Goal: Task Accomplishment & Management: Use online tool/utility

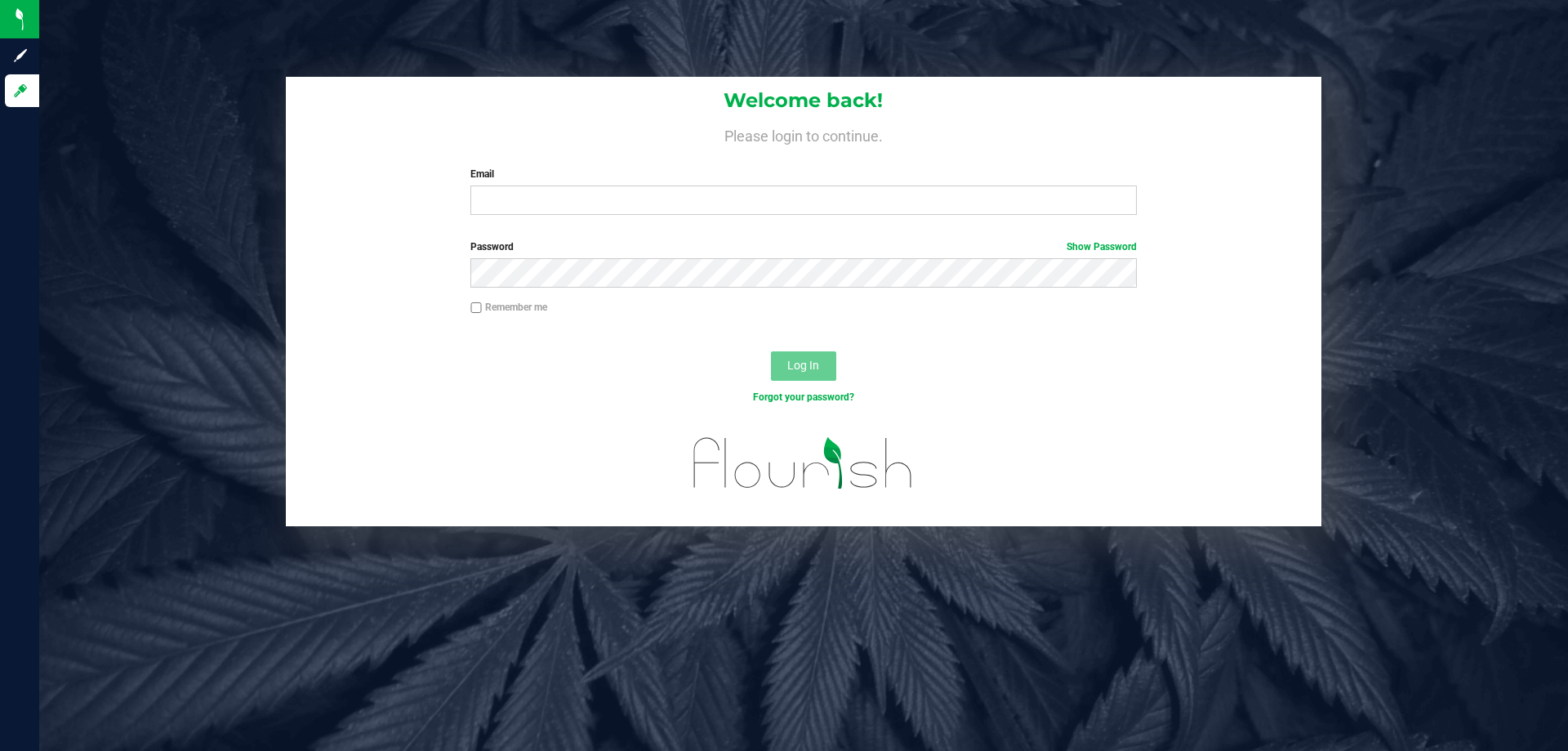
click at [172, 246] on div "Welcome back! Please login to continue. Email Required Please format your email…" at bounding box center [804, 301] width 1554 height 449
click at [510, 197] on input "Email" at bounding box center [803, 200] width 666 height 29
type input "[EMAIL_ADDRESS][DOMAIN_NAME]"
click at [771, 351] on button "Log In" at bounding box center [804, 365] width 66 height 29
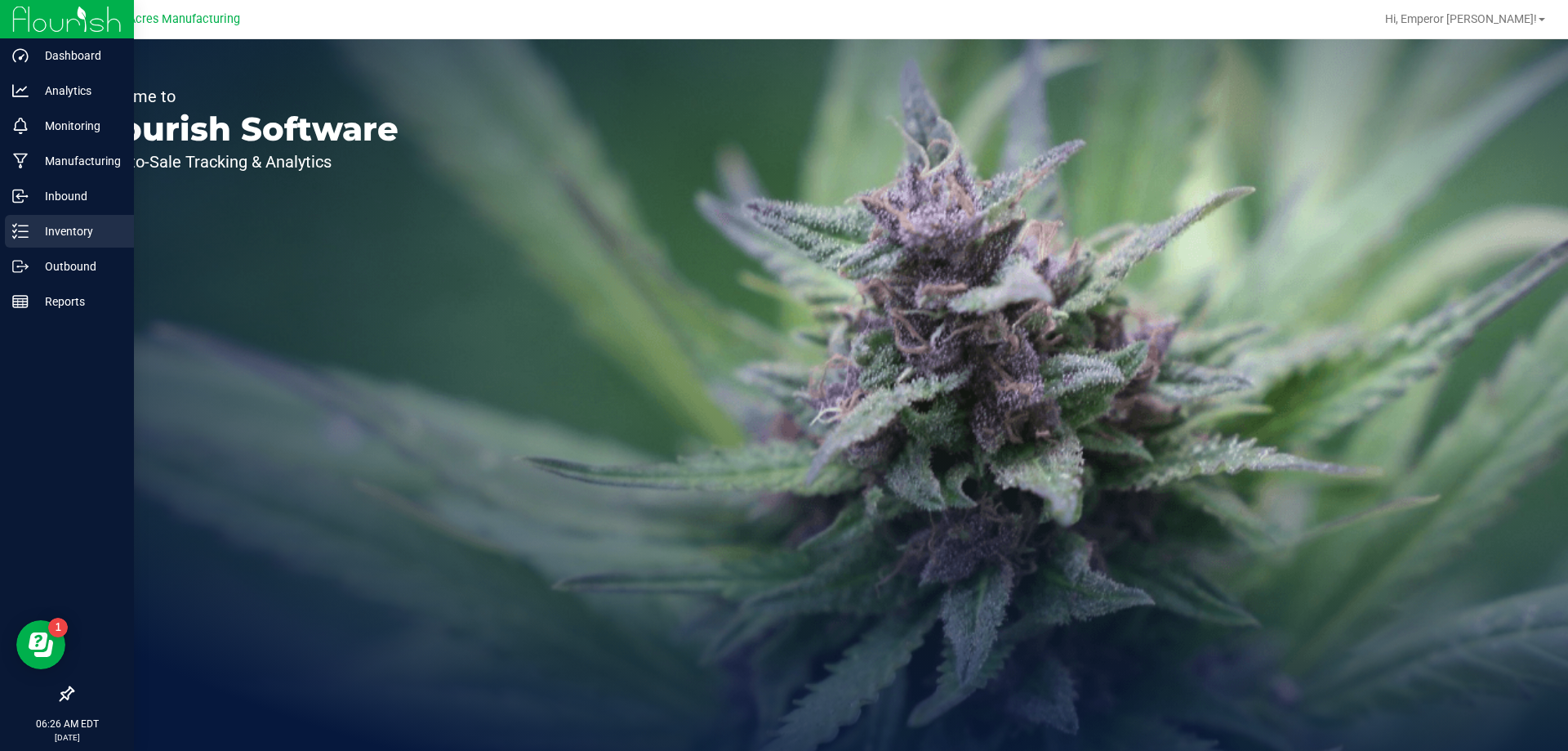
click at [68, 230] on p "Inventory" at bounding box center [77, 231] width 98 height 19
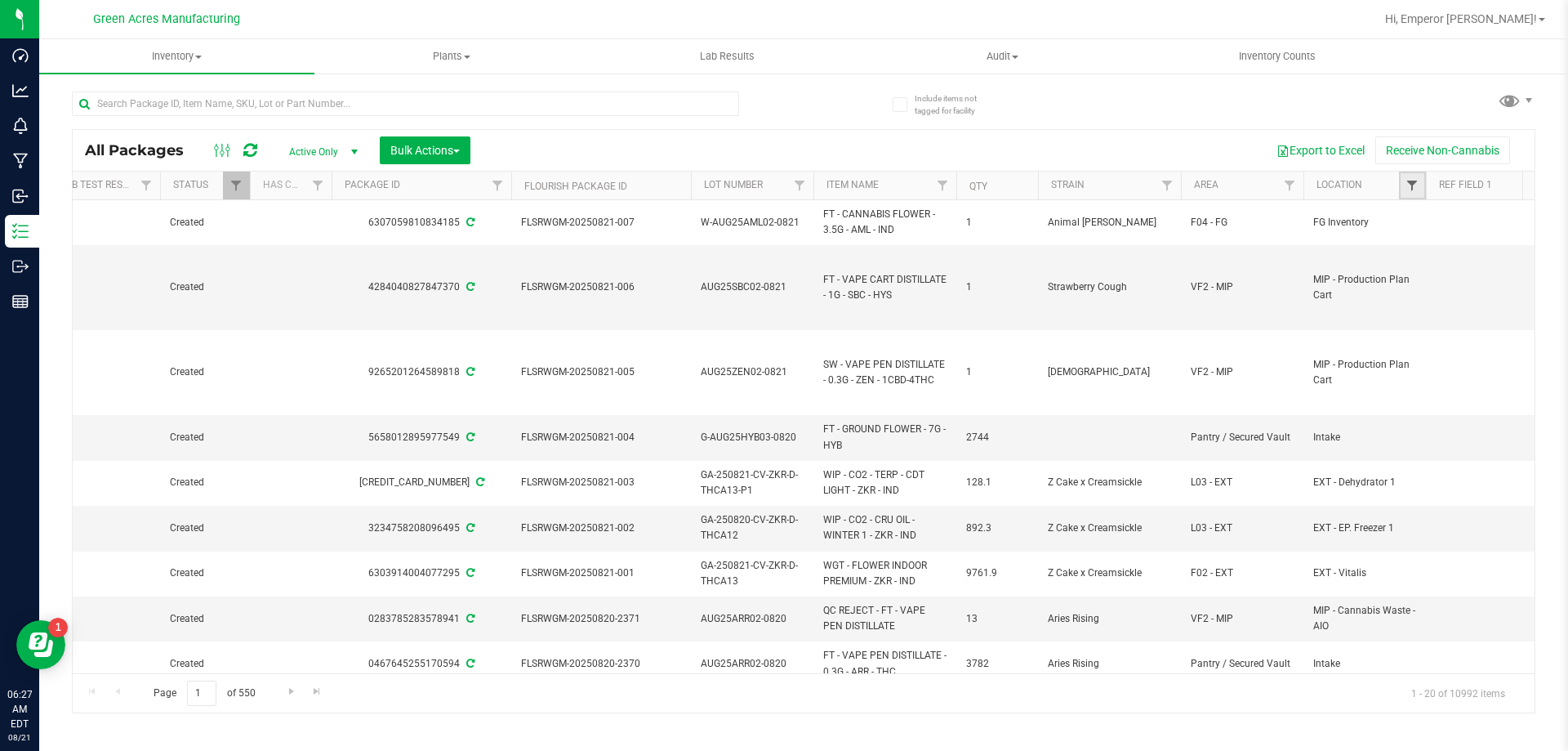
click at [1411, 186] on span "Filter" at bounding box center [1412, 186] width 14 height 14
click at [1419, 190] on link "Filter" at bounding box center [1412, 185] width 27 height 28
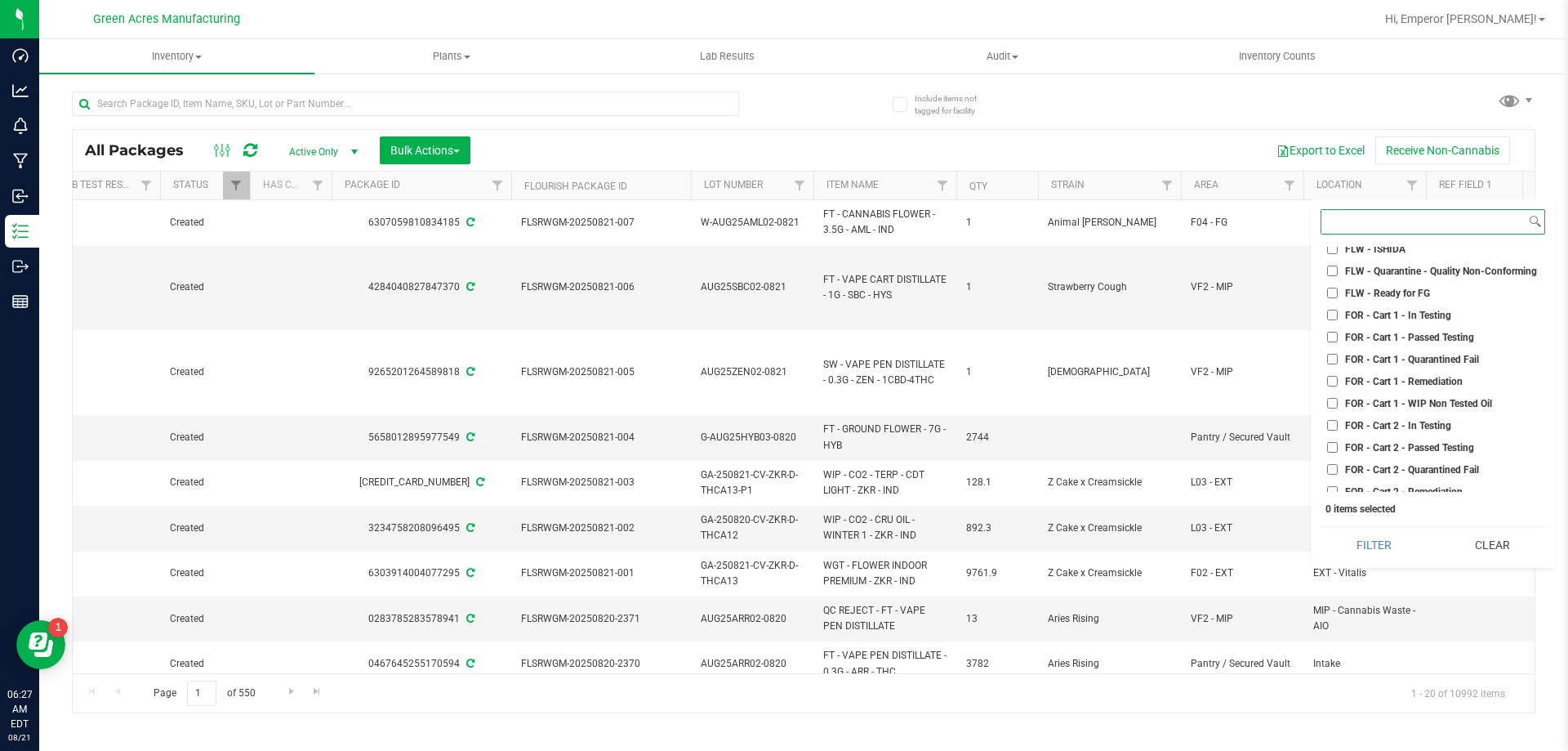
scroll to position [2042, 0]
click at [1399, 372] on span "FLW - Ready for FG" at bounding box center [1387, 375] width 85 height 10
click at [1337, 372] on input "FLW - Ready for FG" at bounding box center [1331, 374] width 11 height 11
checkbox input "true"
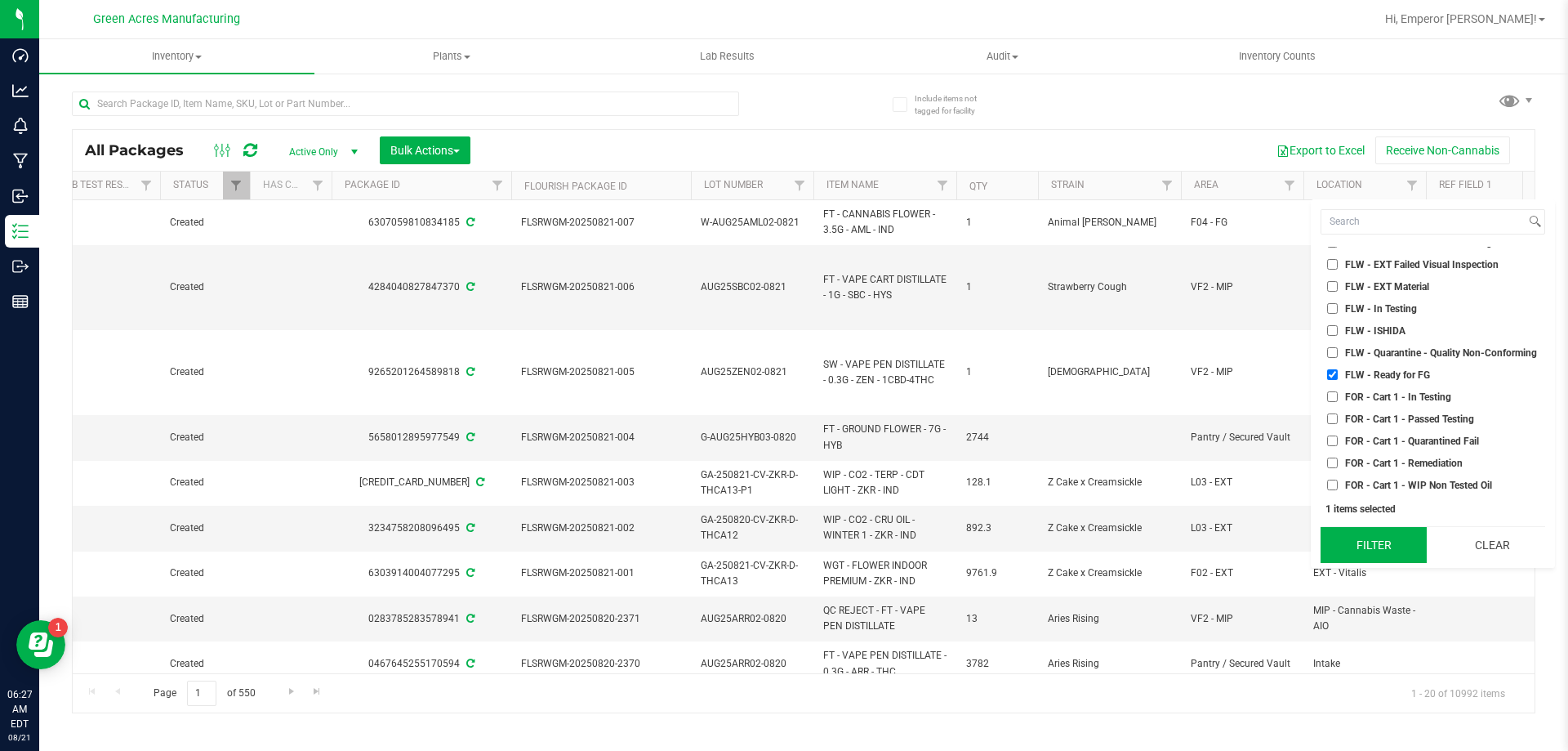
click at [1380, 546] on button "Filter" at bounding box center [1374, 544] width 106 height 36
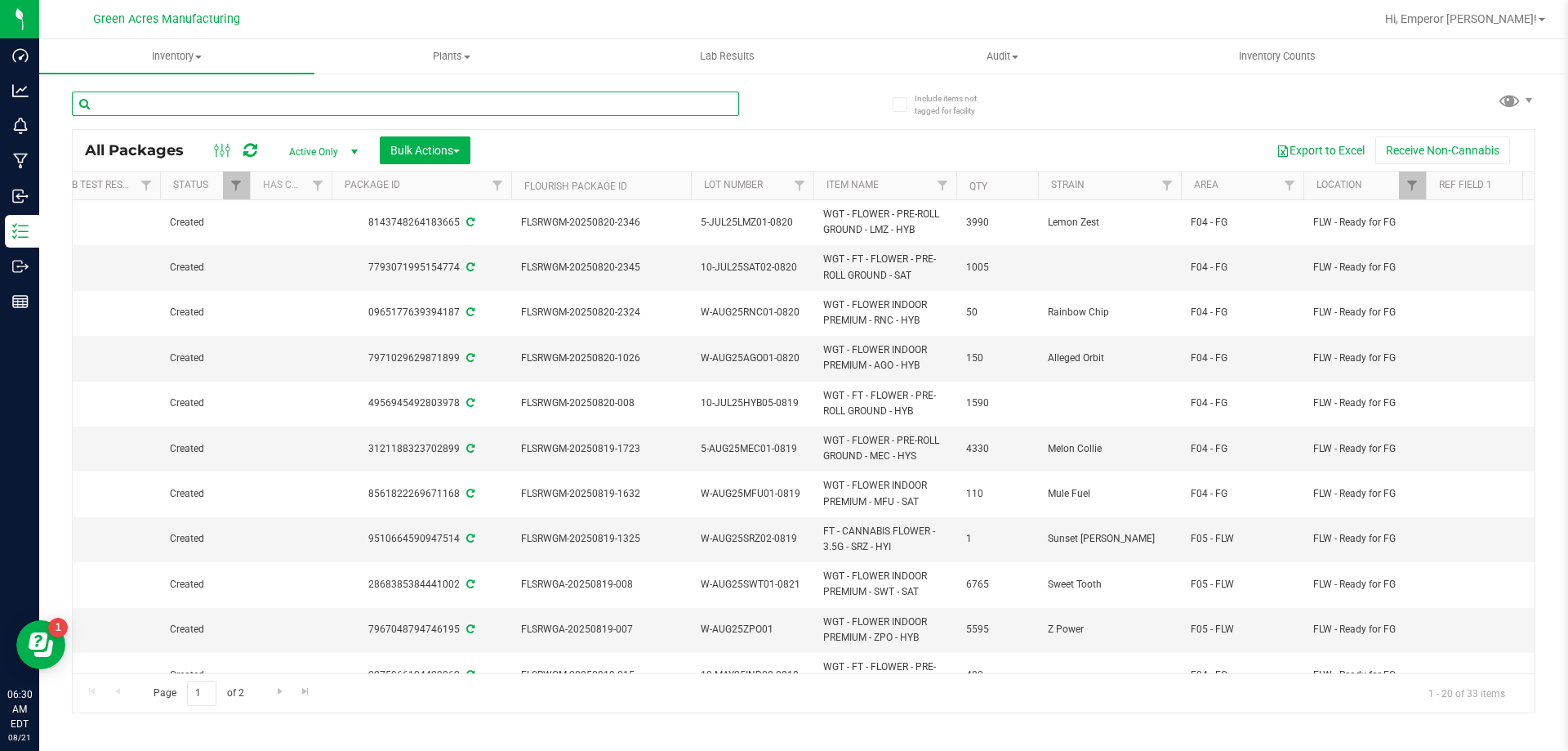
click at [328, 108] on input "text" at bounding box center [405, 103] width 668 height 24
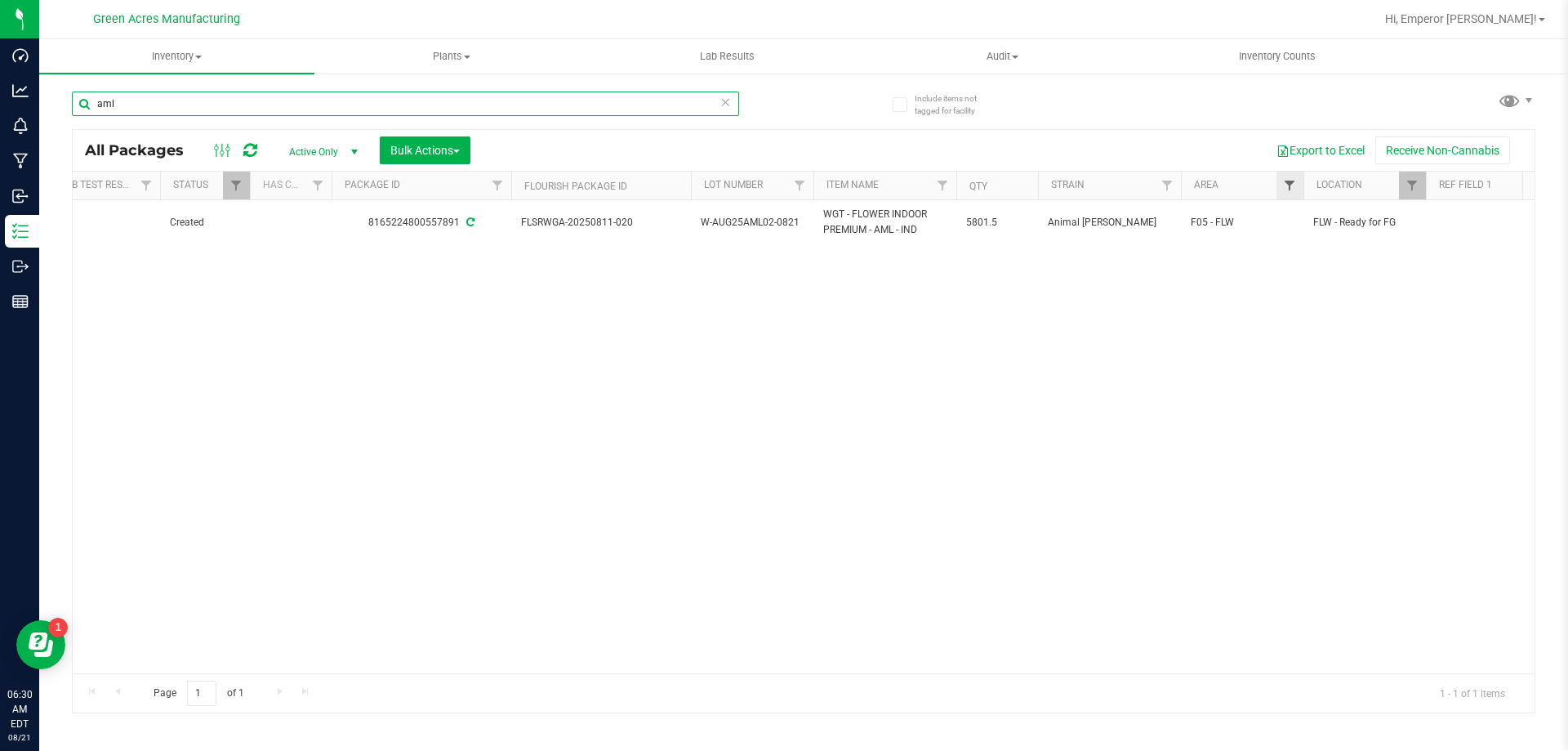
type input "aml"
click at [1296, 188] on span "Filter" at bounding box center [1290, 186] width 14 height 14
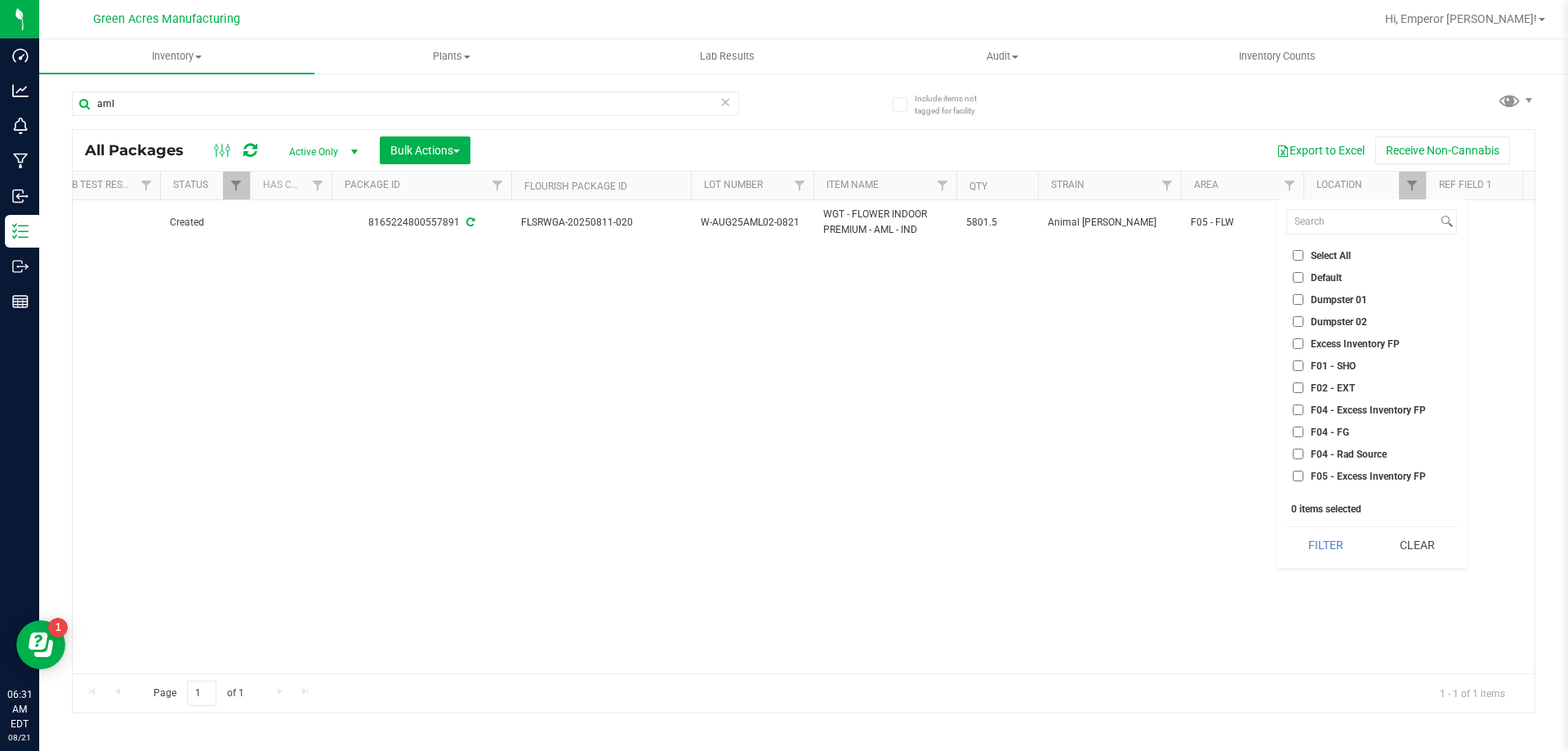
click at [1302, 432] on label "F04 - FG" at bounding box center [1321, 431] width 56 height 11
click at [1302, 432] on input "F04 - FG" at bounding box center [1297, 431] width 11 height 11
checkbox input "true"
click at [1300, 416] on input "F05 - FLW" at bounding box center [1297, 416] width 11 height 11
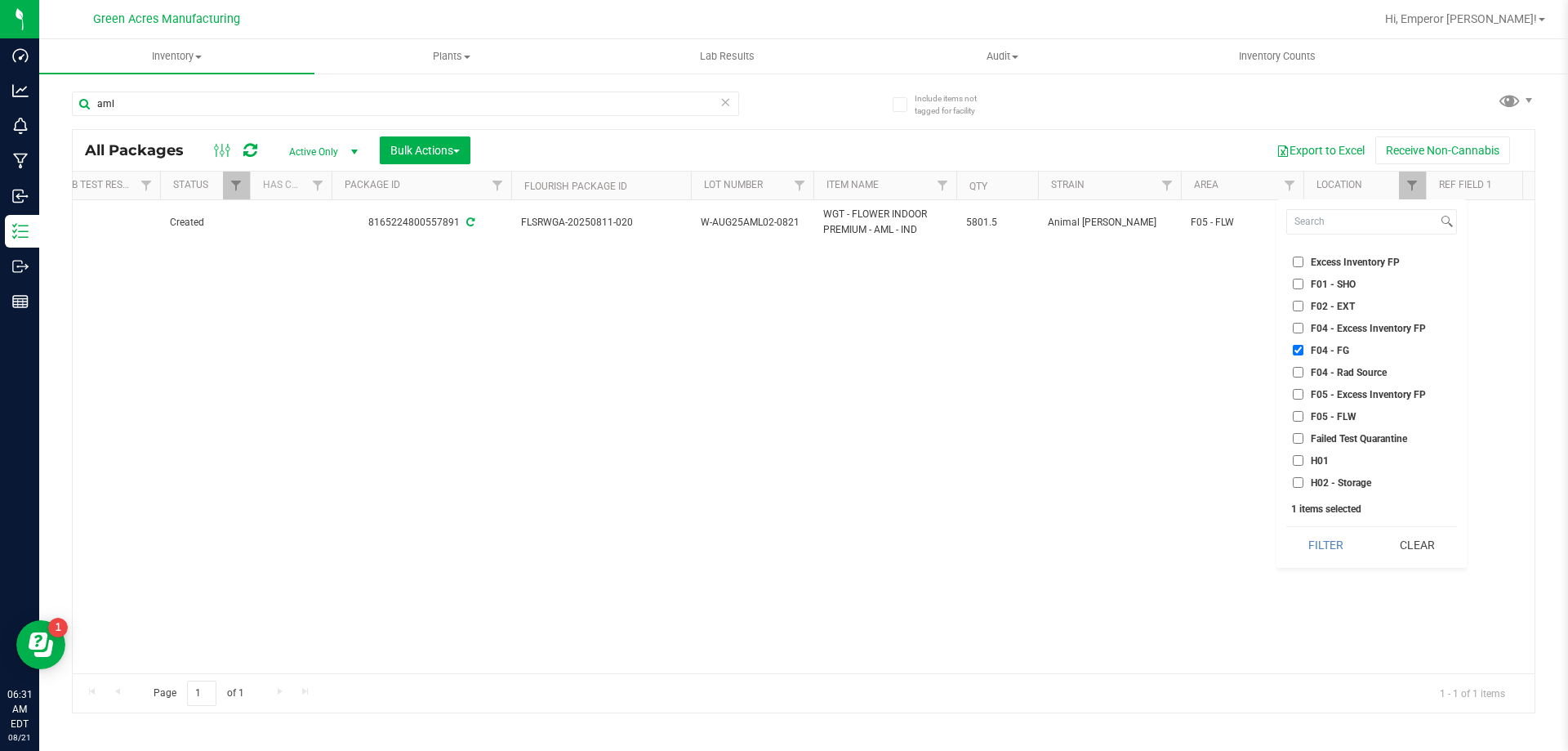
checkbox input "true"
click at [1331, 543] on button "Filter" at bounding box center [1326, 544] width 79 height 36
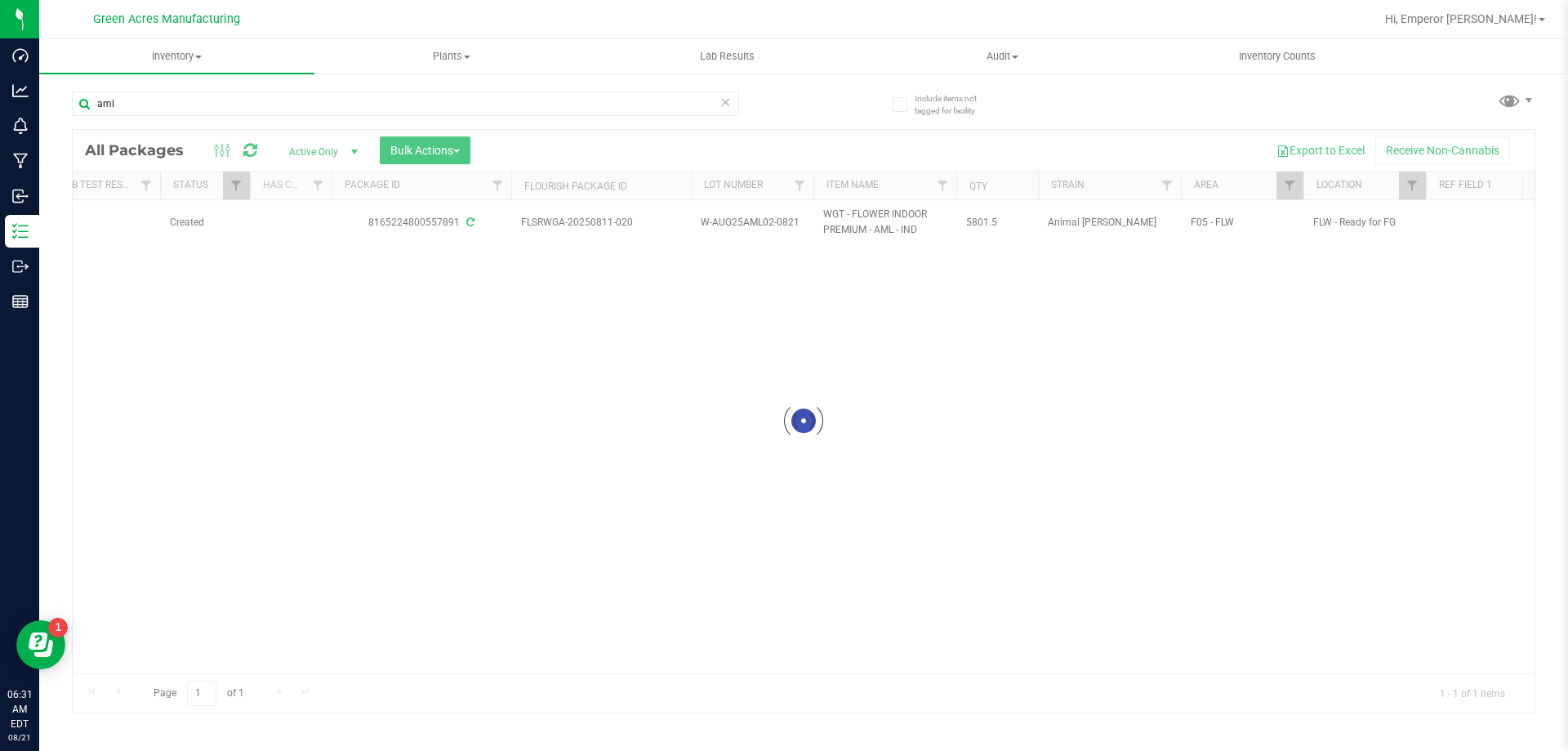
checkbox input "true"
click at [1417, 180] on span "Filter" at bounding box center [1412, 186] width 14 height 14
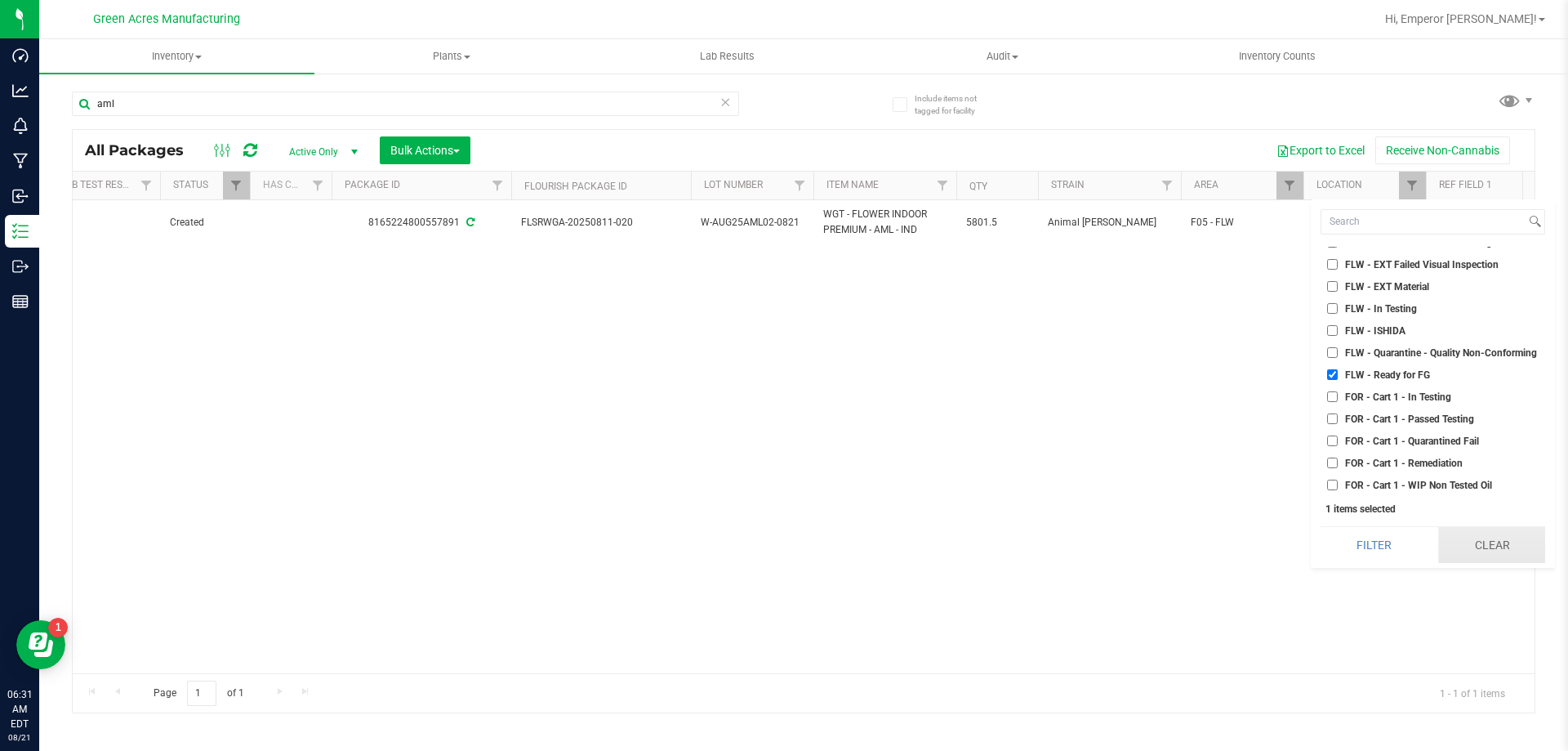
click at [1484, 535] on button "Clear" at bounding box center [1491, 544] width 107 height 36
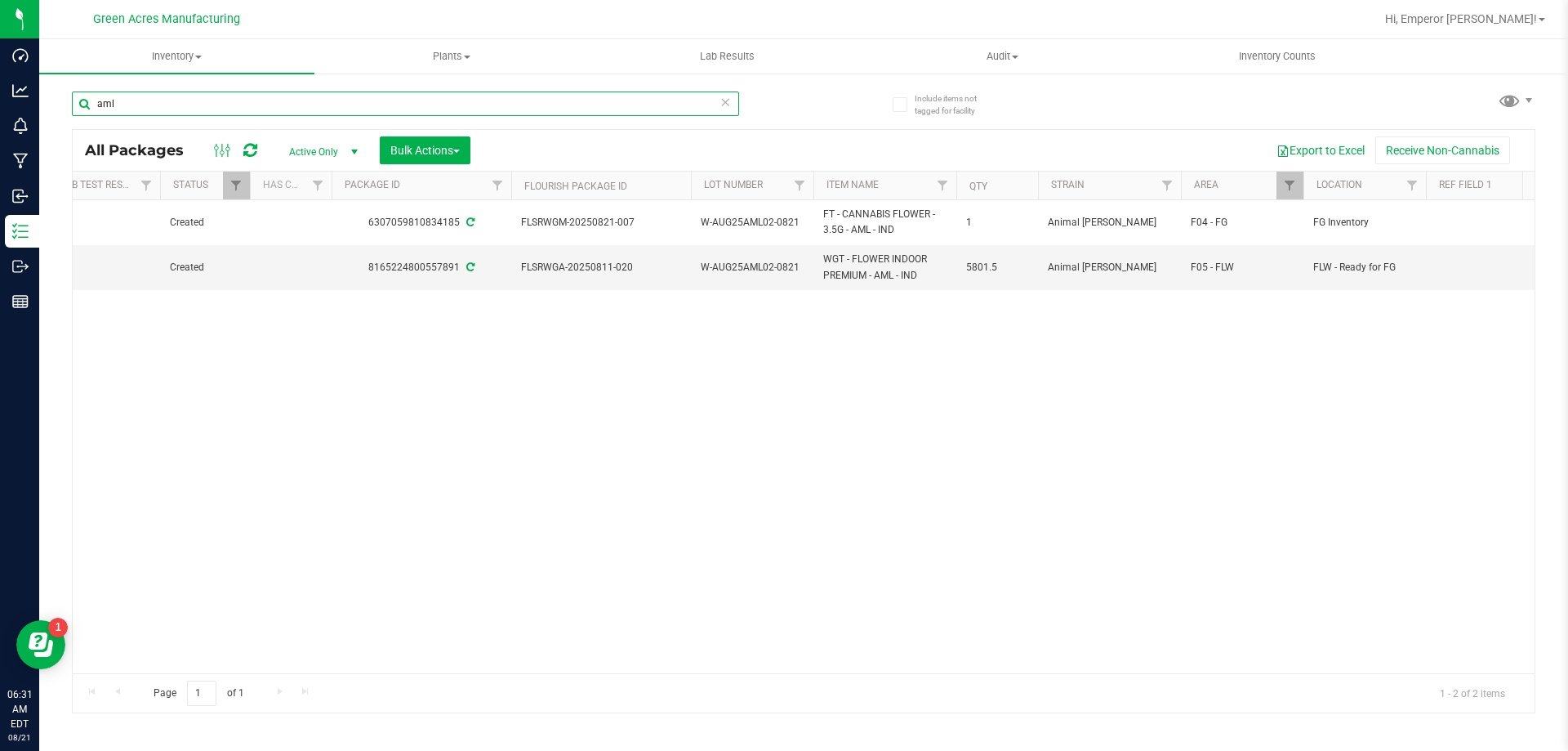
click at [204, 108] on input "aml" at bounding box center [405, 103] width 668 height 24
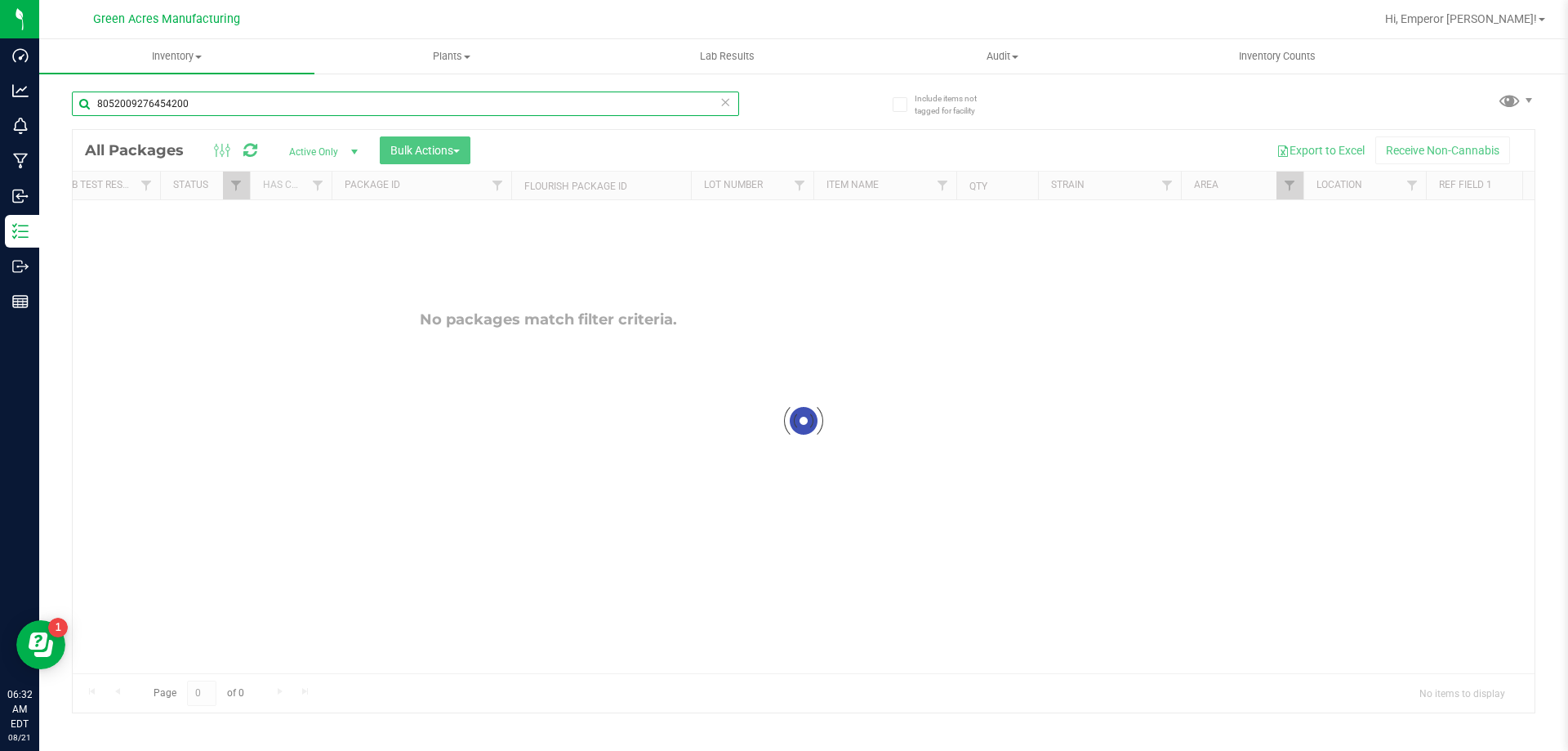
type input "8052009276454200"
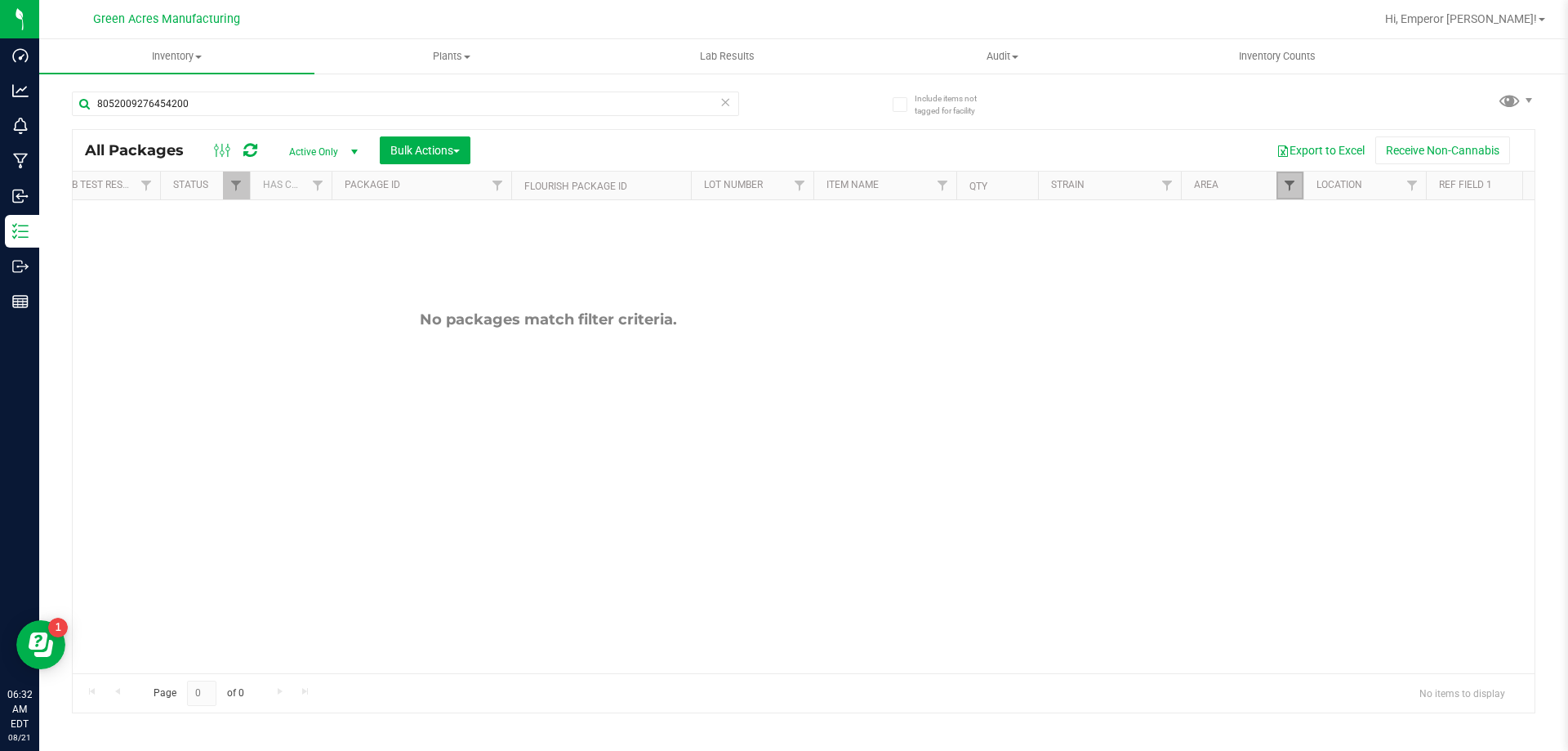
click at [1286, 187] on span "Filter" at bounding box center [1290, 186] width 14 height 14
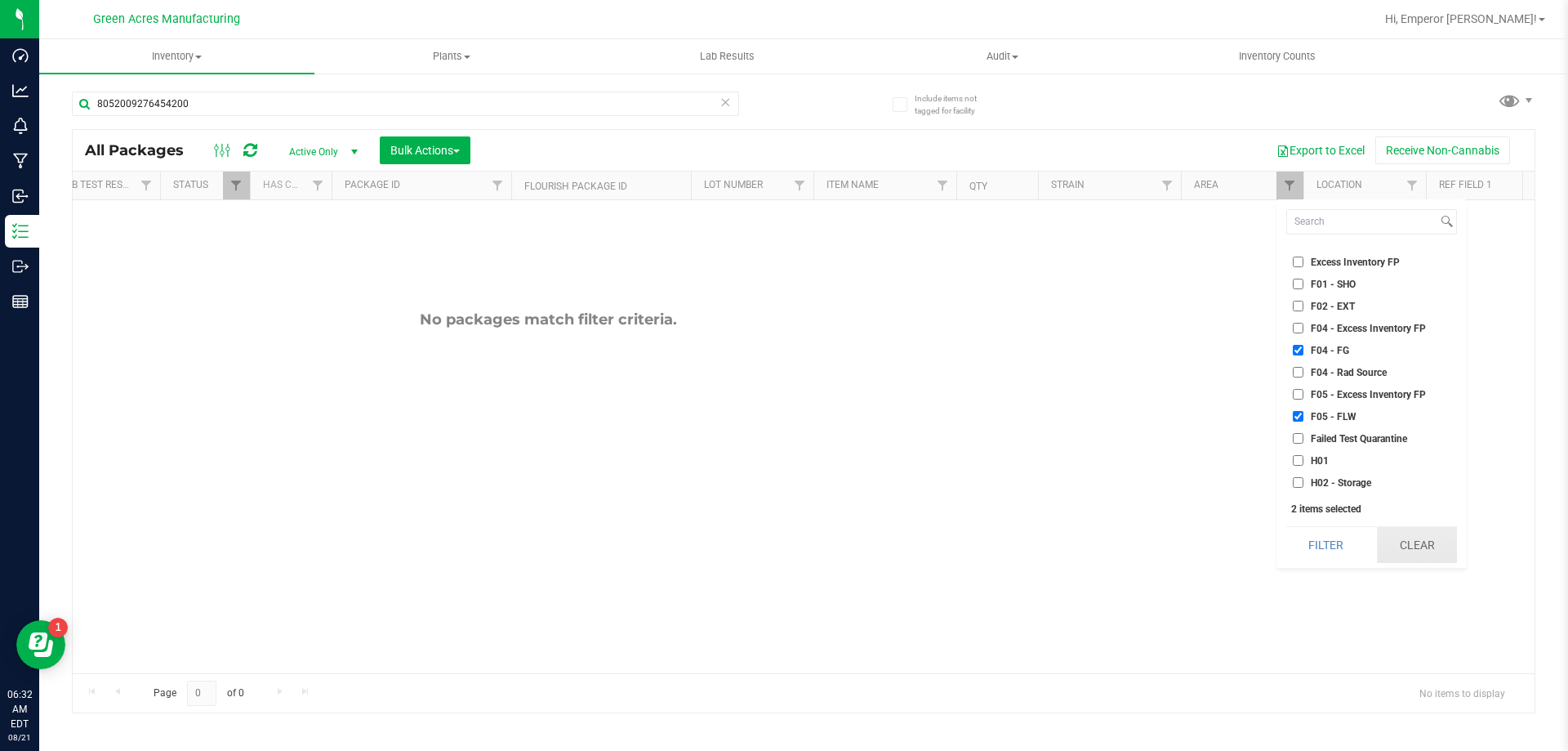
click at [1401, 542] on button "Clear" at bounding box center [1416, 544] width 80 height 36
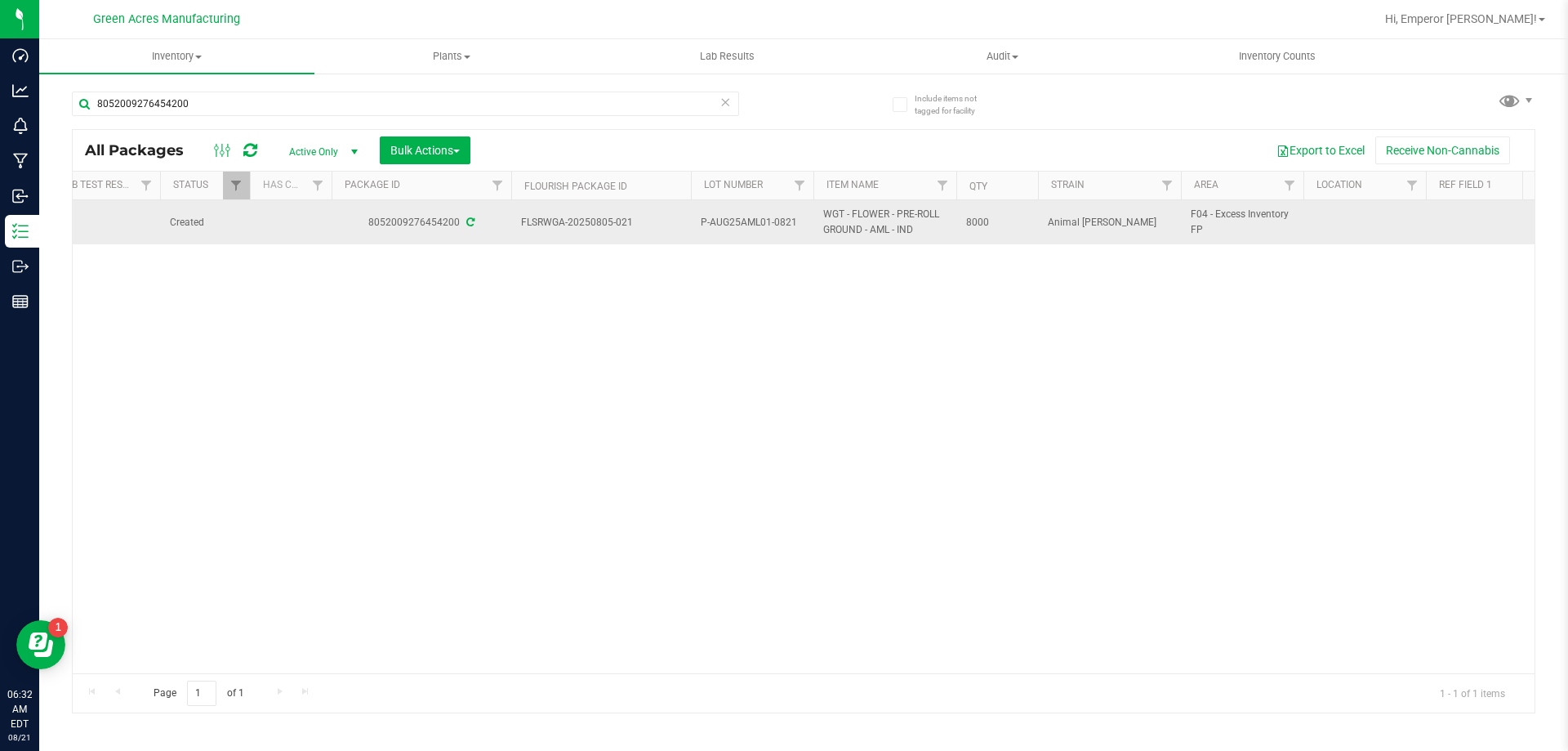
click at [793, 224] on span "P-AUG25AML01-0821" at bounding box center [752, 222] width 102 height 15
click at [793, 224] on input "P-AUG25AML01-0821" at bounding box center [748, 222] width 117 height 25
click at [530, 493] on div "Action Action Adjust qty Create package Edit attributes Global inventory Locate…" at bounding box center [803, 436] width 1462 height 473
click at [532, 658] on div "Action Action Adjust qty Create package Edit attributes Global inventory Locate…" at bounding box center [803, 436] width 1462 height 473
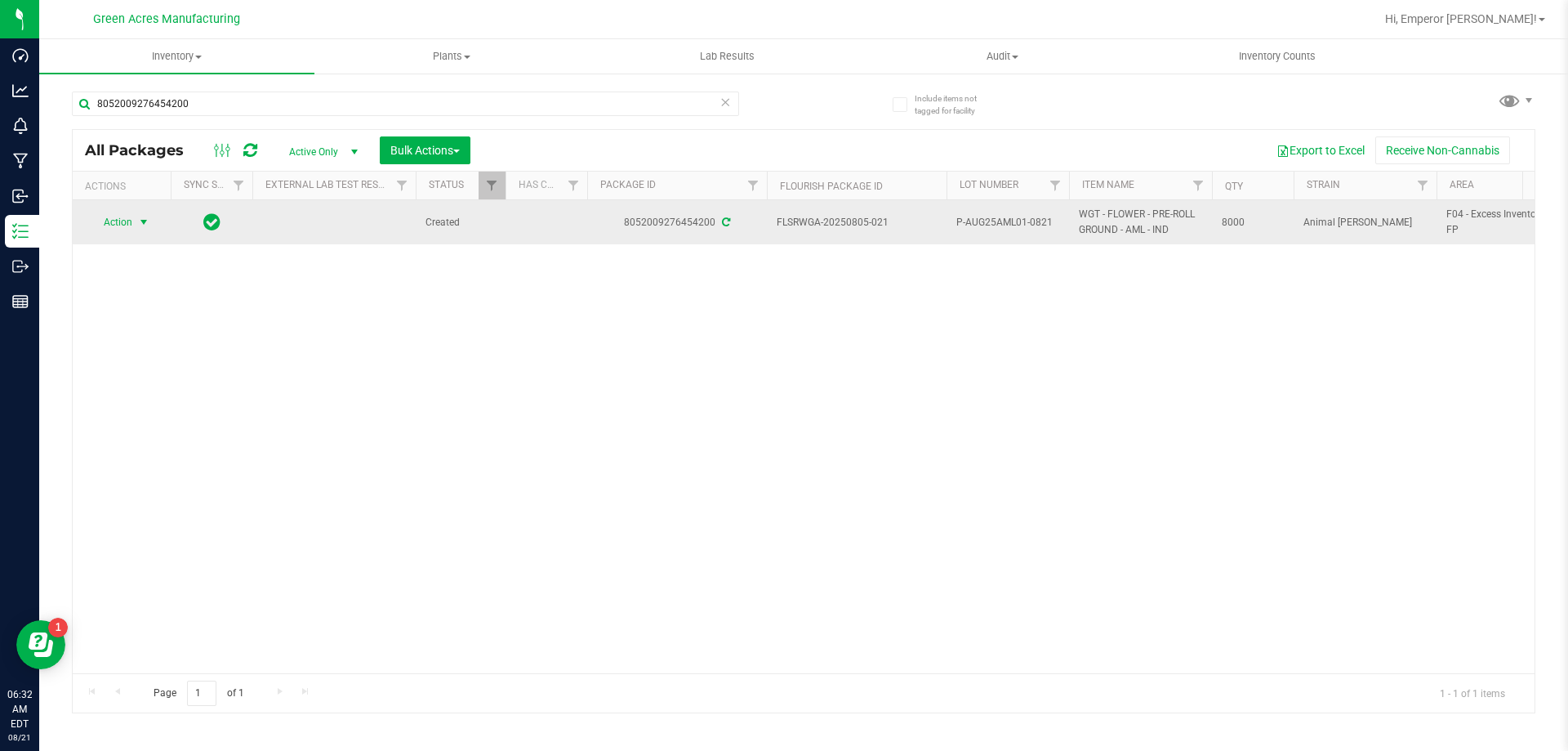
click at [111, 217] on span "Action" at bounding box center [111, 222] width 44 height 23
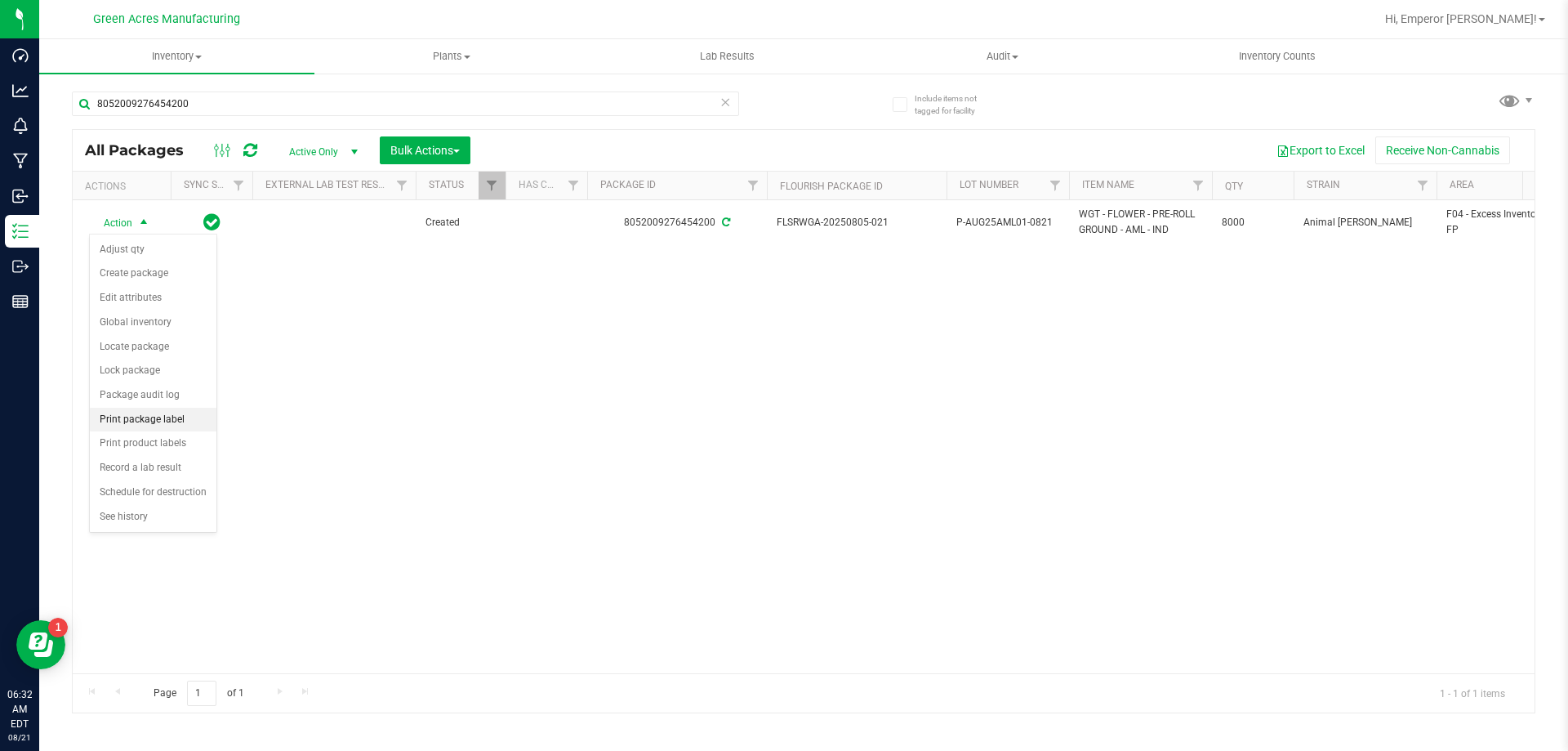
click at [164, 422] on li "Print package label" at bounding box center [153, 419] width 127 height 24
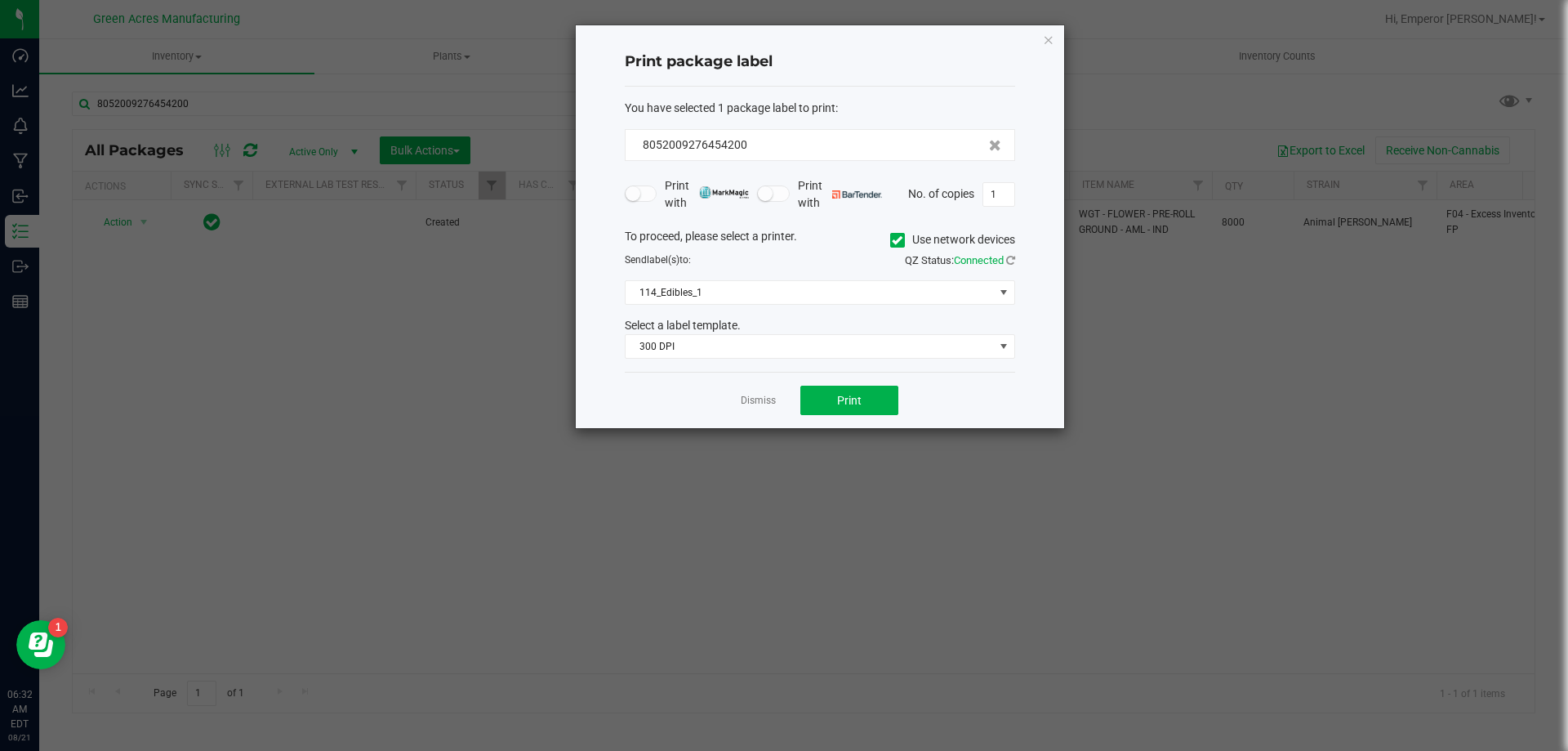
click at [892, 240] on icon at bounding box center [897, 240] width 11 height 0
click at [0, 0] on input "Use network devices" at bounding box center [0, 0] width 0 height 0
click at [855, 292] on span at bounding box center [809, 293] width 368 height 23
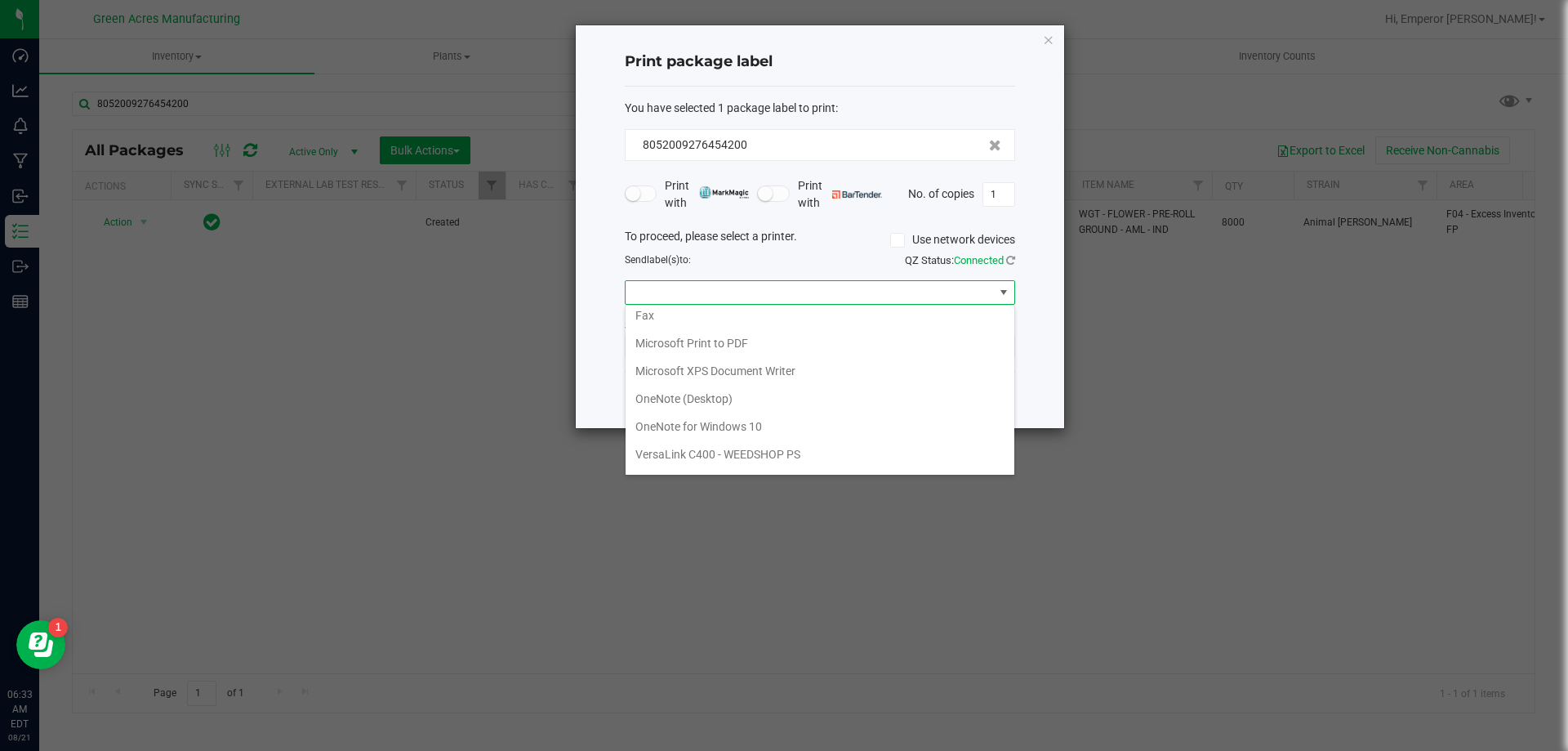
scroll to position [87, 0]
click at [761, 454] on ZPL "ZDesigner ZD410-300dpi ZPL" at bounding box center [819, 458] width 388 height 28
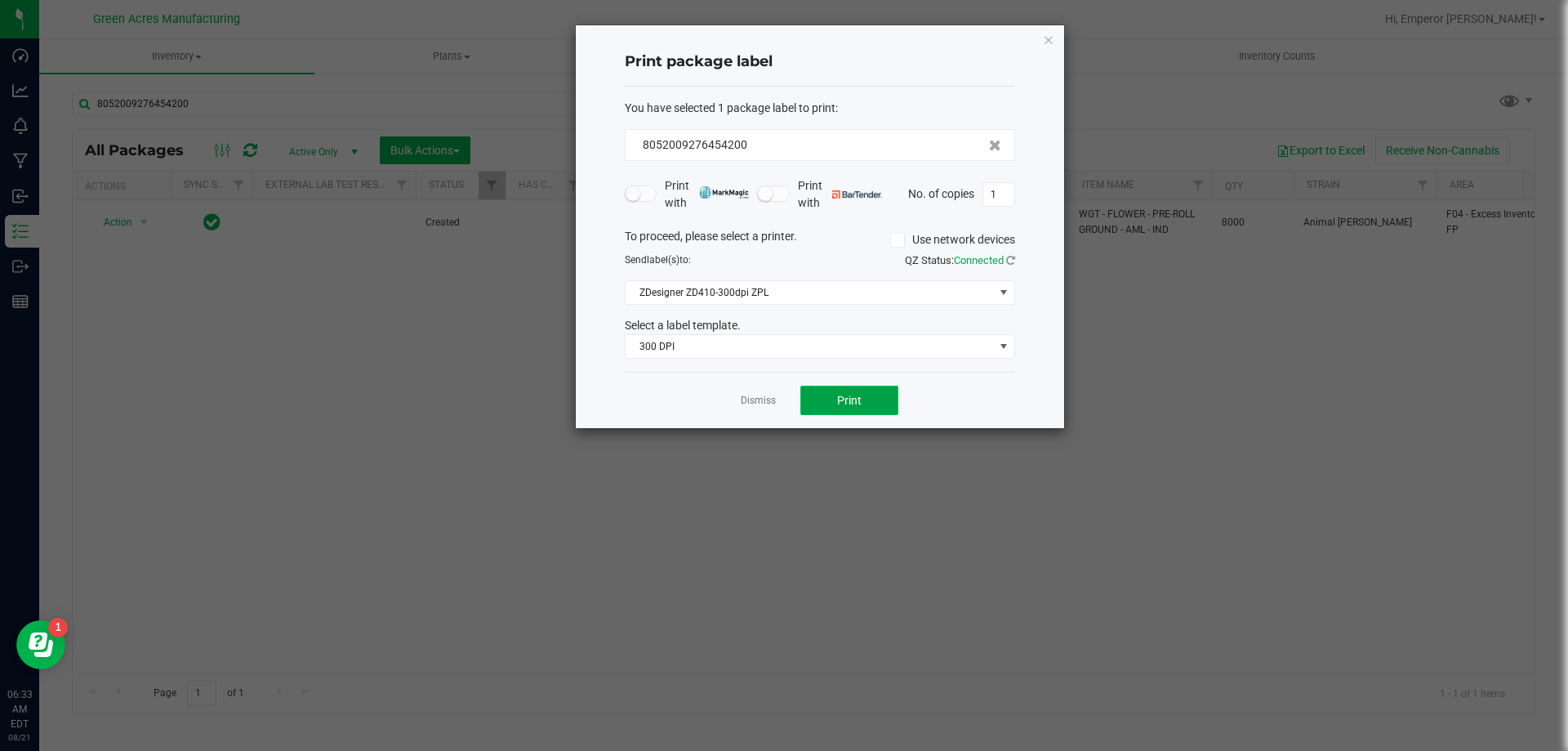
click at [841, 402] on span "Print" at bounding box center [848, 400] width 24 height 14
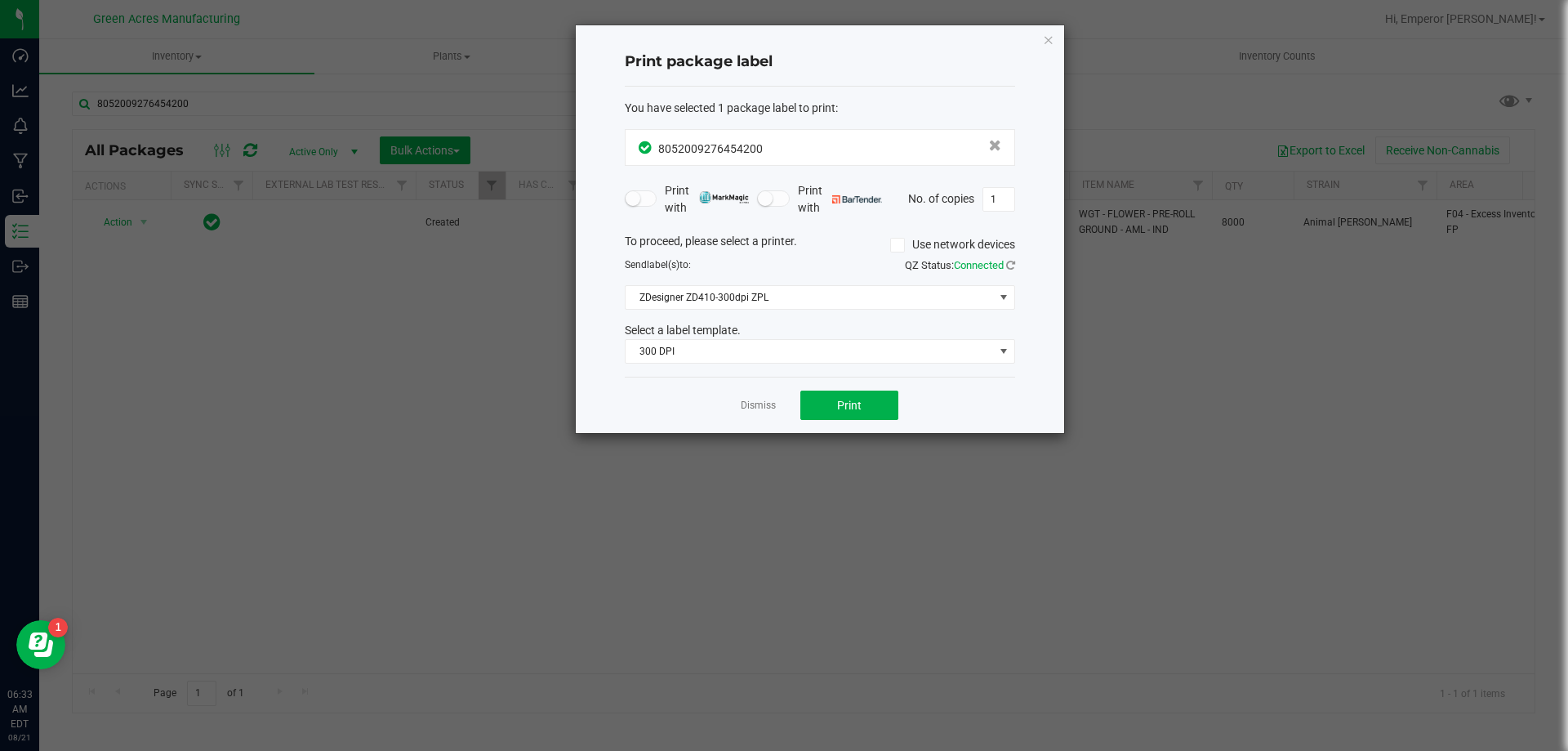
click at [765, 408] on link "Dismiss" at bounding box center [758, 405] width 35 height 14
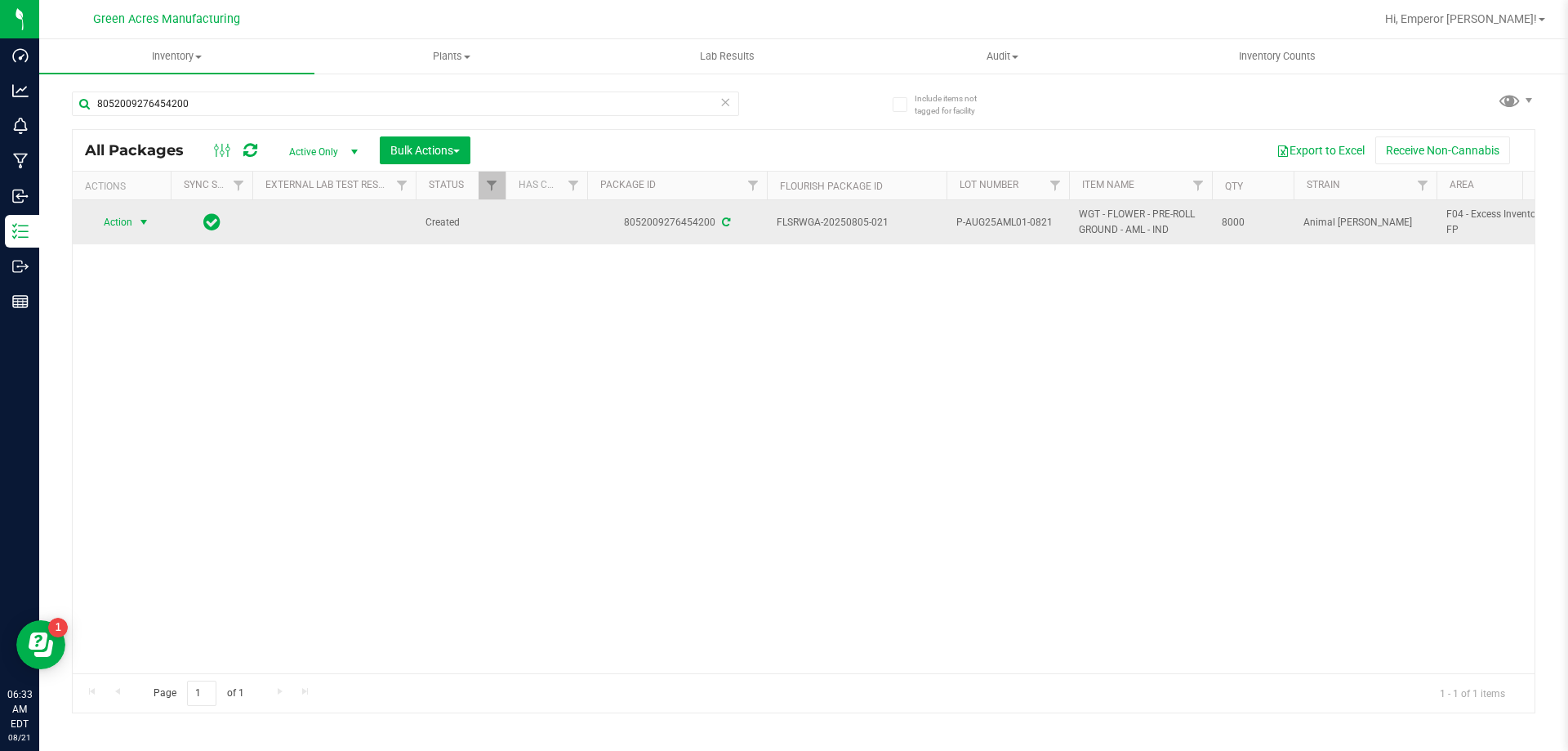
click at [127, 234] on span "Action" at bounding box center [111, 222] width 44 height 23
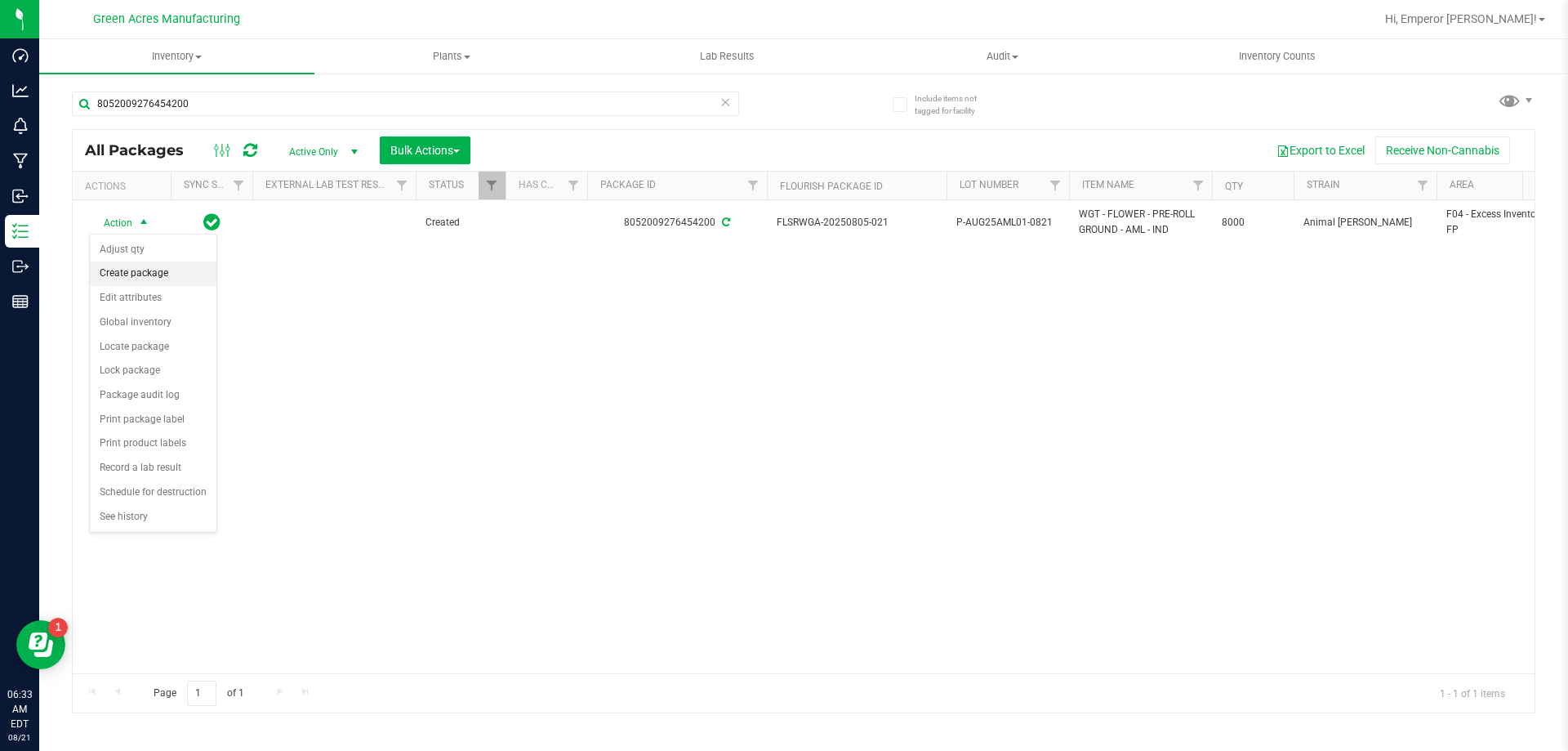
click at [142, 272] on li "Create package" at bounding box center [153, 273] width 127 height 24
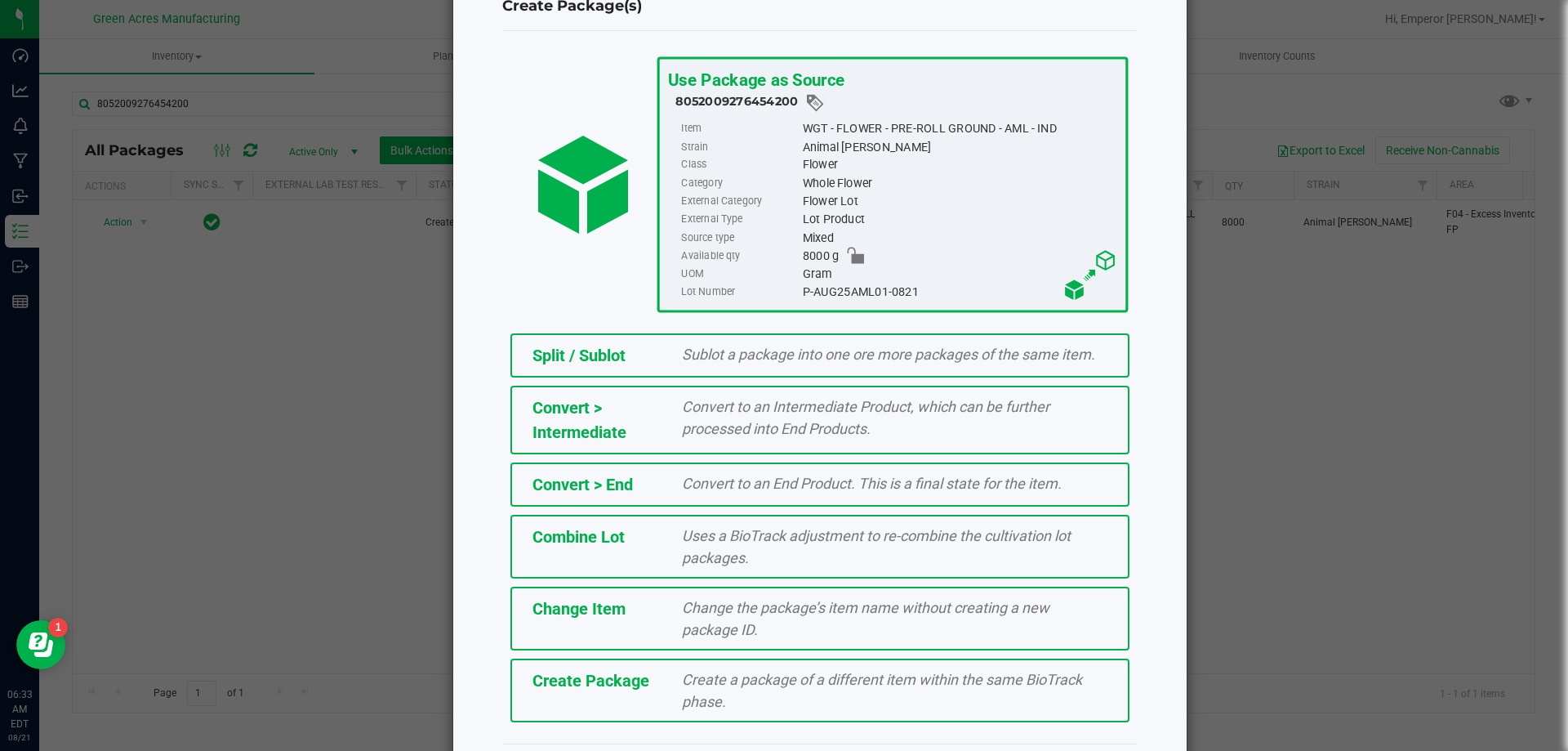
scroll to position [101, 0]
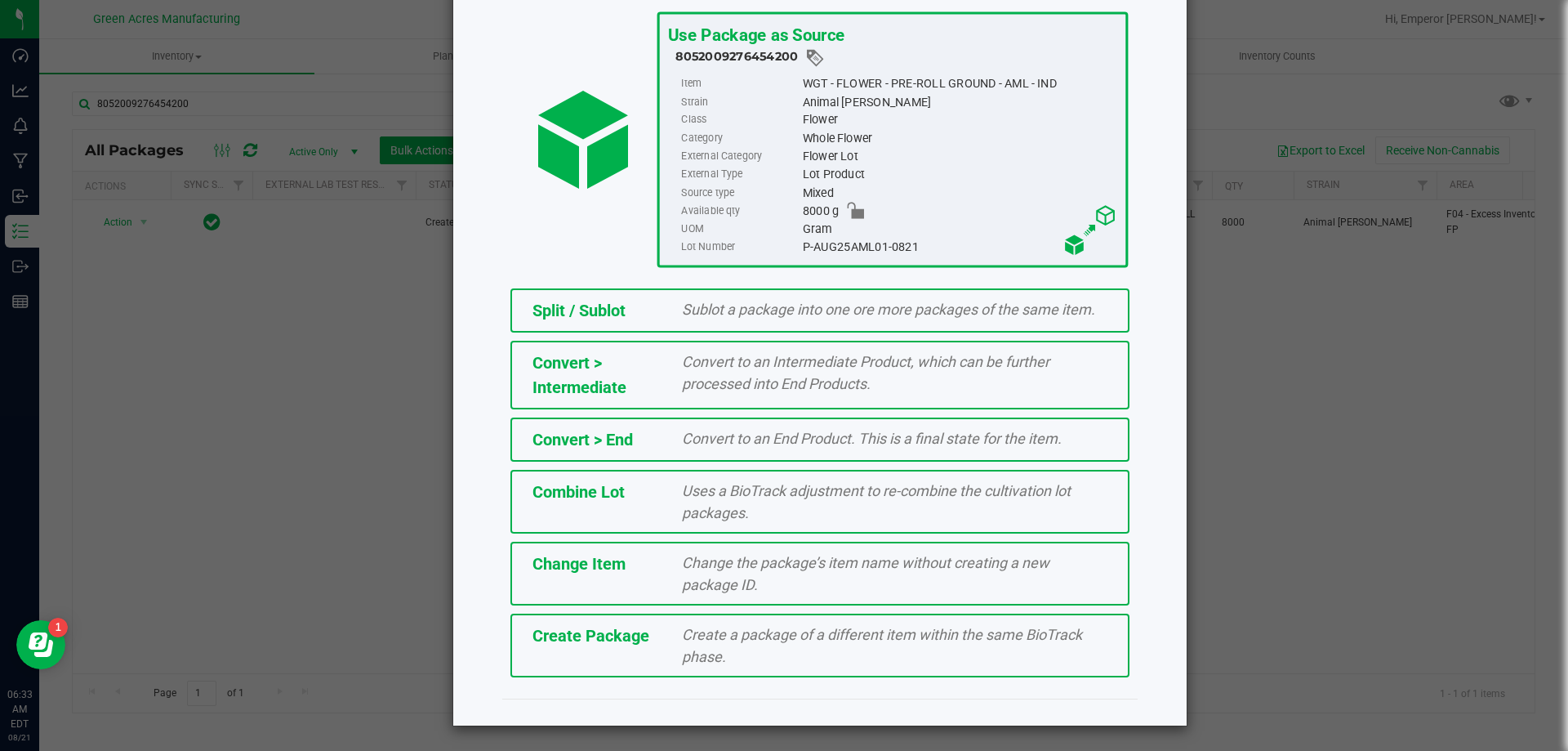
click at [798, 643] on div "Create a package of a different item within the same BioTrack phase." at bounding box center [895, 646] width 450 height 44
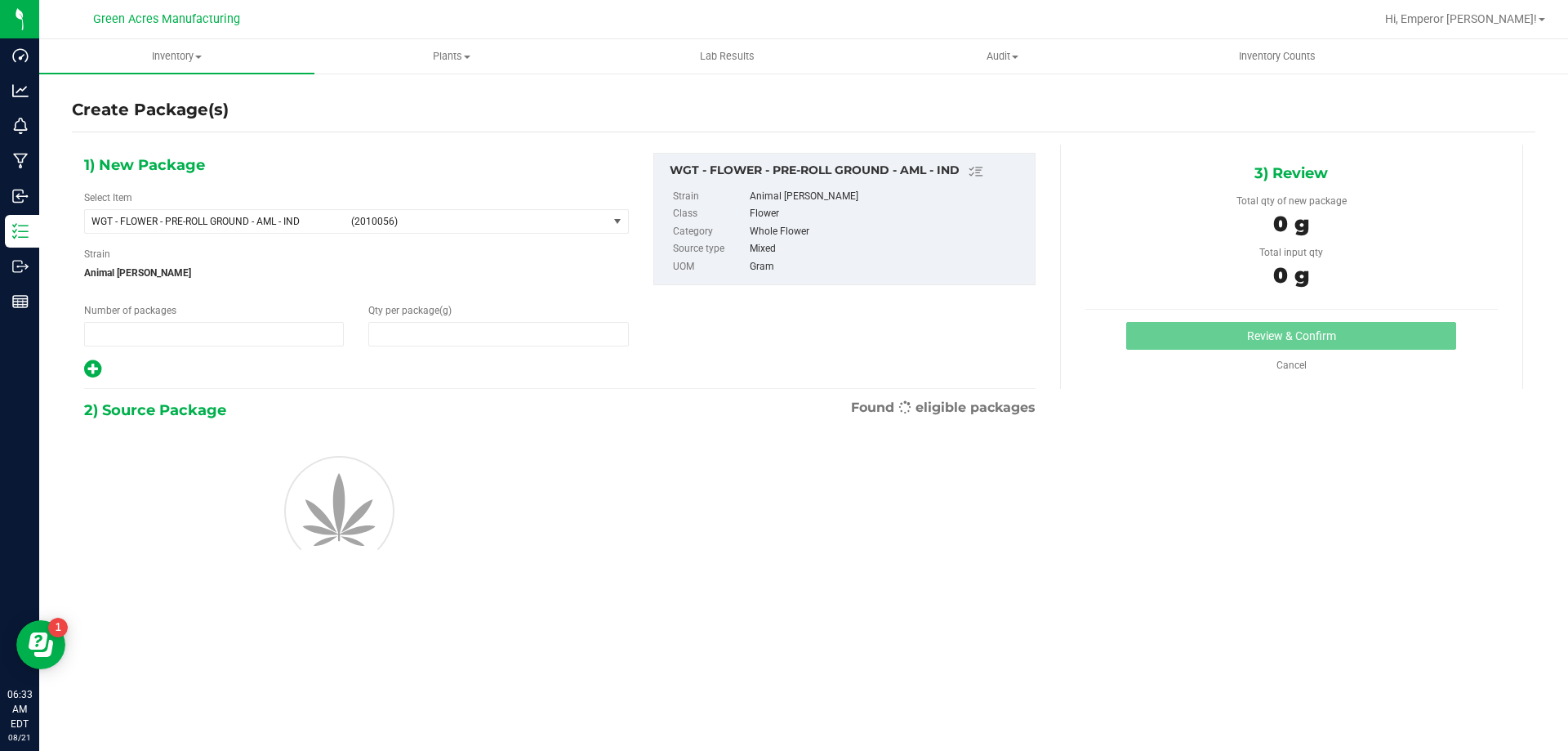
type input "1"
type input "0.0000"
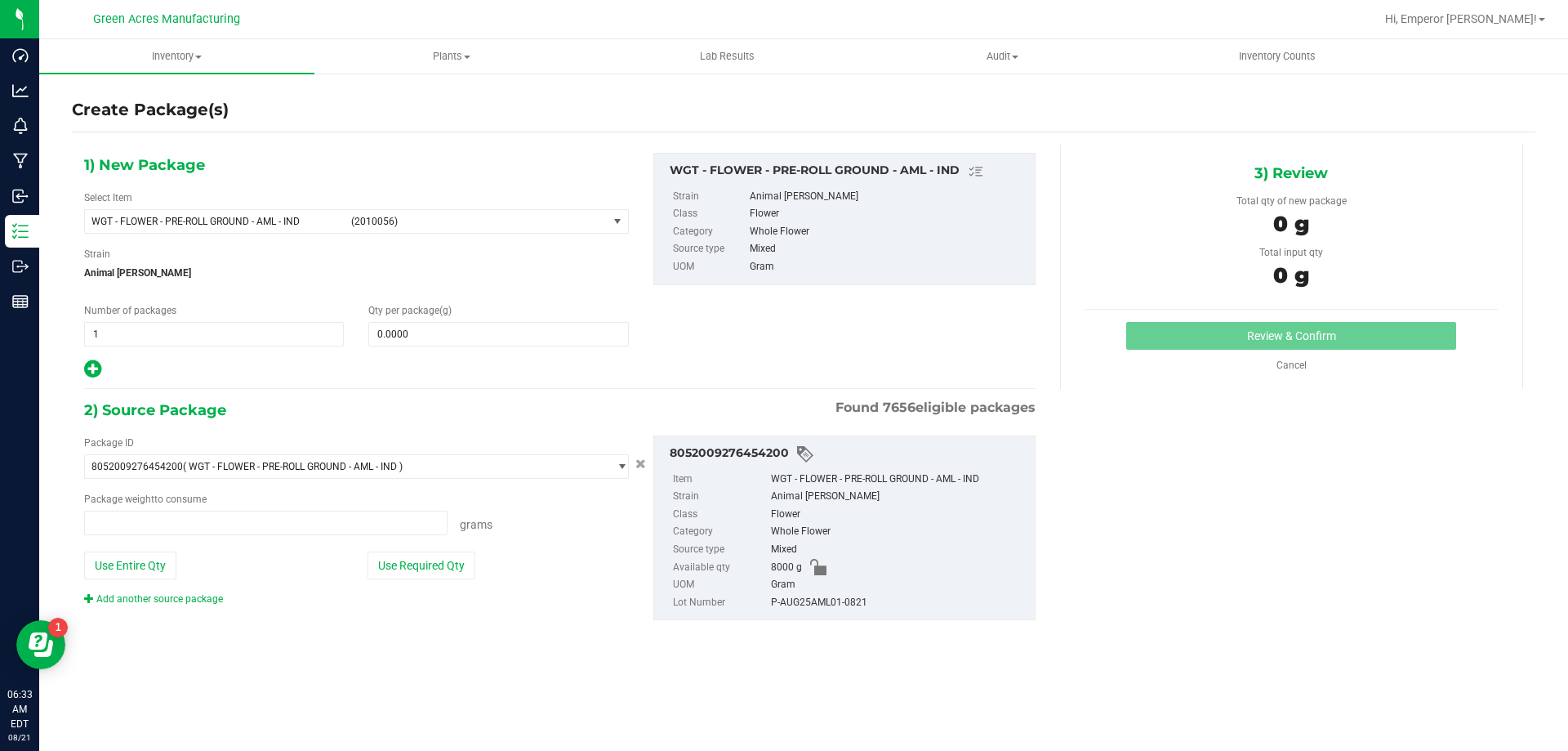
type input "0.0000 g"
click at [493, 330] on span at bounding box center [498, 333] width 260 height 24
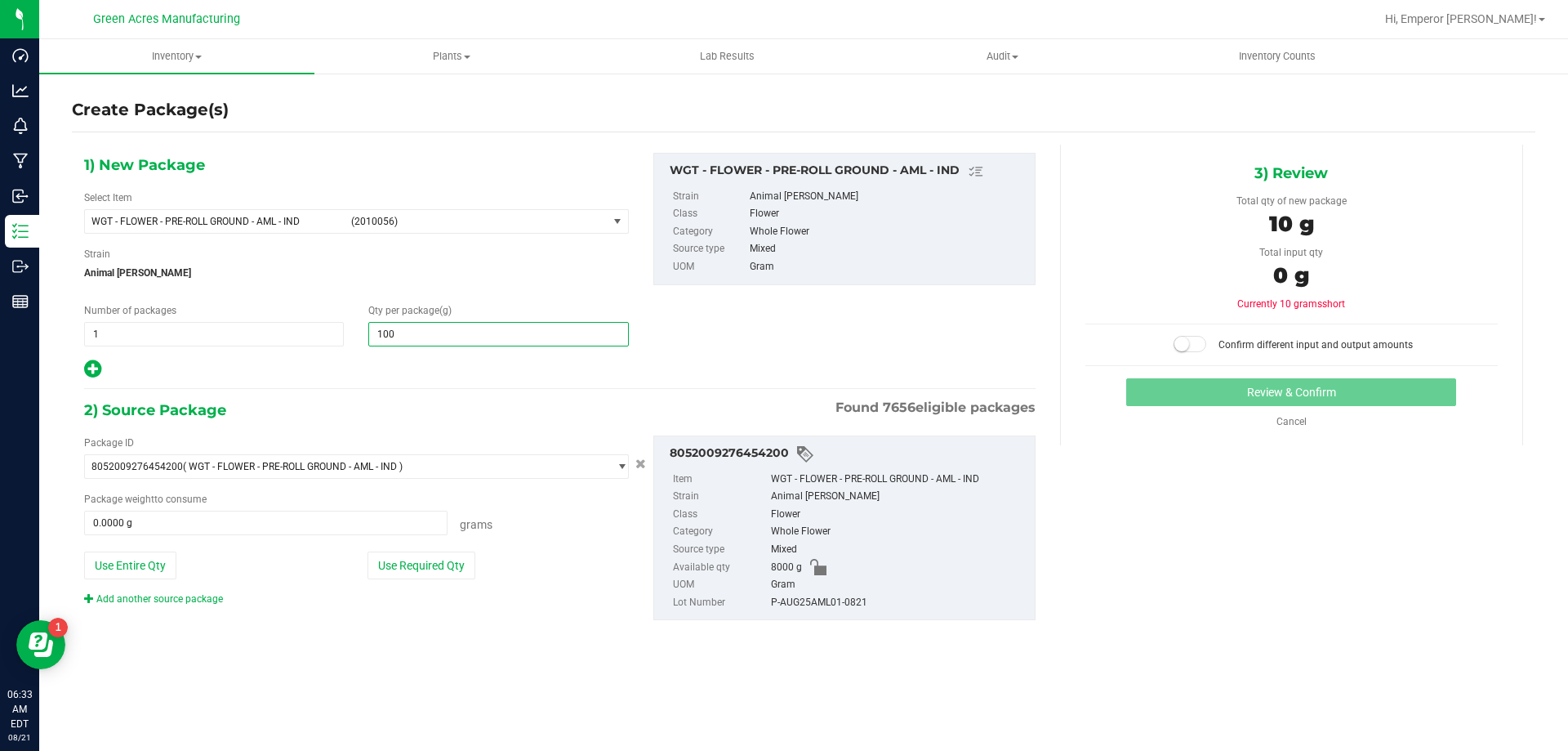
type input "1000"
type input "1,000.0000"
click at [387, 552] on button "Use Required Qty" at bounding box center [421, 565] width 108 height 28
type input "1000.0000 g"
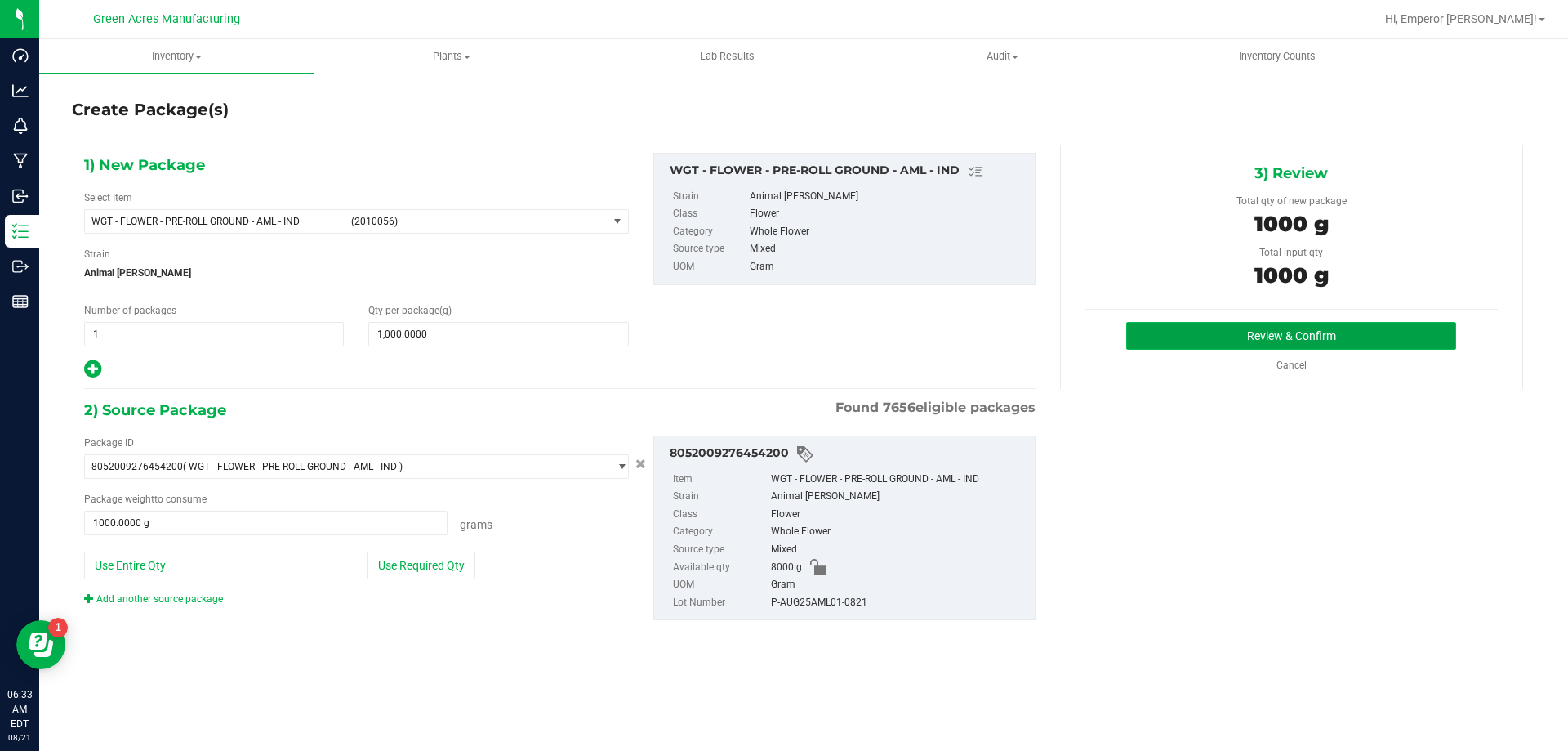
click at [1189, 330] on button "Review & Confirm" at bounding box center [1291, 335] width 329 height 28
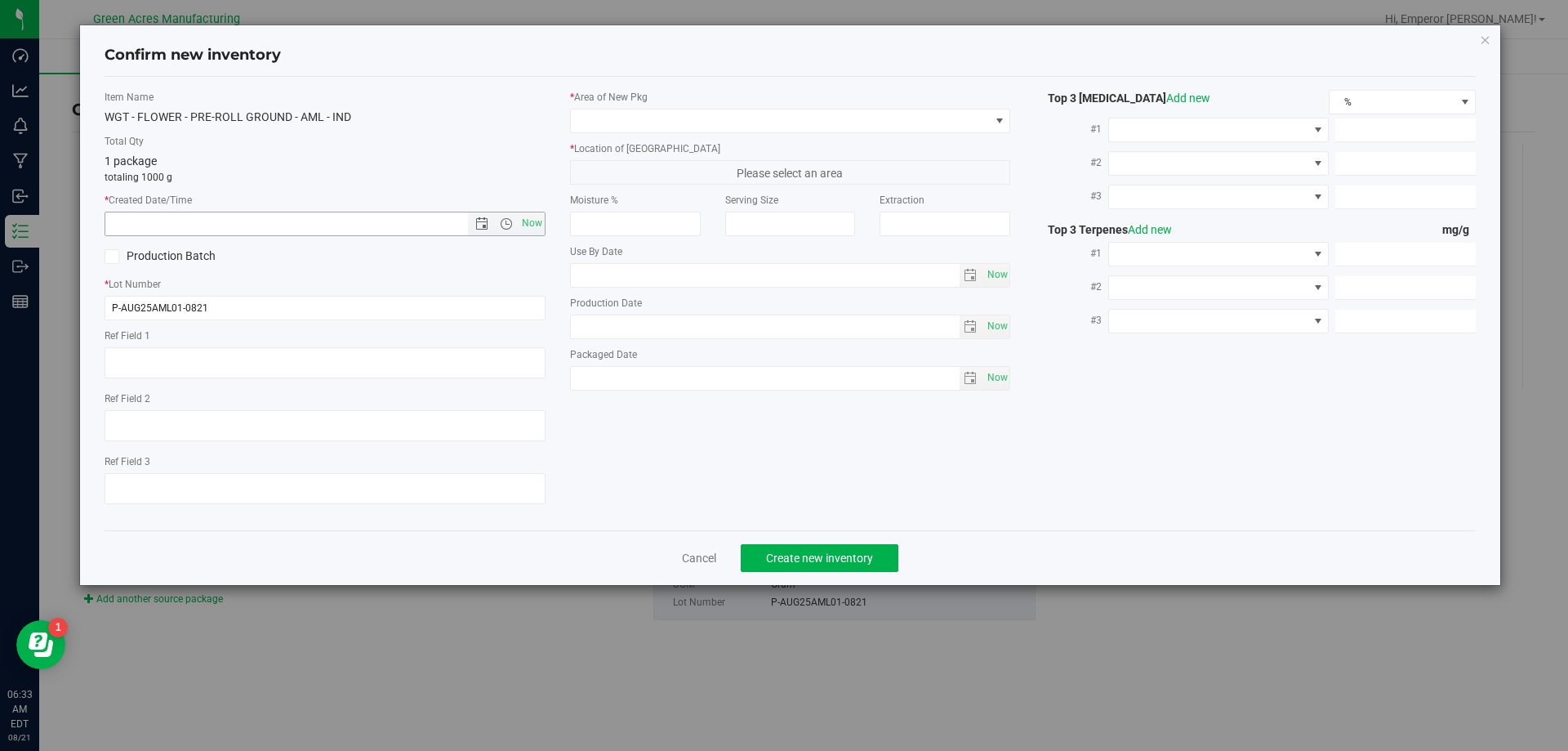
click at [545, 228] on span "Now" at bounding box center [325, 223] width 441 height 24
click at [539, 228] on span "Now" at bounding box center [531, 223] width 28 height 24
type input "[DATE] 6:34 AM"
click at [117, 308] on input "P-AUG25AML01-0821" at bounding box center [325, 307] width 441 height 24
type input "1-AUG25AML01-0821"
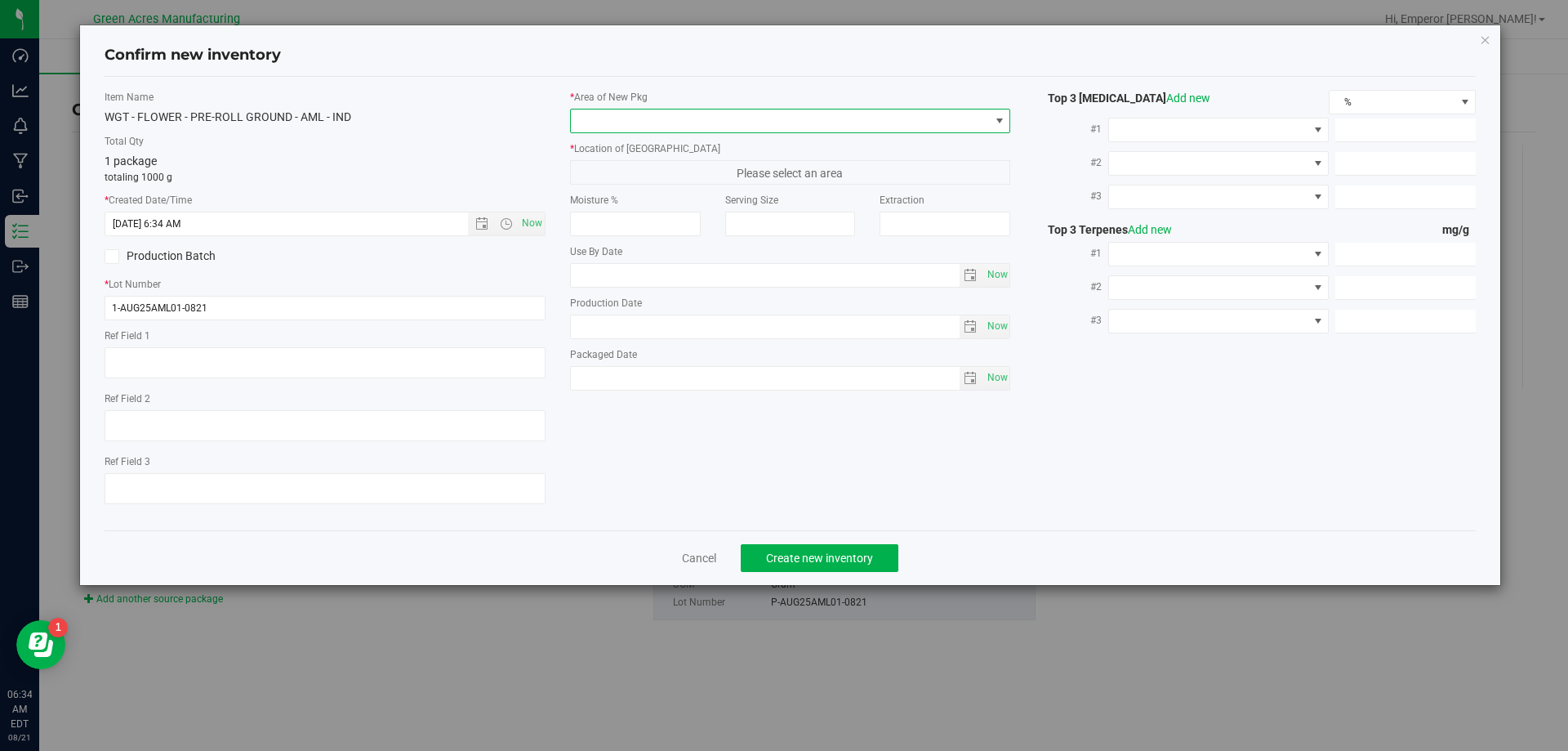
click at [670, 127] on span at bounding box center [781, 121] width 419 height 23
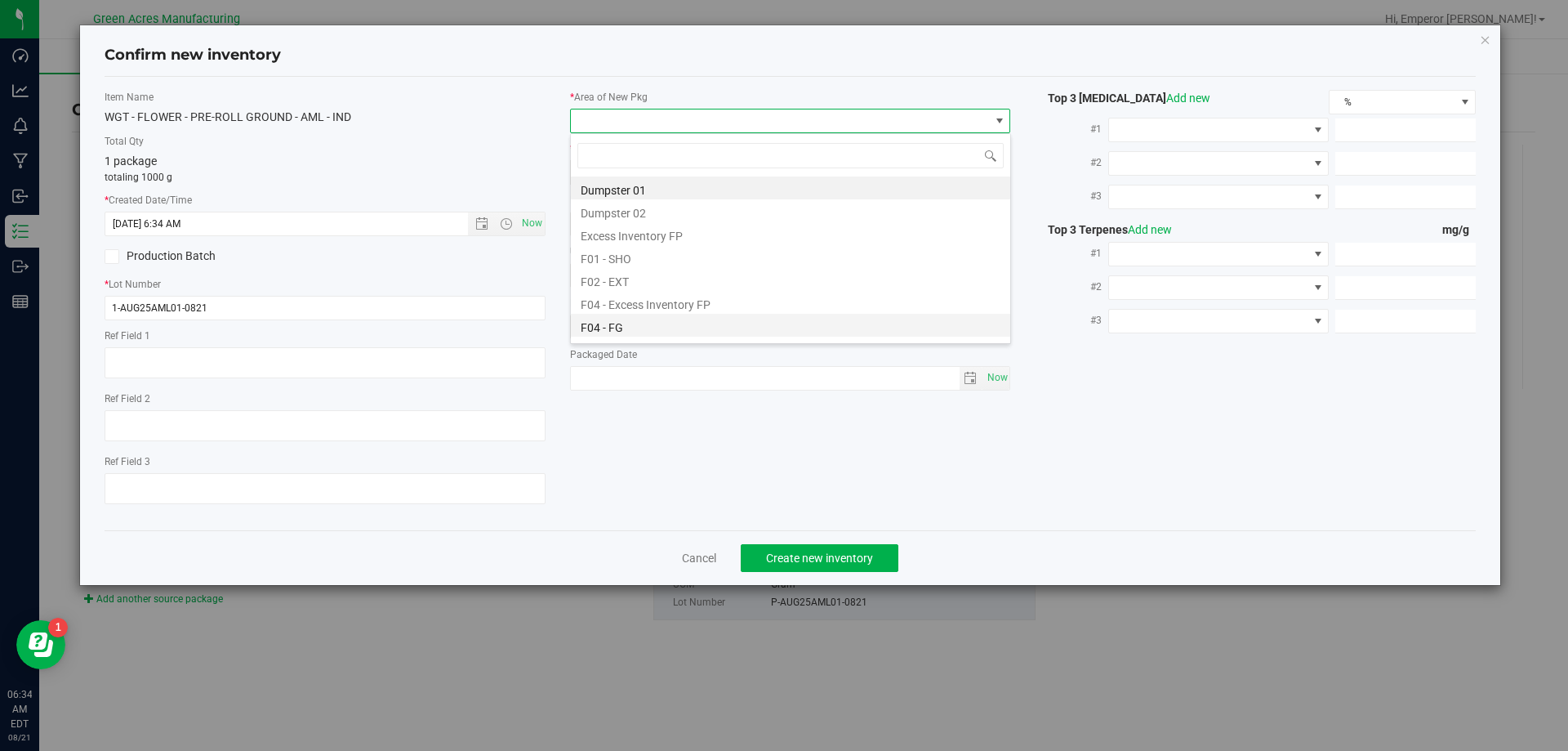
scroll to position [24, 441]
click at [645, 324] on li "F04 - FG" at bounding box center [790, 326] width 440 height 23
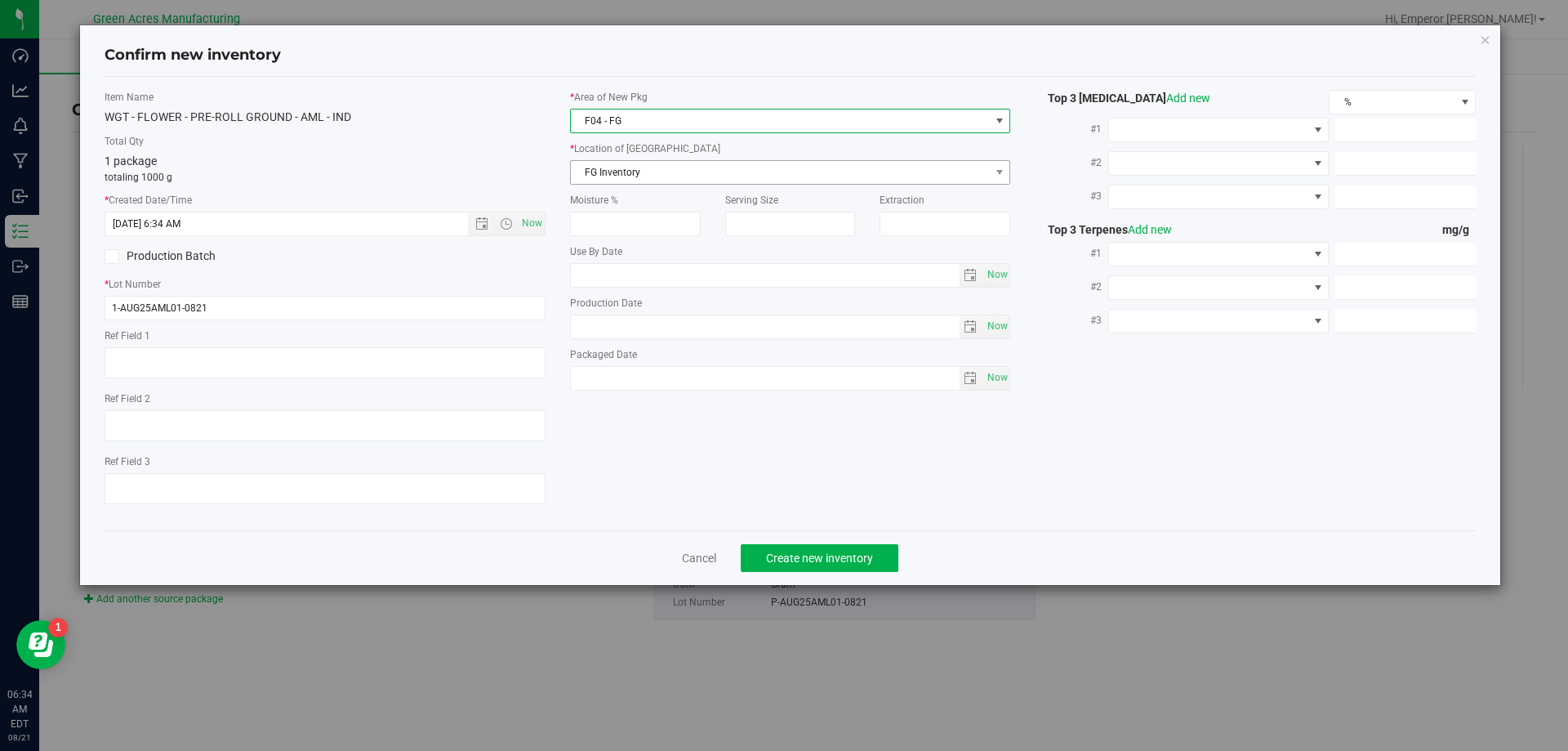
click at [667, 174] on span "FG Inventory" at bounding box center [781, 173] width 419 height 23
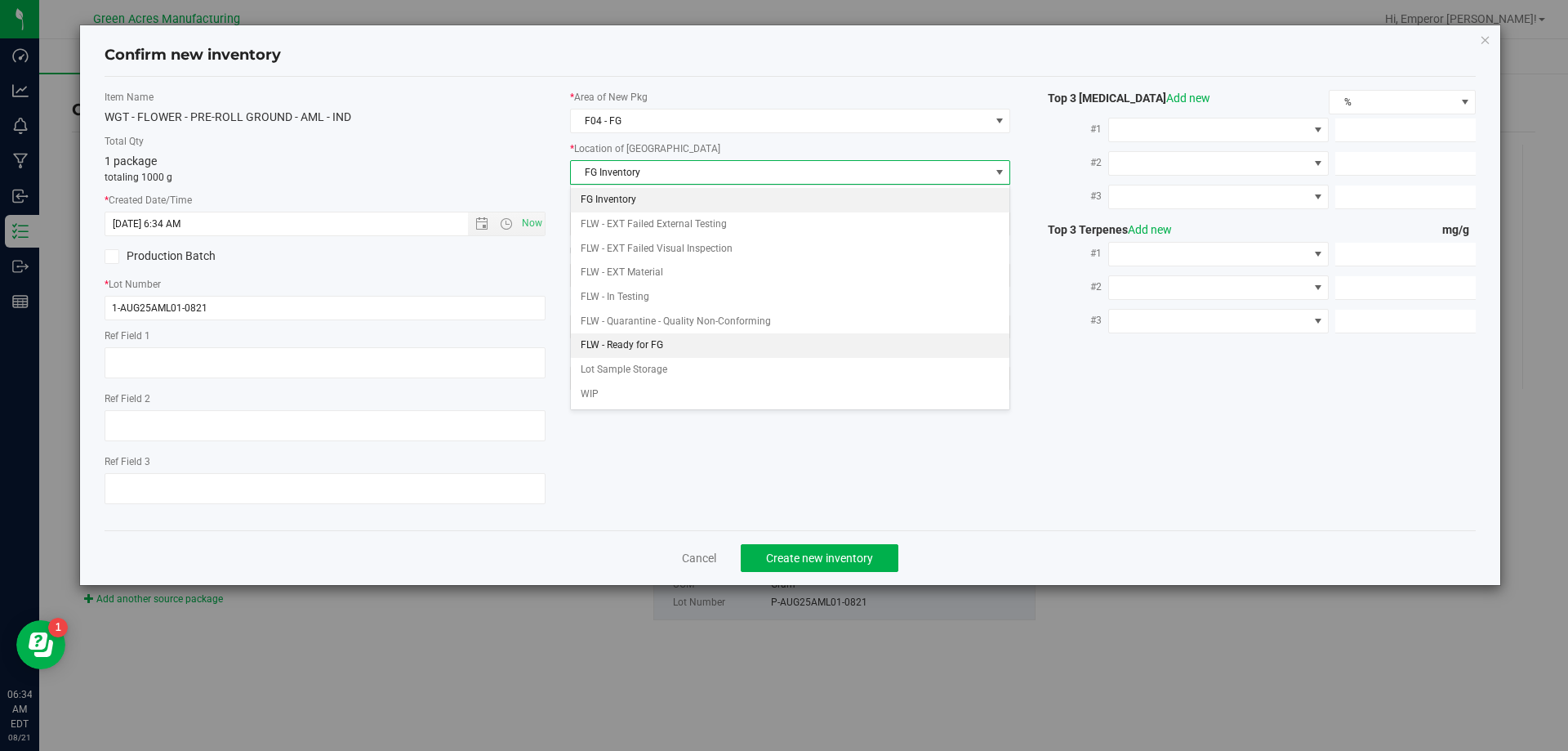
click at [649, 349] on li "FLW - Ready for FG" at bounding box center [790, 345] width 440 height 24
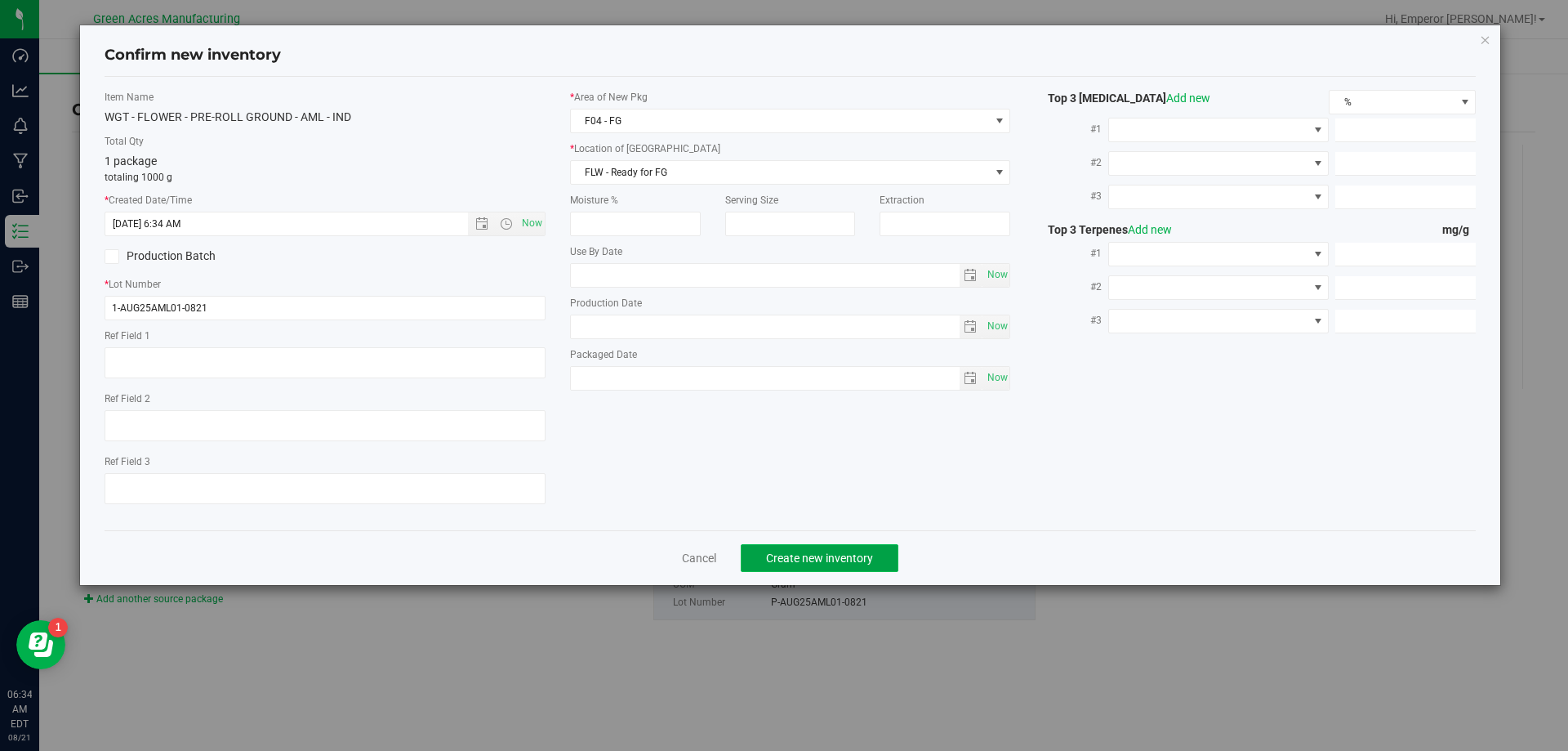
click at [849, 552] on span "Create new inventory" at bounding box center [819, 559] width 107 height 14
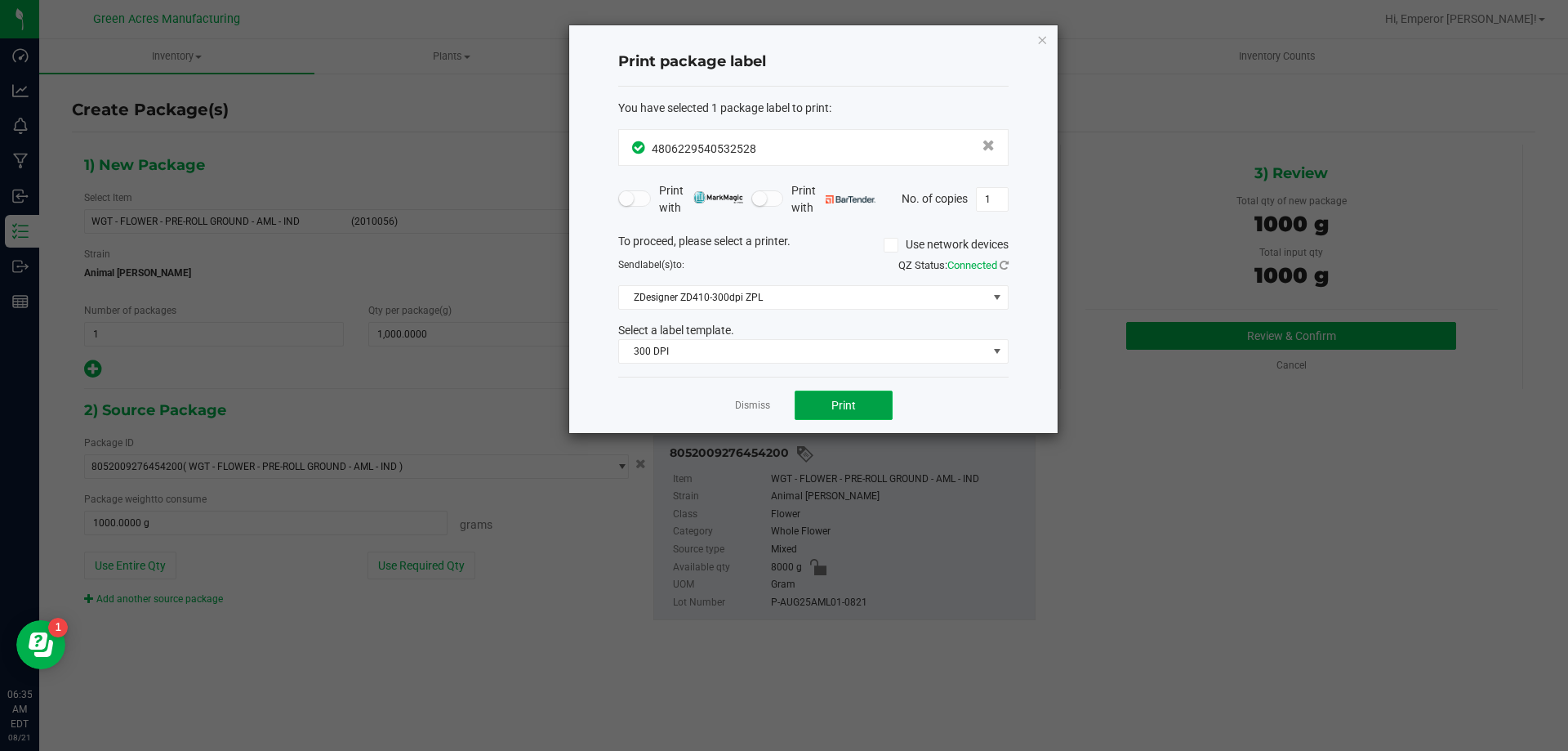
click at [825, 402] on button "Print" at bounding box center [842, 405] width 98 height 29
click at [727, 406] on div "Dismiss Print" at bounding box center [813, 405] width 390 height 56
click at [764, 412] on link "Dismiss" at bounding box center [753, 405] width 35 height 14
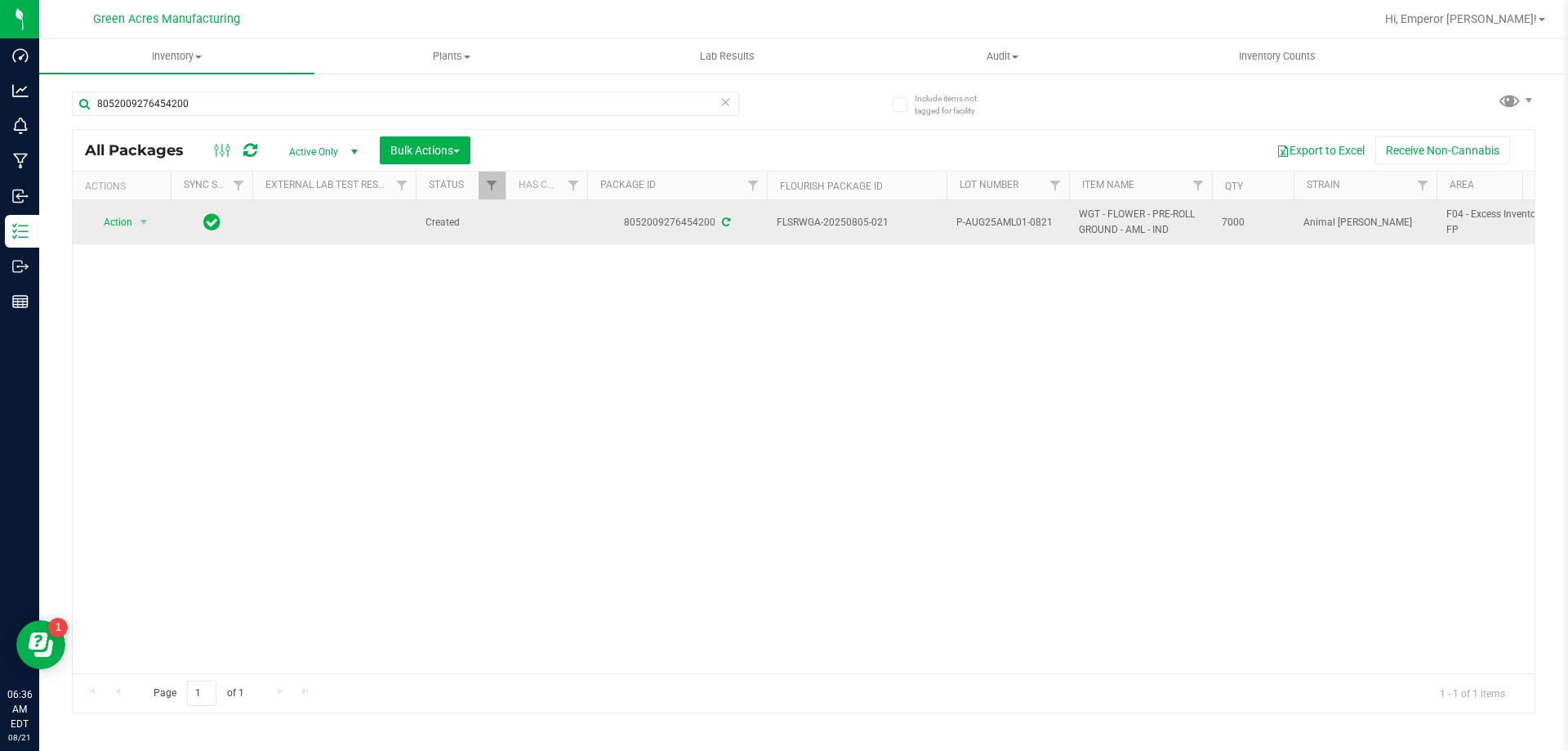
click at [132, 240] on td "Action Action Adjust qty Create package Edit attributes Global inventory Locate…" at bounding box center [121, 222] width 98 height 44
click at [121, 234] on span "Action" at bounding box center [111, 222] width 44 height 23
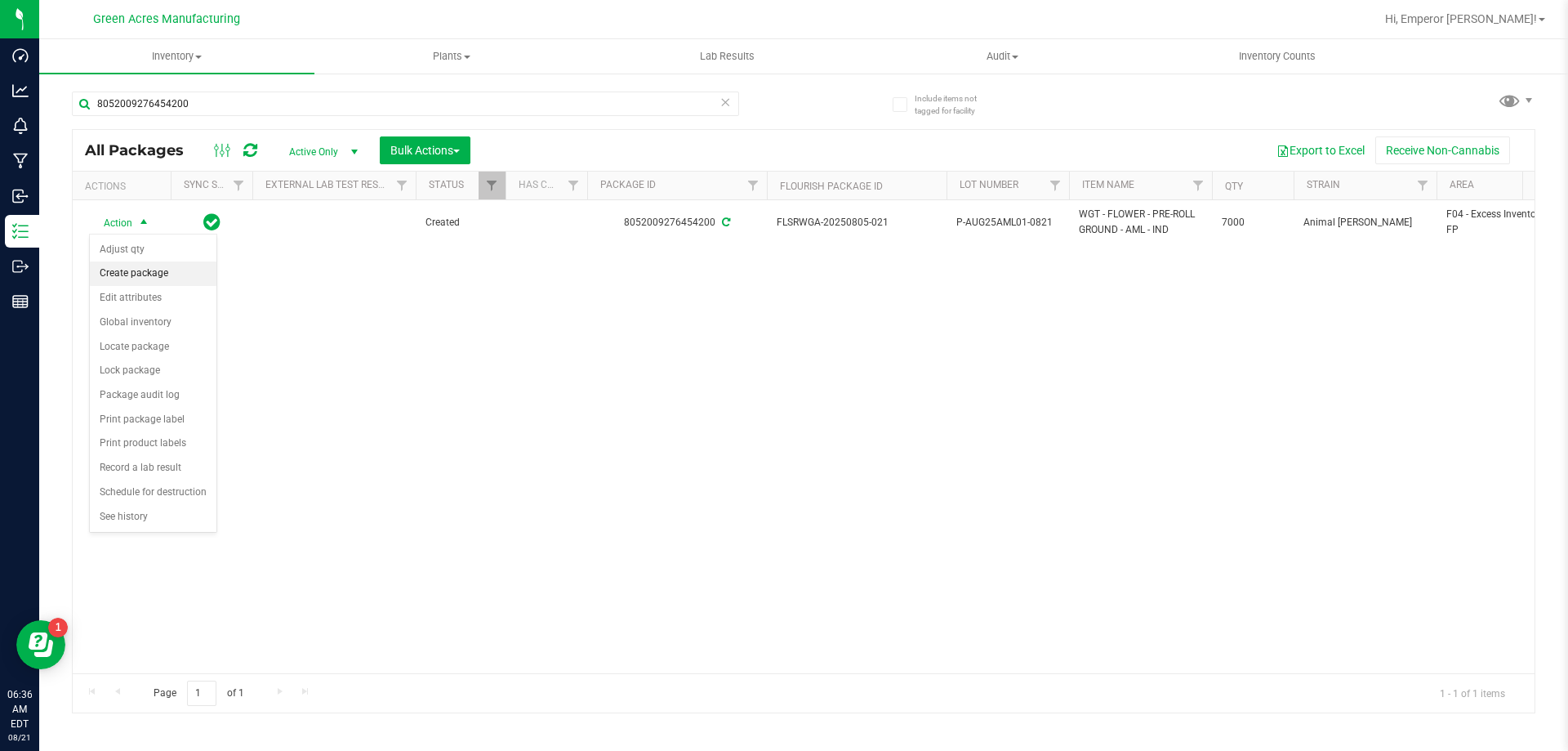
click at [126, 271] on li "Create package" at bounding box center [153, 273] width 127 height 24
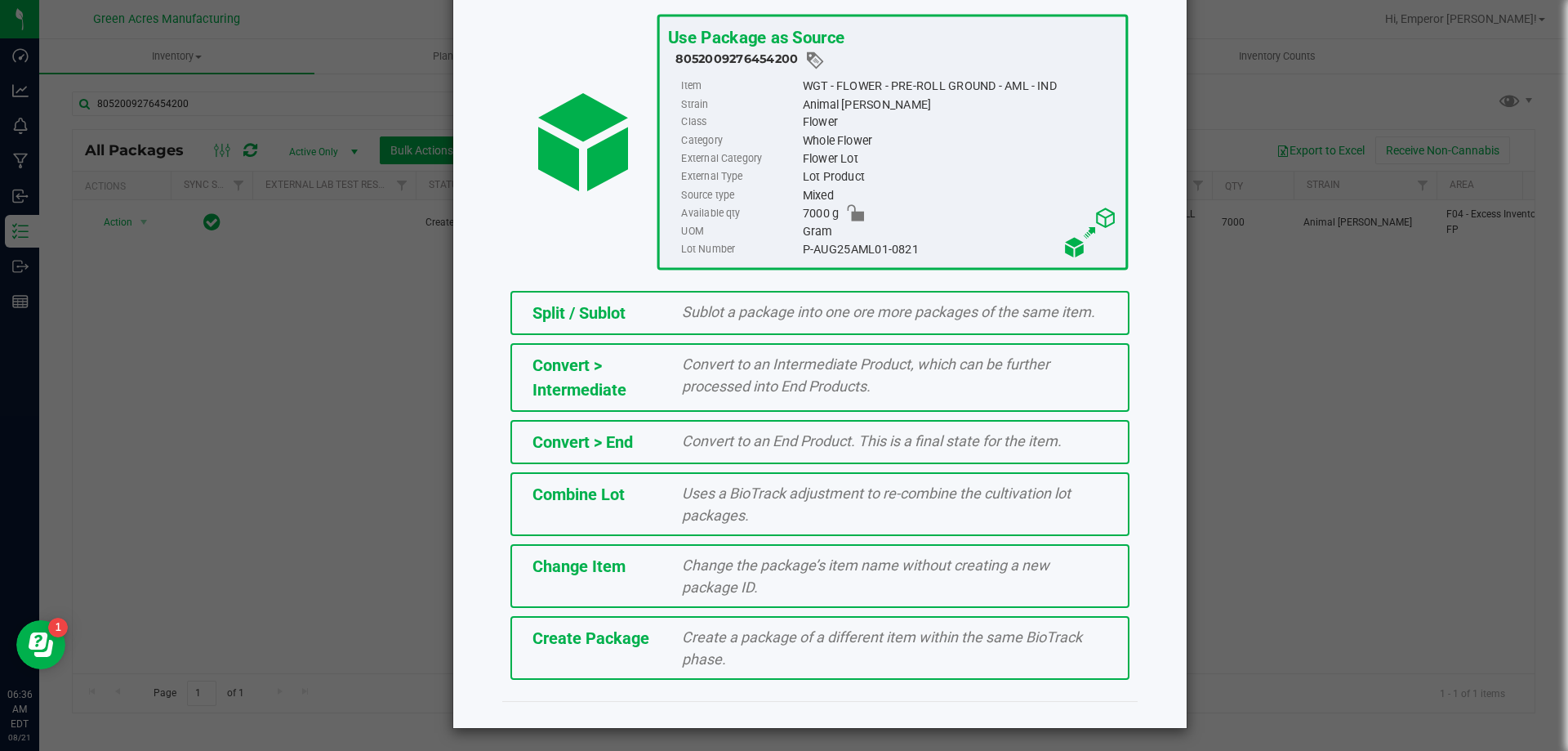
scroll to position [101, 0]
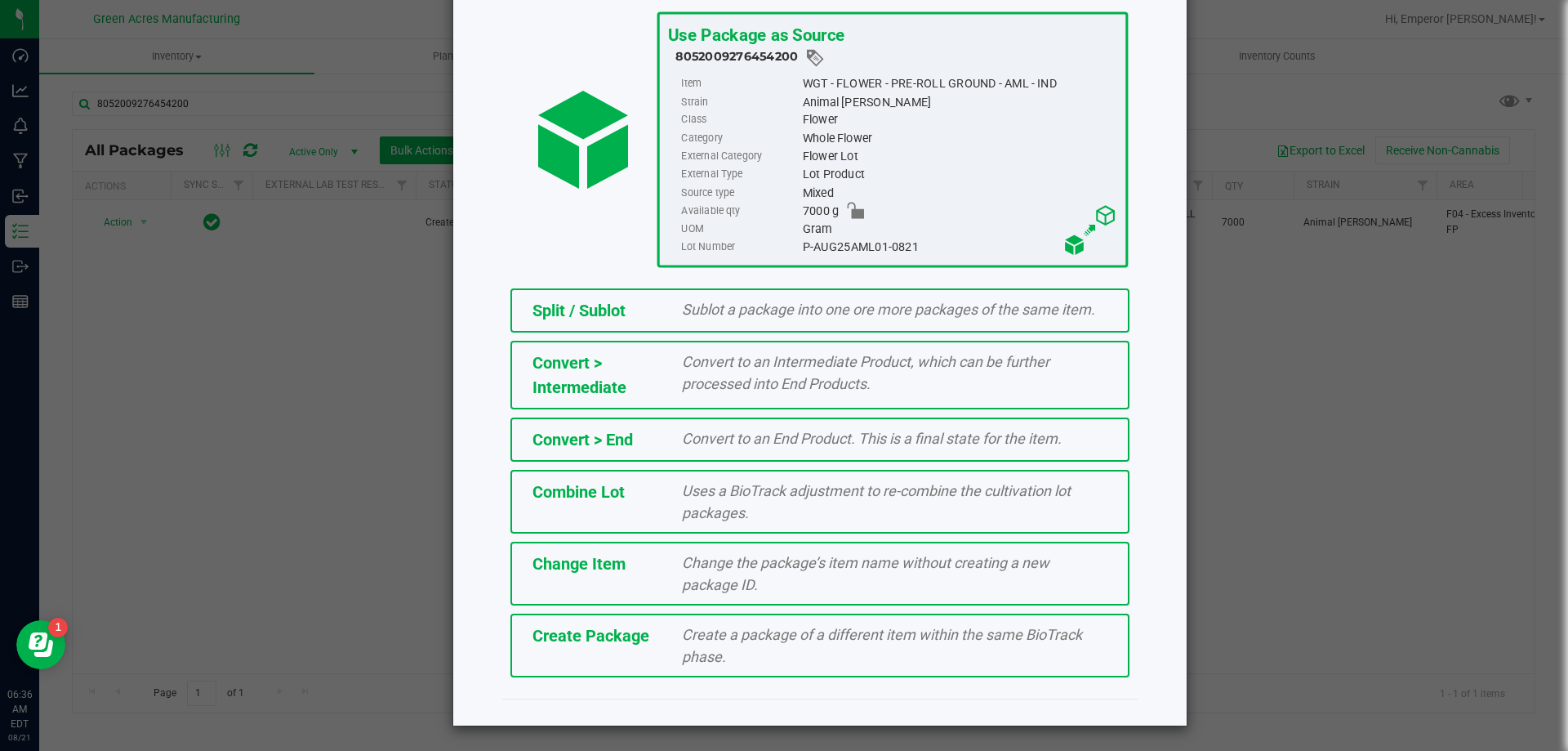
click at [807, 639] on span "Create a package of a different item within the same BioTrack phase." at bounding box center [882, 645] width 400 height 40
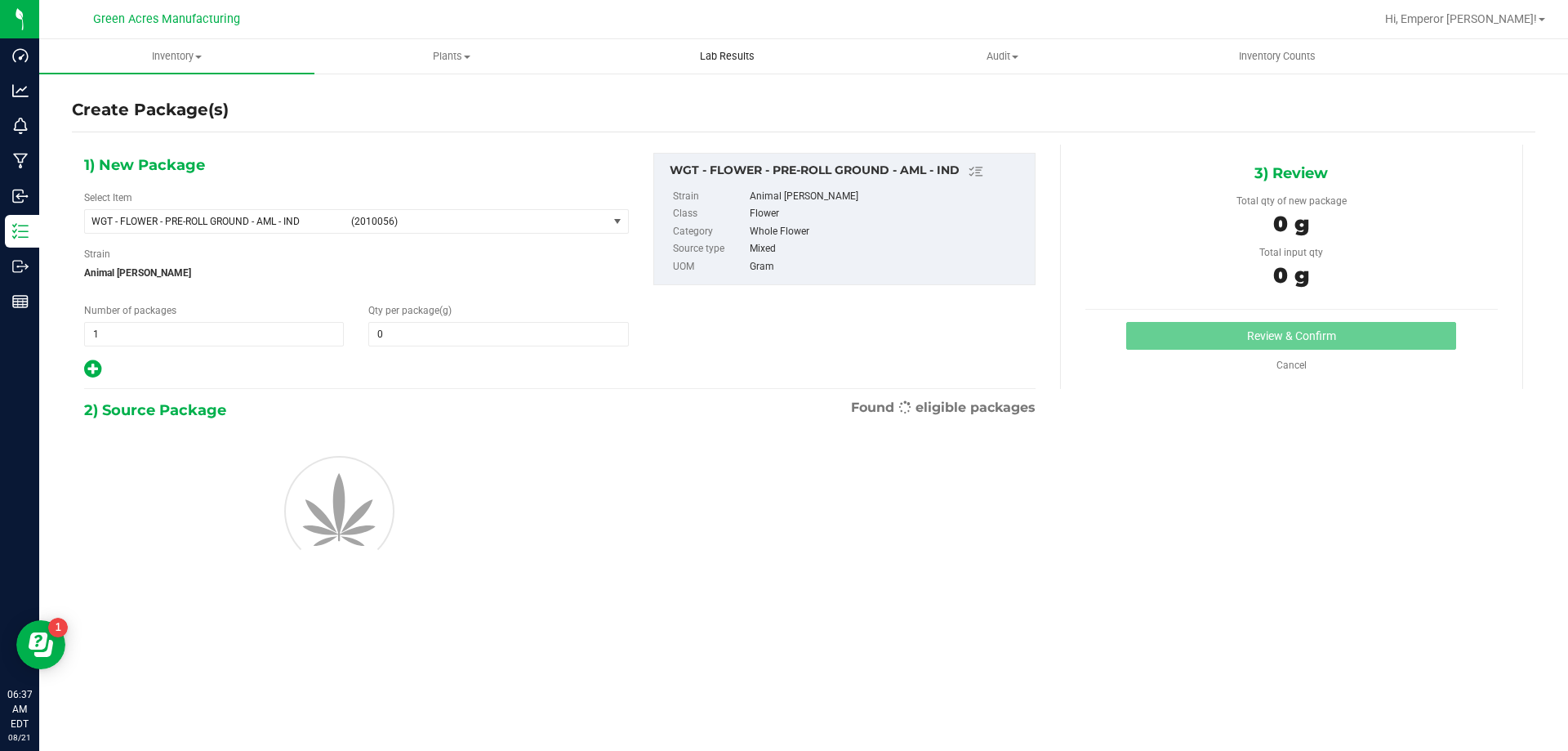
type input "0.0000"
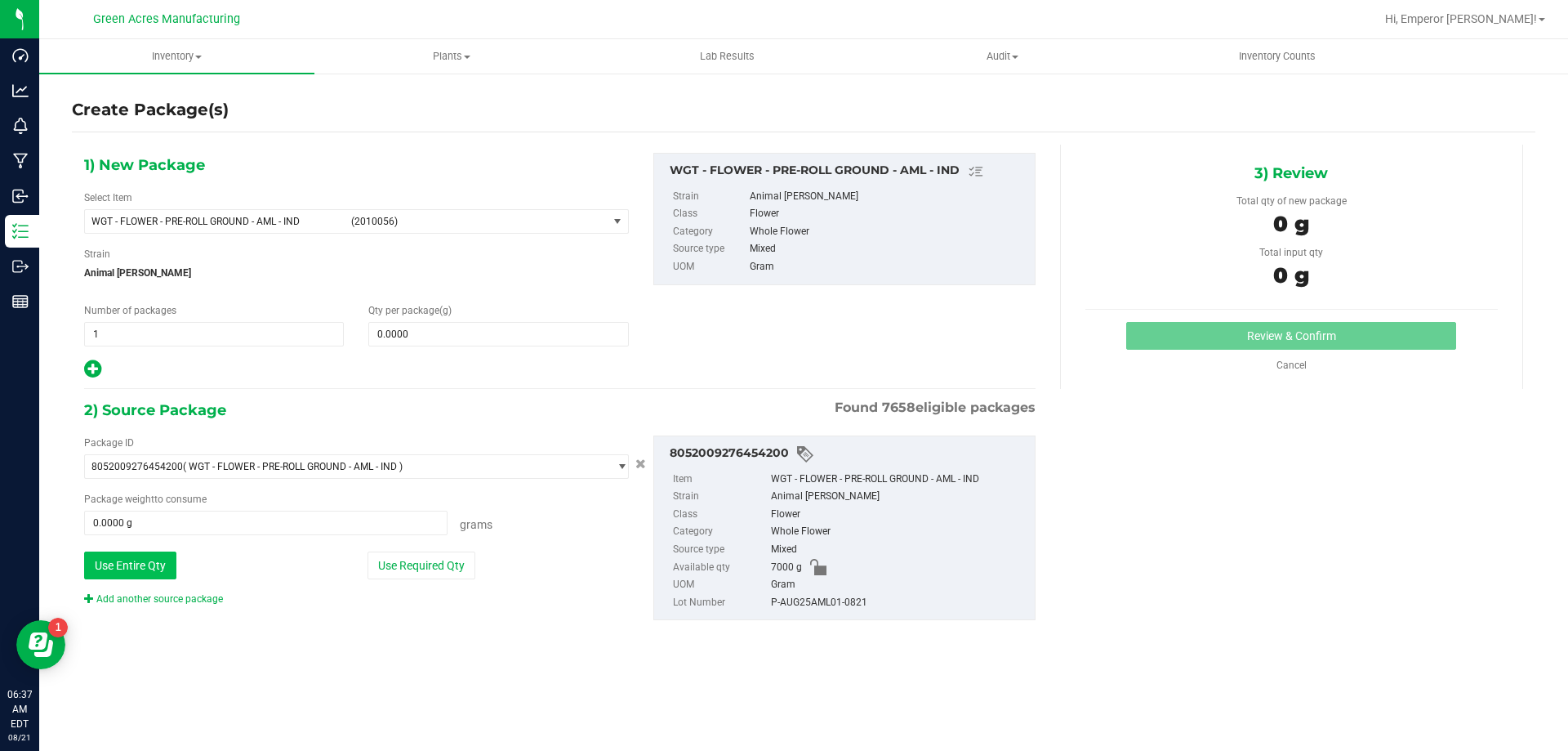
click at [136, 563] on button "Use Entire Qty" at bounding box center [130, 565] width 93 height 28
type input "7000.0000 g"
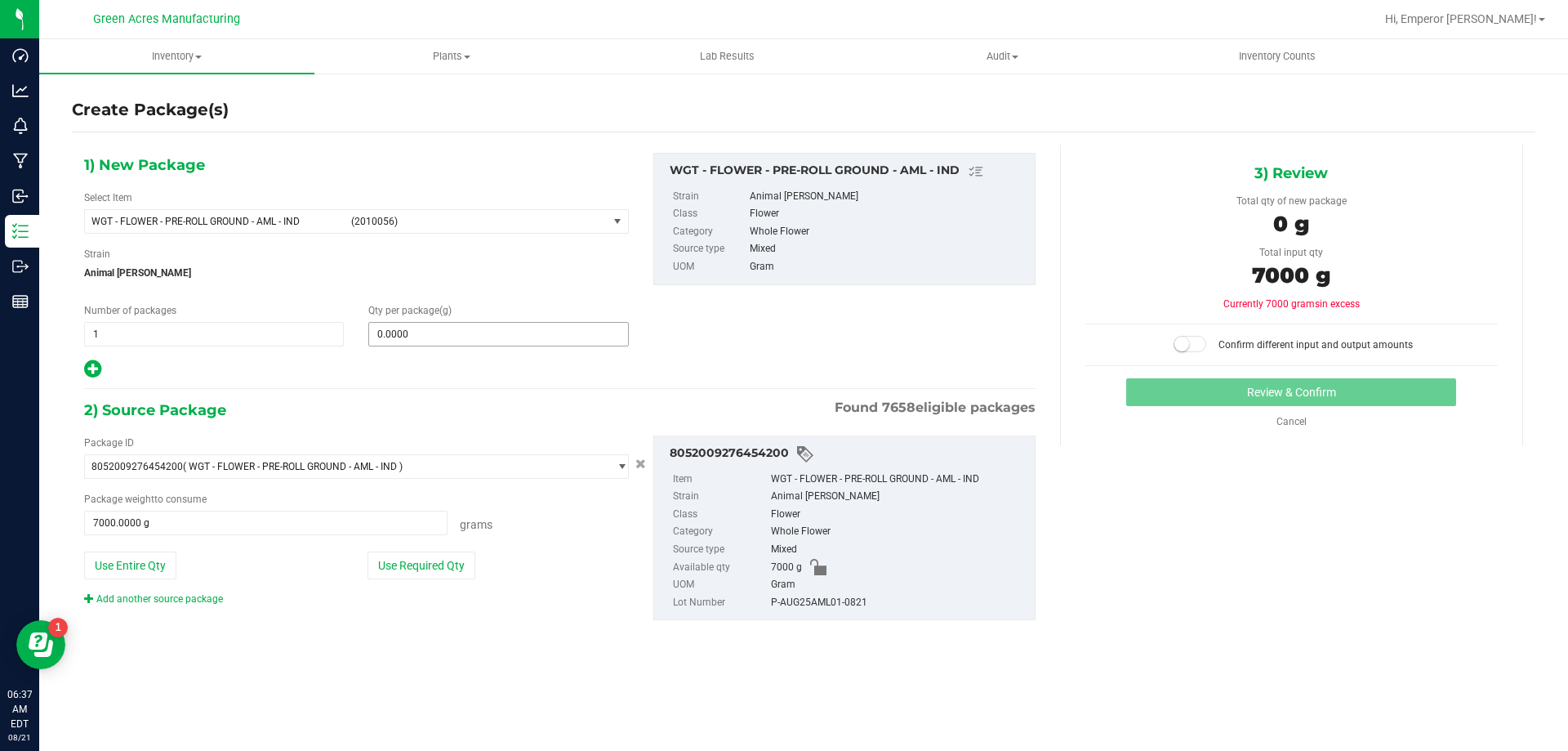
click at [456, 313] on div "Qty per package (g) 0.0000 0" at bounding box center [499, 325] width 284 height 43
click at [472, 338] on span at bounding box center [498, 333] width 260 height 24
type input "7000"
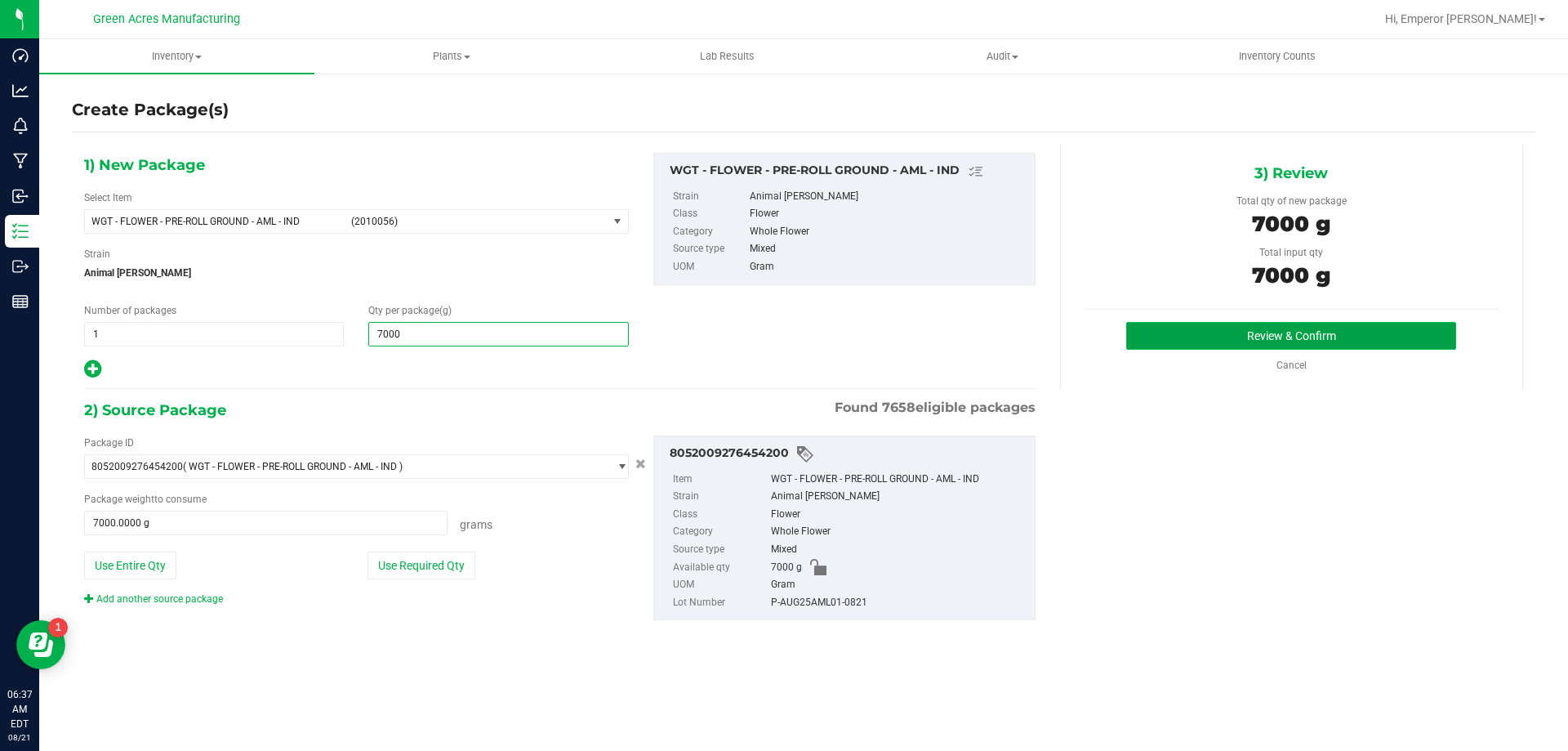
type input "7,000.0000"
click at [1164, 330] on button "Review & Confirm" at bounding box center [1291, 335] width 329 height 28
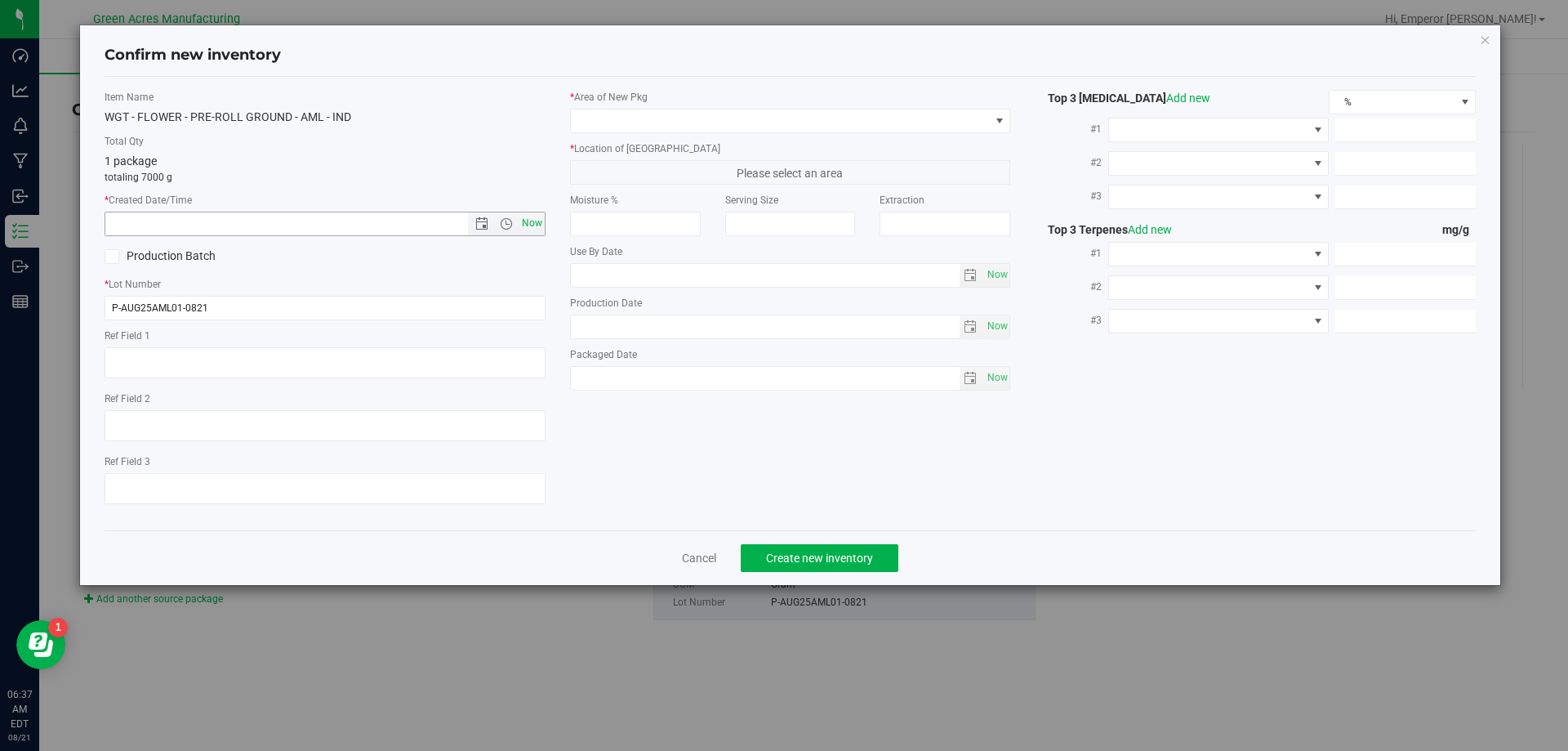
click at [541, 215] on span "Now" at bounding box center [531, 223] width 28 height 24
type input "[DATE] 6:37 AM"
drag, startPoint x: 116, startPoint y: 309, endPoint x: 164, endPoint y: 327, distance: 51.3
click at [117, 309] on input "P-AUG25AML01-0821" at bounding box center [325, 307] width 441 height 24
type input "5-AUG25AML01-0821"
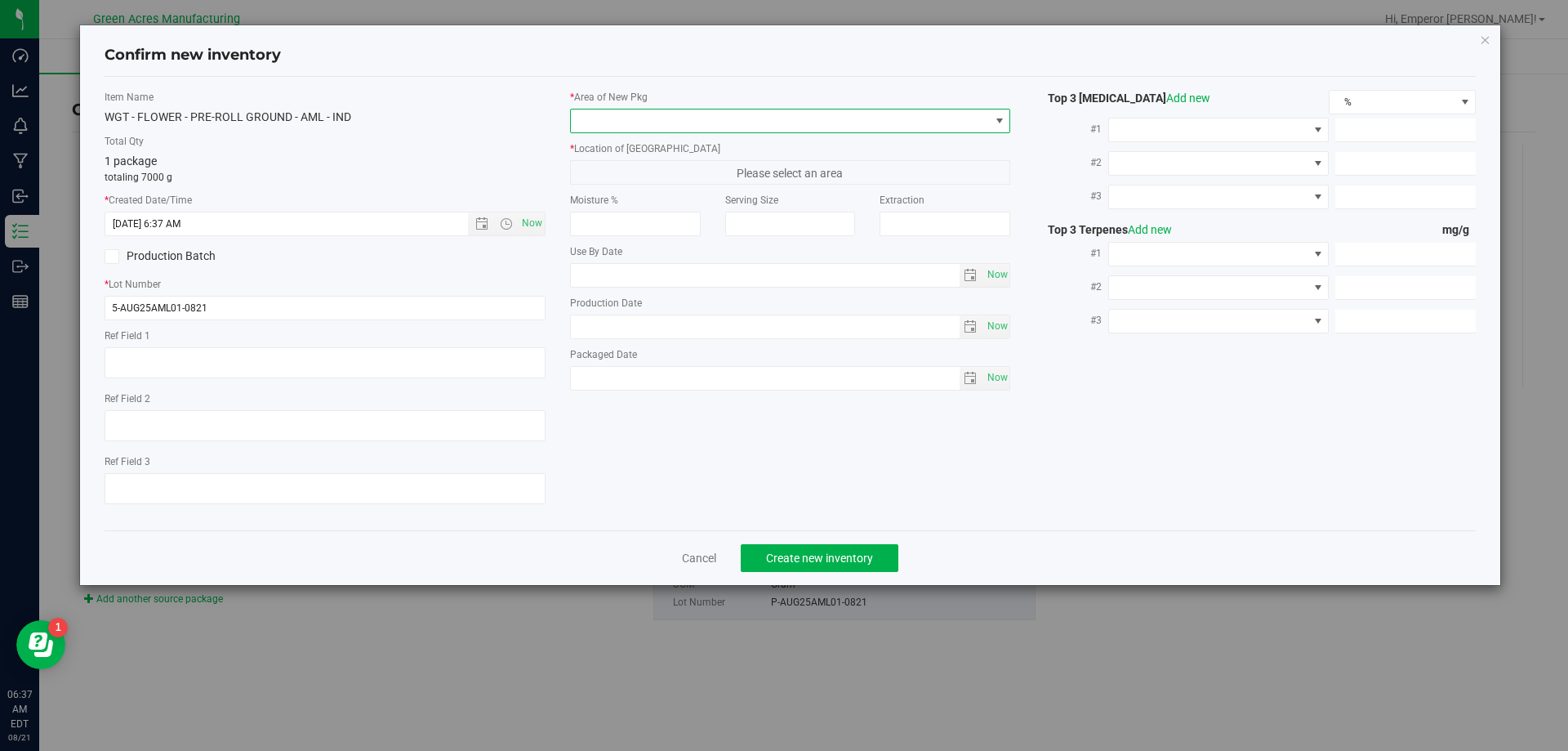
drag, startPoint x: 899, startPoint y: 119, endPoint x: 893, endPoint y: 127, distance: 10.0
click at [897, 119] on span at bounding box center [781, 121] width 419 height 23
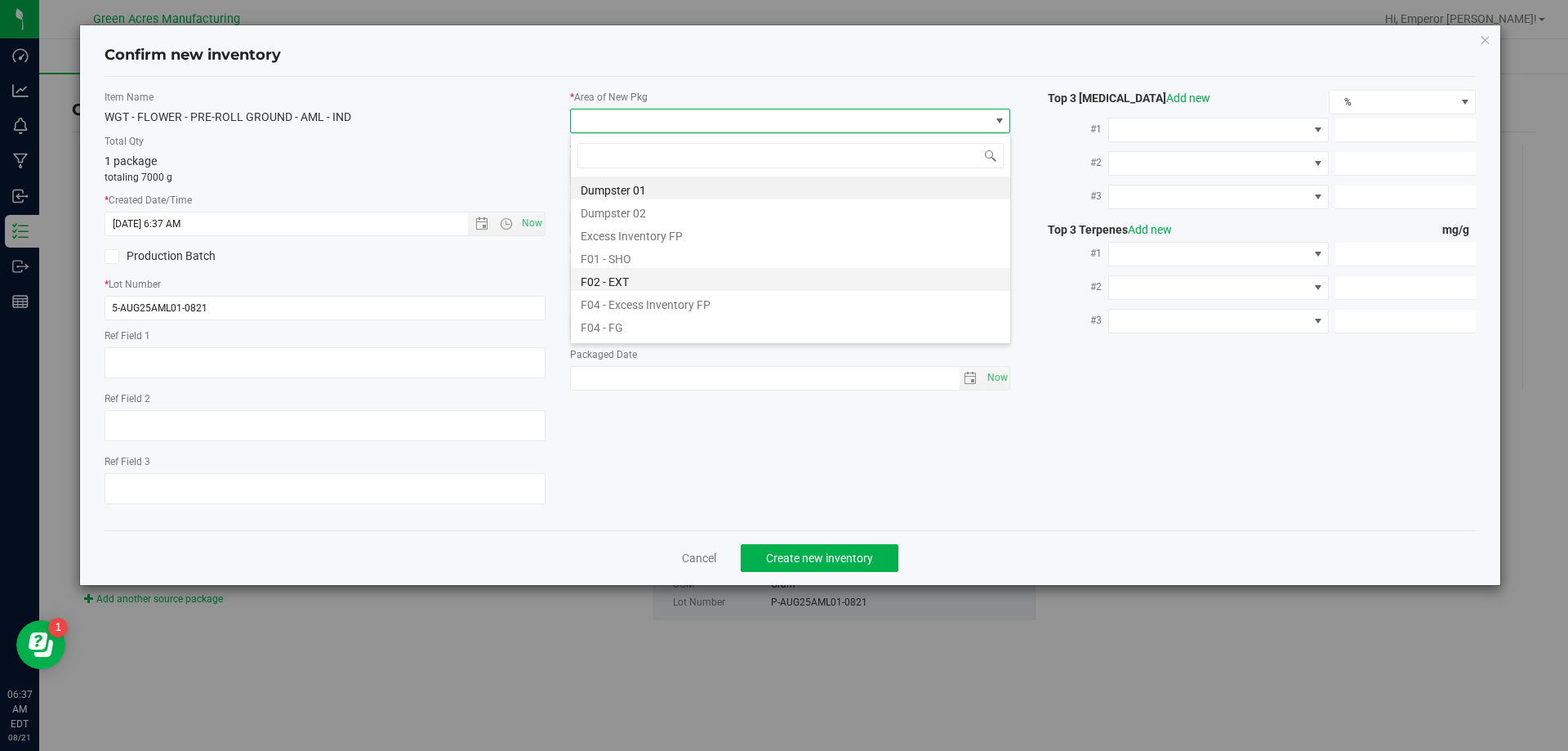
scroll to position [24, 441]
click at [668, 322] on li "F04 - FG" at bounding box center [790, 326] width 440 height 23
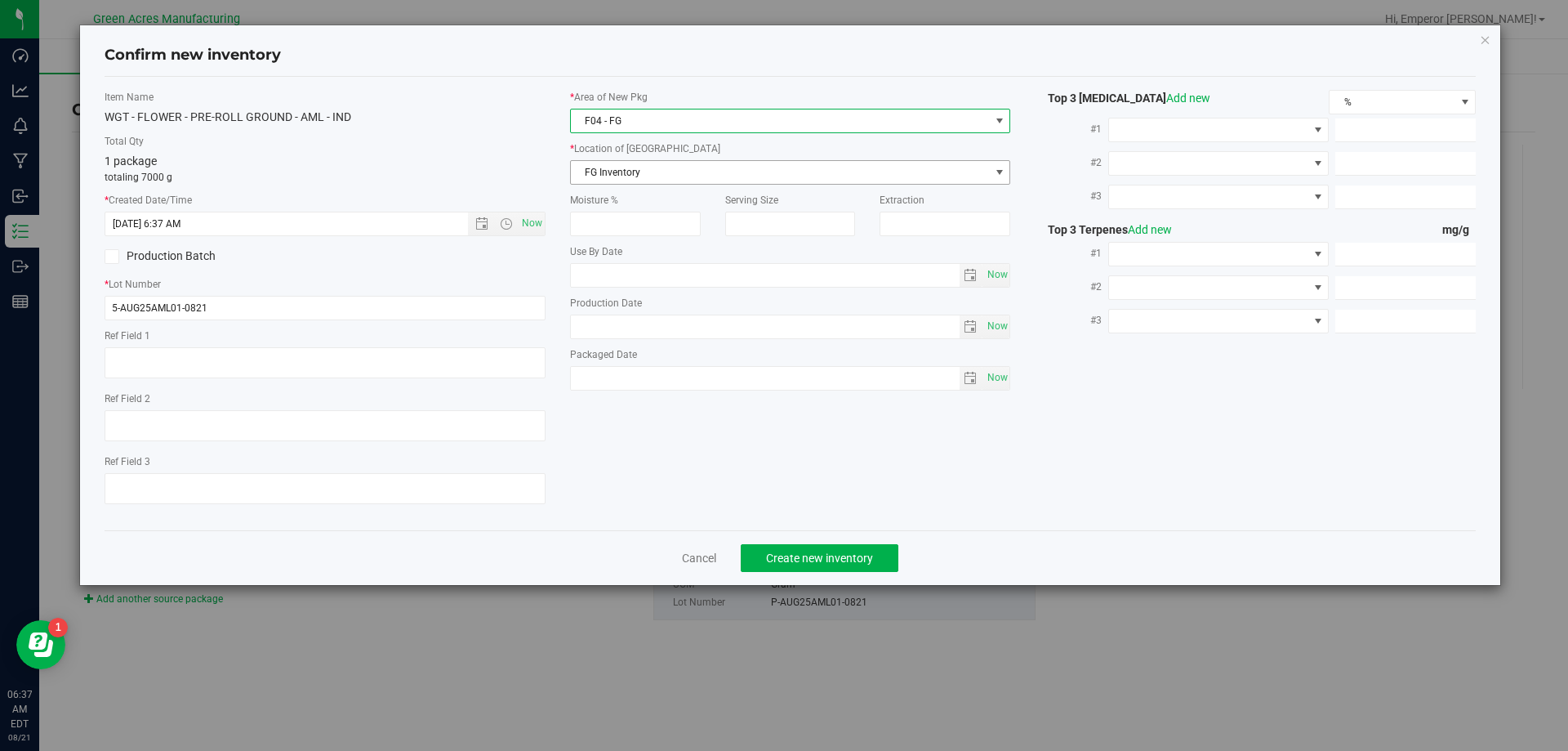
click at [658, 171] on span "FG Inventory" at bounding box center [781, 173] width 419 height 23
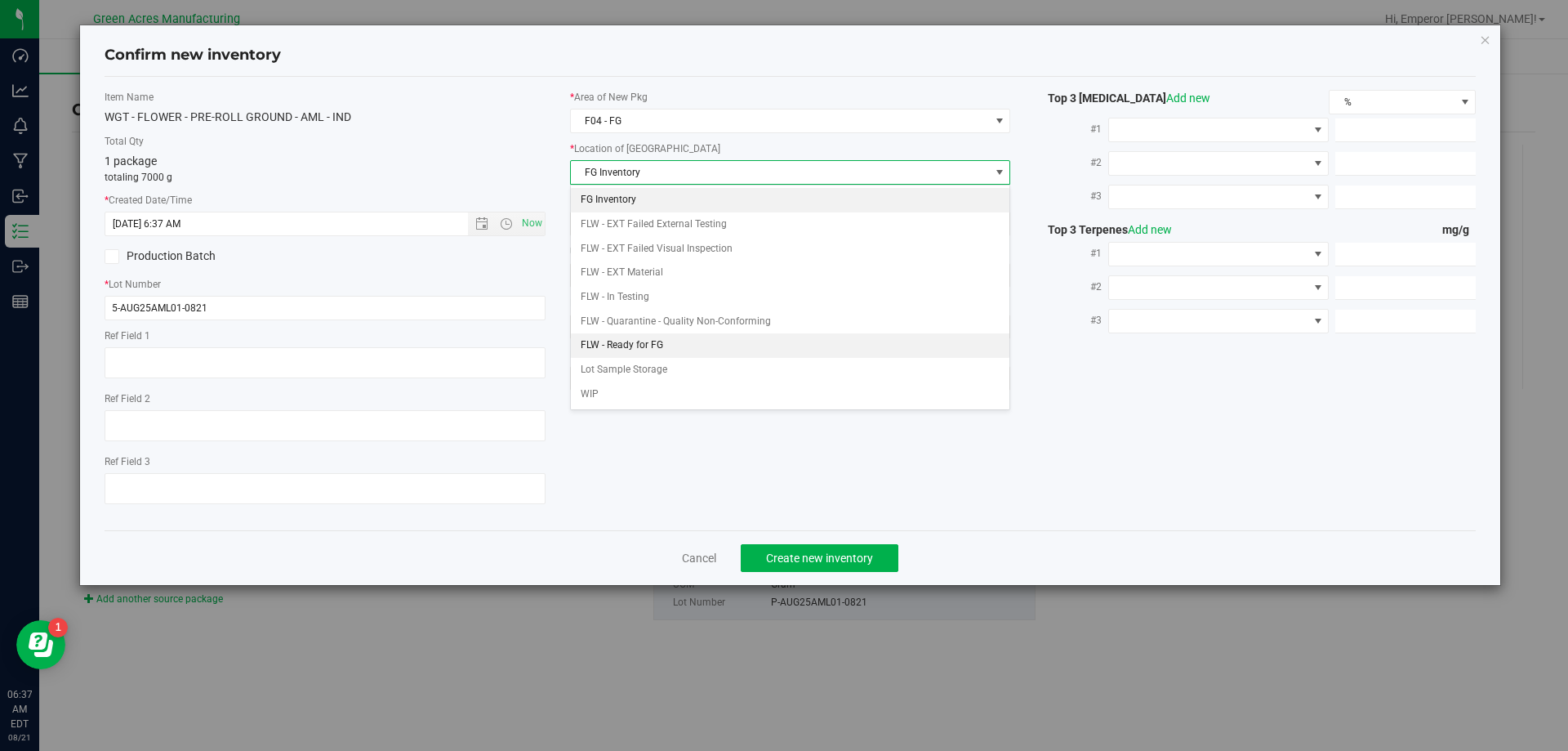
click at [641, 342] on li "FLW - Ready for FG" at bounding box center [790, 345] width 440 height 24
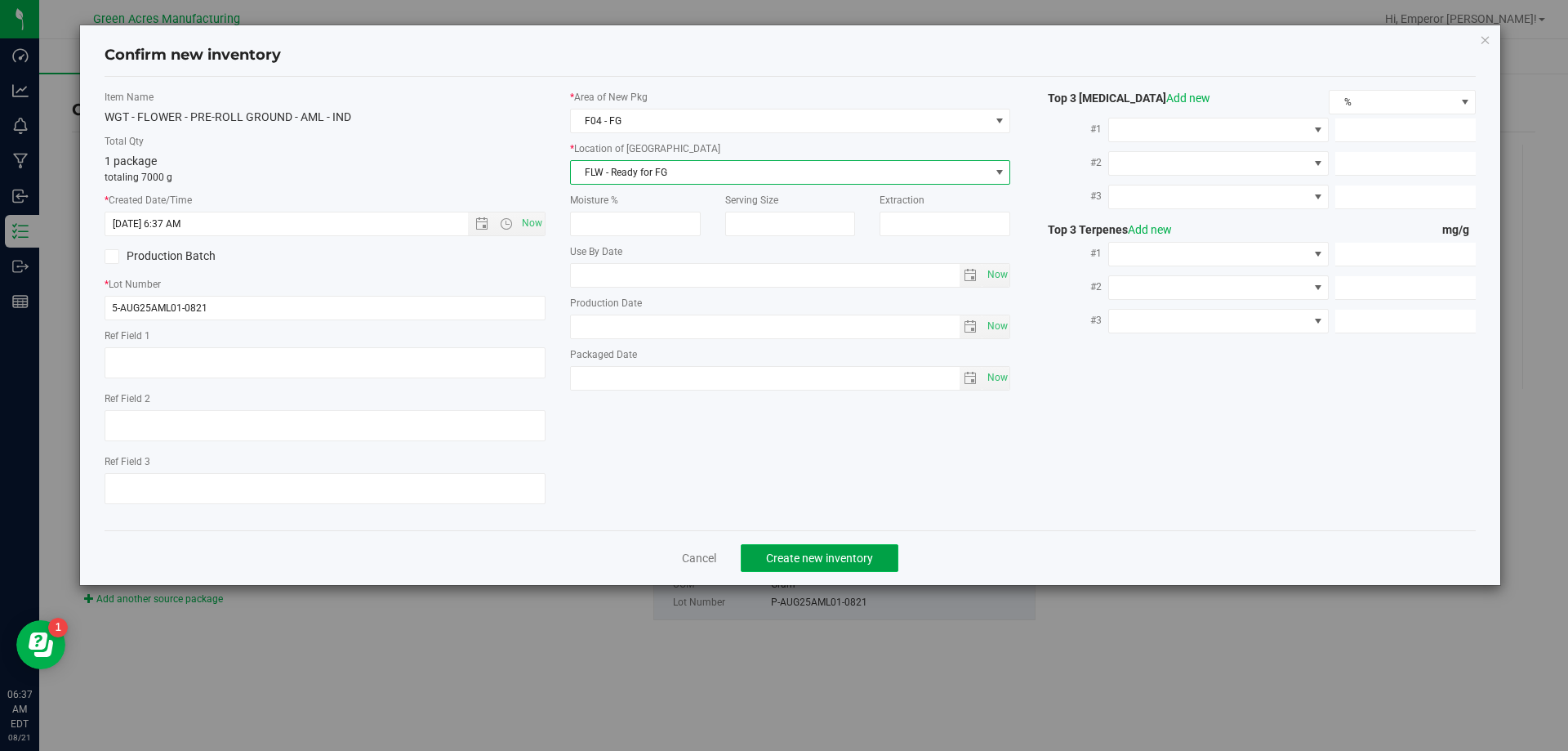
click at [767, 563] on span "Create new inventory" at bounding box center [819, 559] width 107 height 14
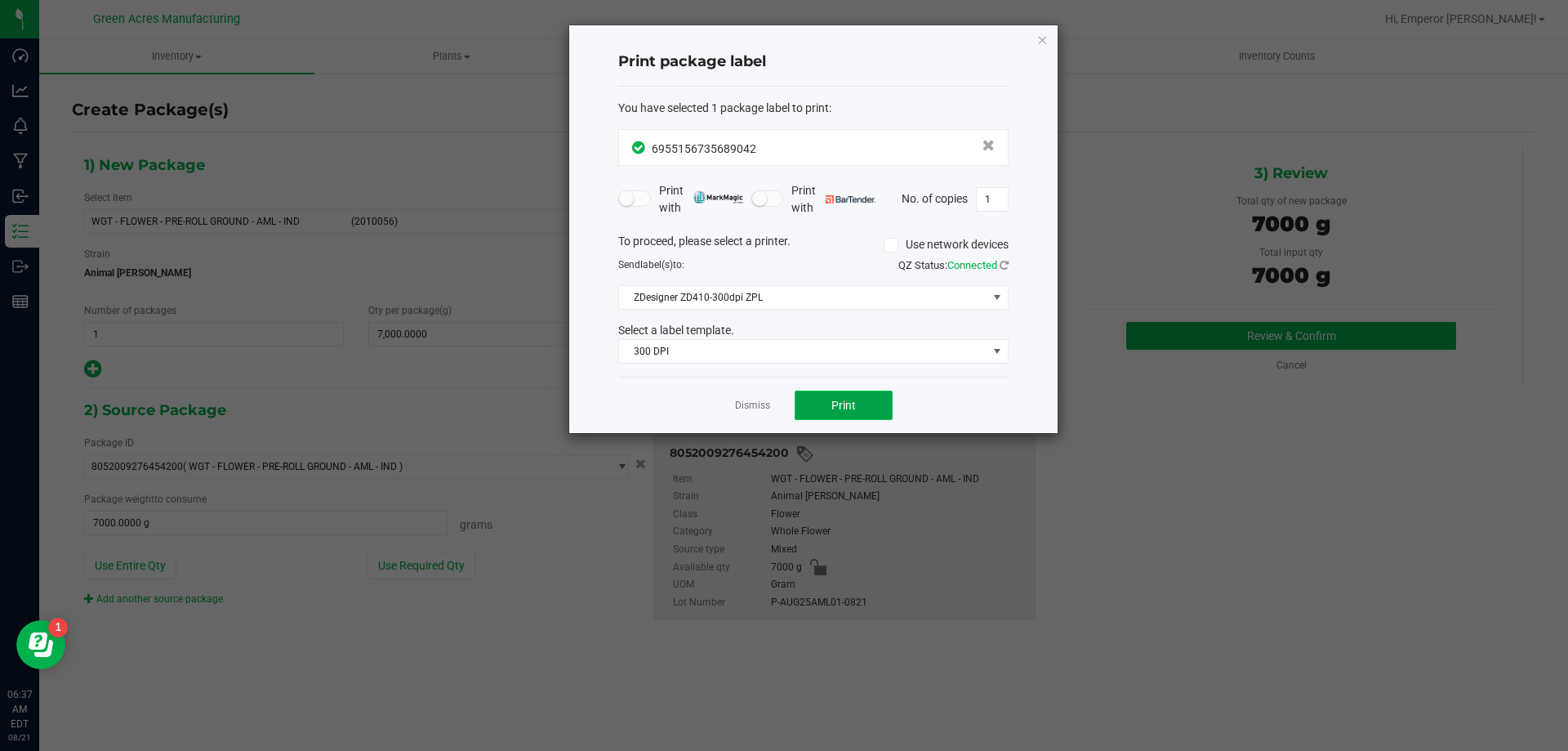
click at [844, 401] on span "Print" at bounding box center [842, 405] width 24 height 14
click at [755, 408] on link "Dismiss" at bounding box center [753, 405] width 35 height 14
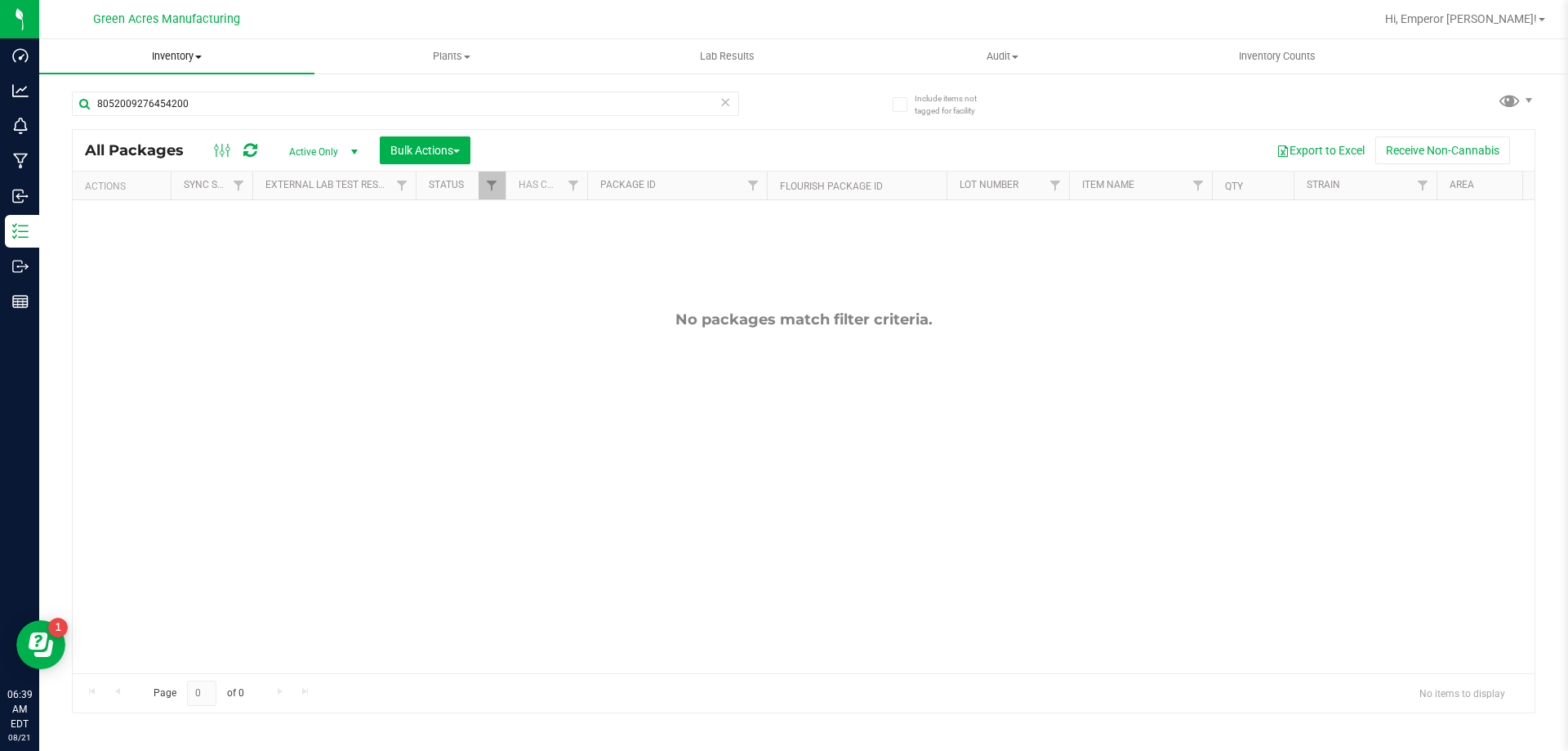
click at [180, 48] on uib-tab-heading "Inventory All packages All inventory Waste log Create inventory" at bounding box center [177, 56] width 275 height 34
click at [193, 202] on li "From bill of materials" at bounding box center [177, 197] width 275 height 19
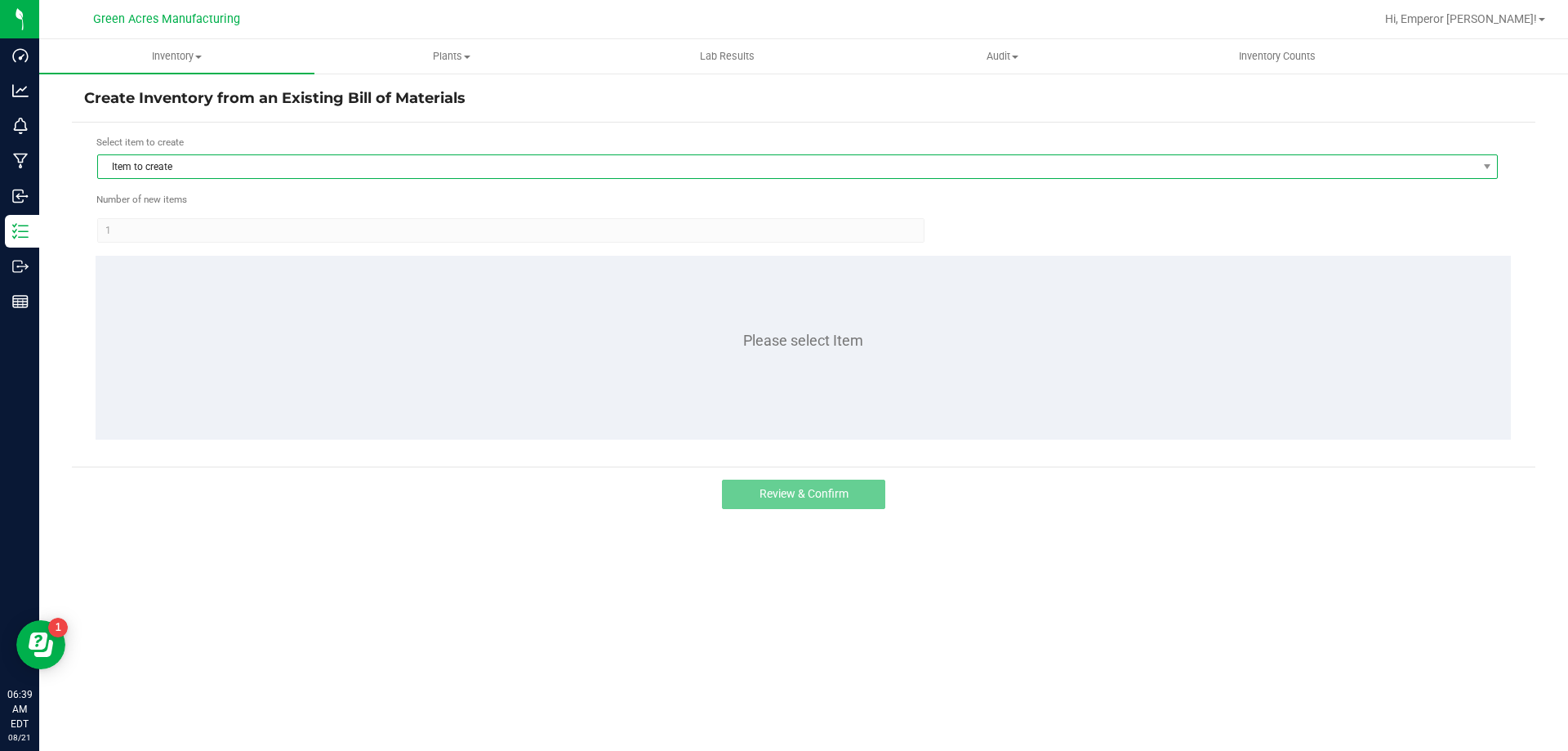
click at [310, 167] on span "Item to create" at bounding box center [786, 167] width 1379 height 23
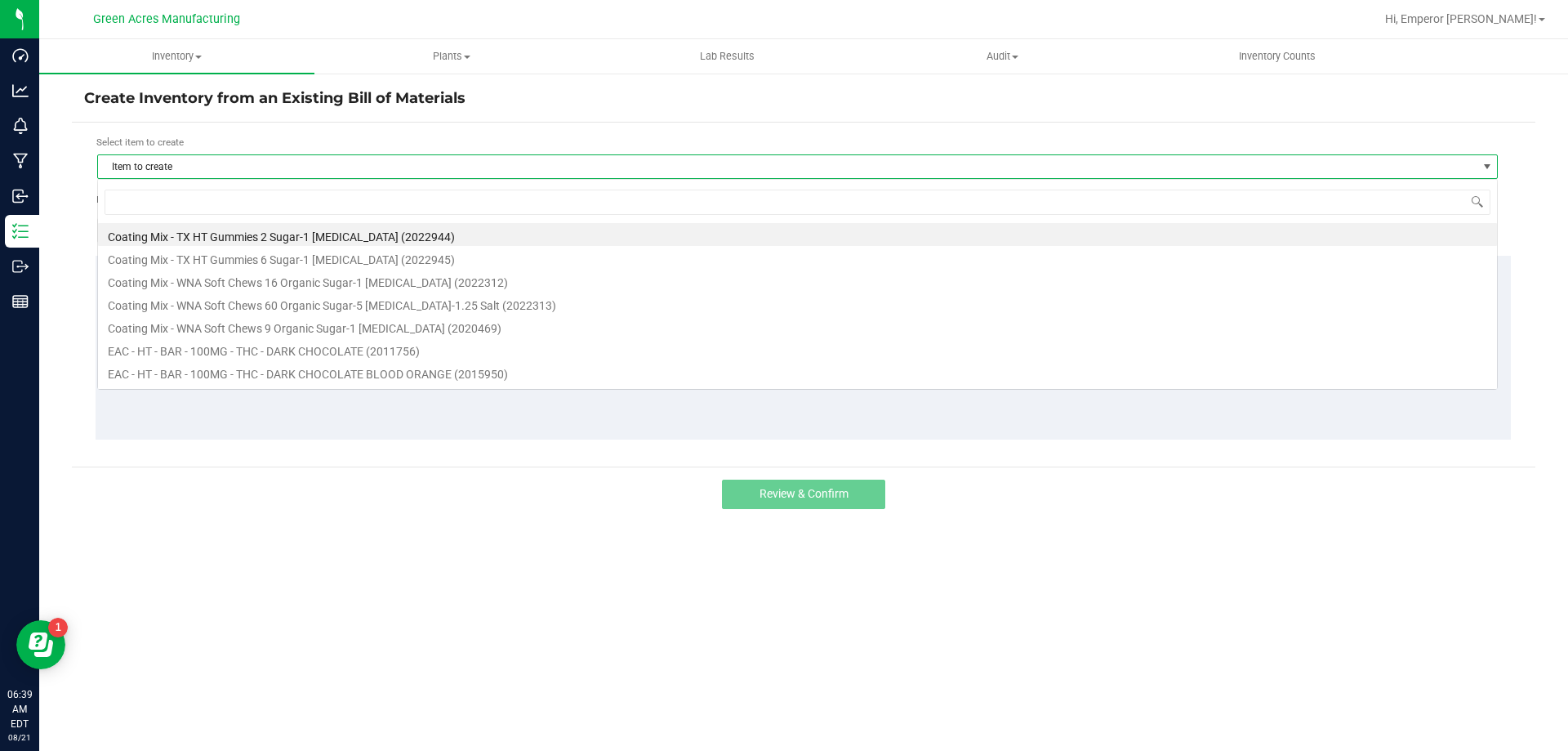
scroll to position [24, 1401]
type input "aml"
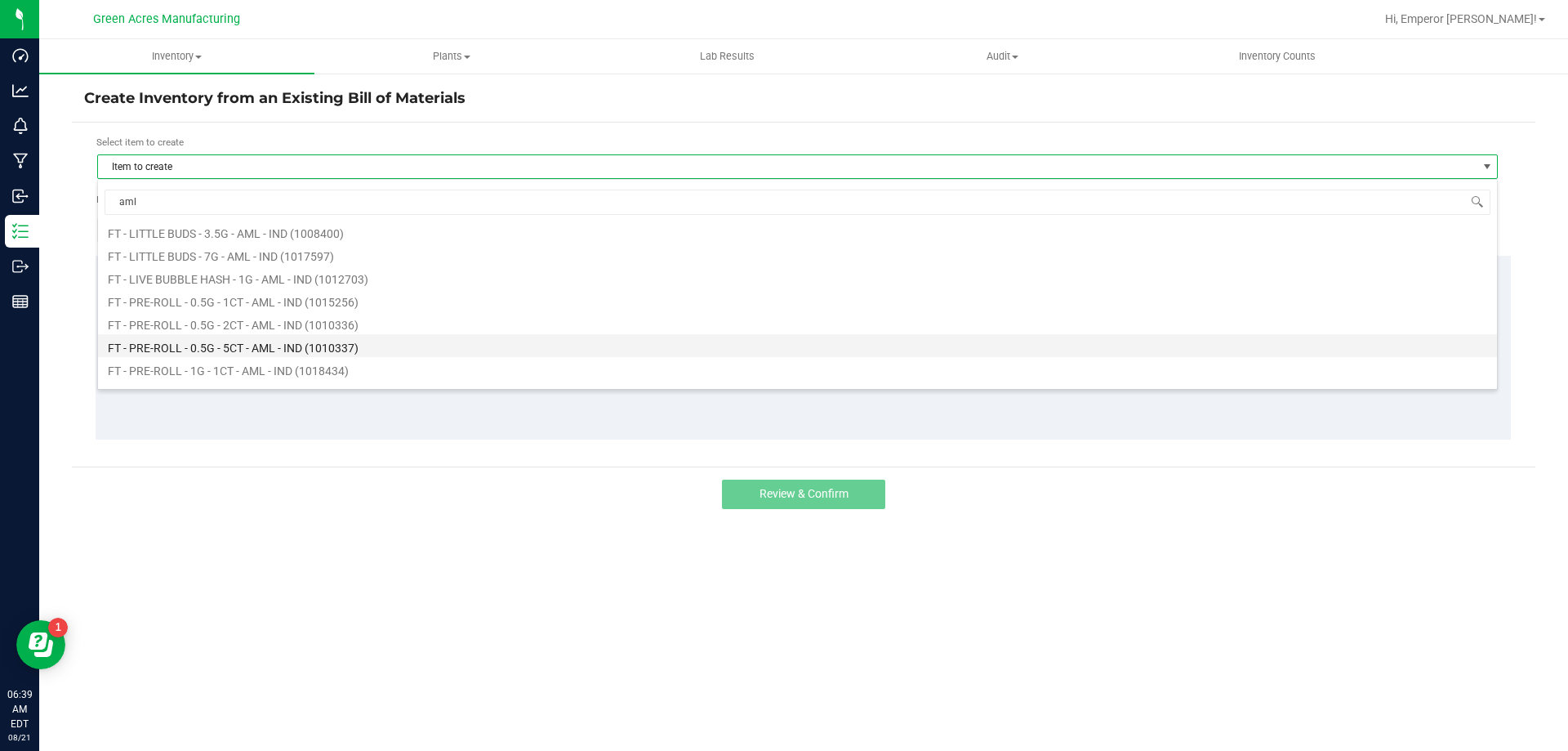
click at [287, 343] on li "FT - PRE-ROLL - 0.5G - 5CT - AML - IND (1010337)" at bounding box center [797, 346] width 1399 height 23
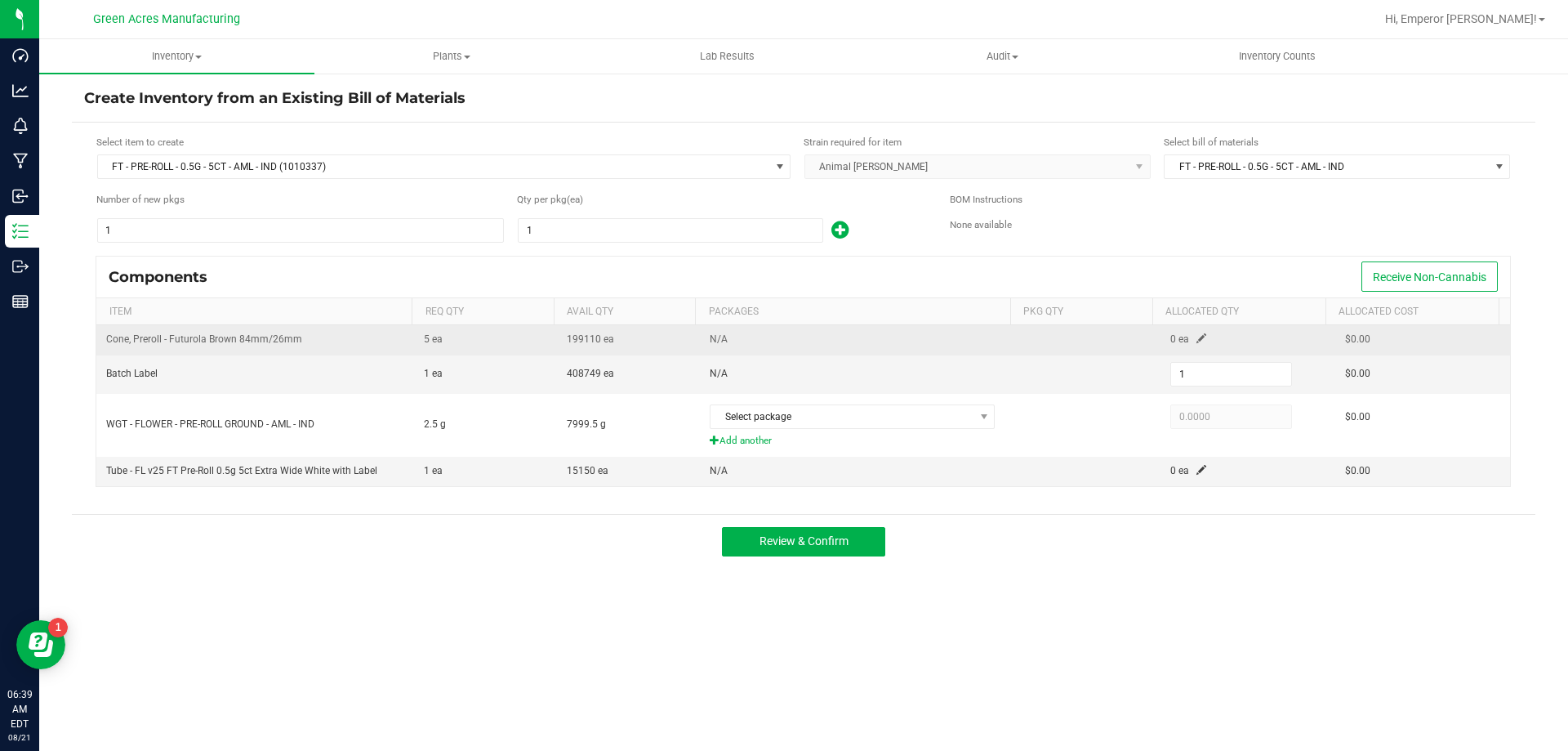
click at [1197, 340] on td "0 ea" at bounding box center [1247, 339] width 175 height 29
click at [1179, 336] on span "0 ea" at bounding box center [1179, 339] width 18 height 12
click at [1184, 336] on td "0 ea" at bounding box center [1247, 339] width 175 height 29
click at [1196, 336] on span at bounding box center [1201, 338] width 10 height 10
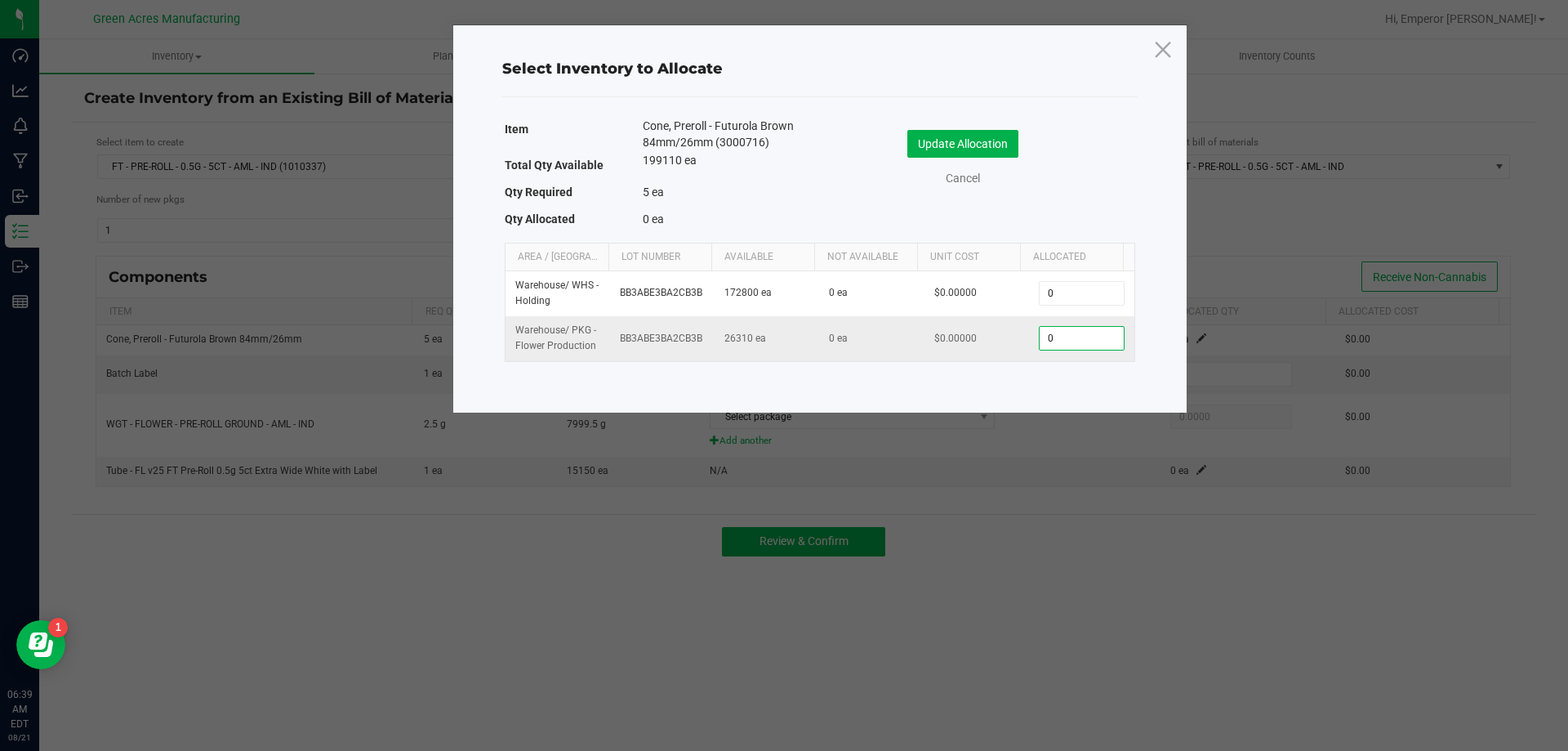
click at [1067, 338] on input "0" at bounding box center [1081, 338] width 83 height 23
drag, startPoint x: 981, startPoint y: 134, endPoint x: 1056, endPoint y: 77, distance: 94.2
click at [1056, 77] on div "Select Inventory to Allocate Item Cone, Preroll - Futurola Brown 84mm/26mm (300…" at bounding box center [819, 218] width 733 height 388
click at [1076, 338] on input "1" at bounding box center [1081, 338] width 83 height 23
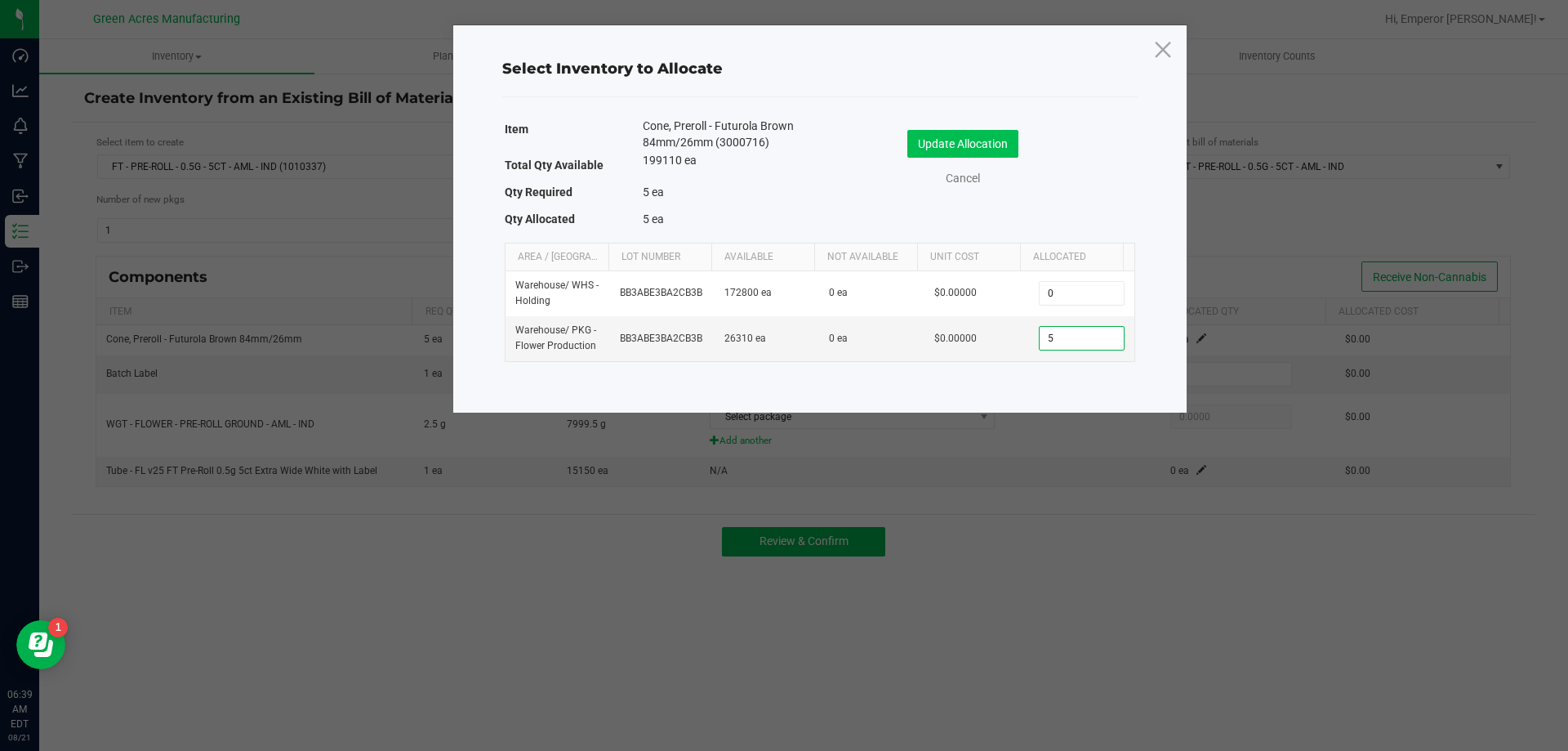
type input "5"
click at [944, 137] on button "Update Allocation" at bounding box center [962, 143] width 111 height 28
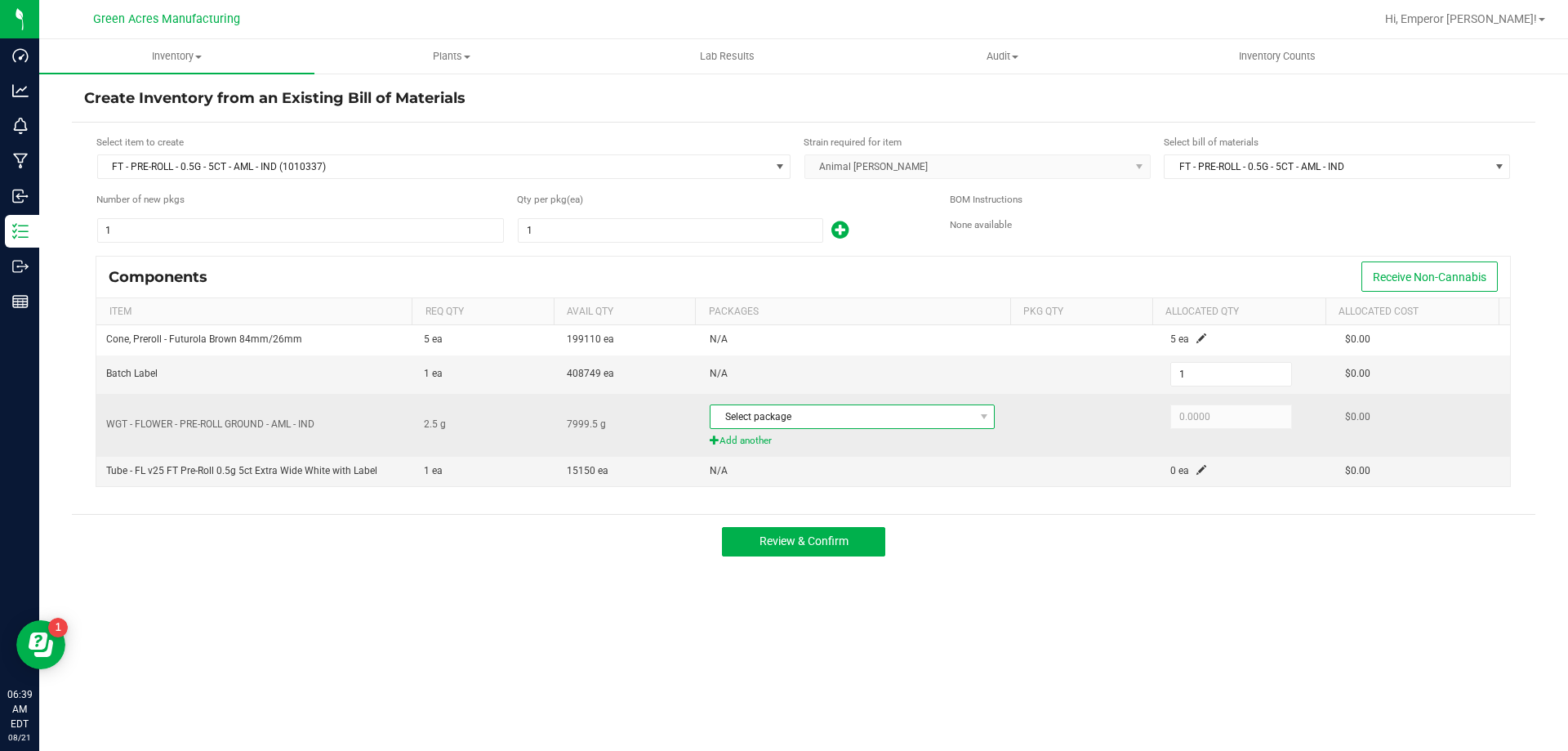
click at [944, 408] on span "Select package" at bounding box center [841, 417] width 263 height 23
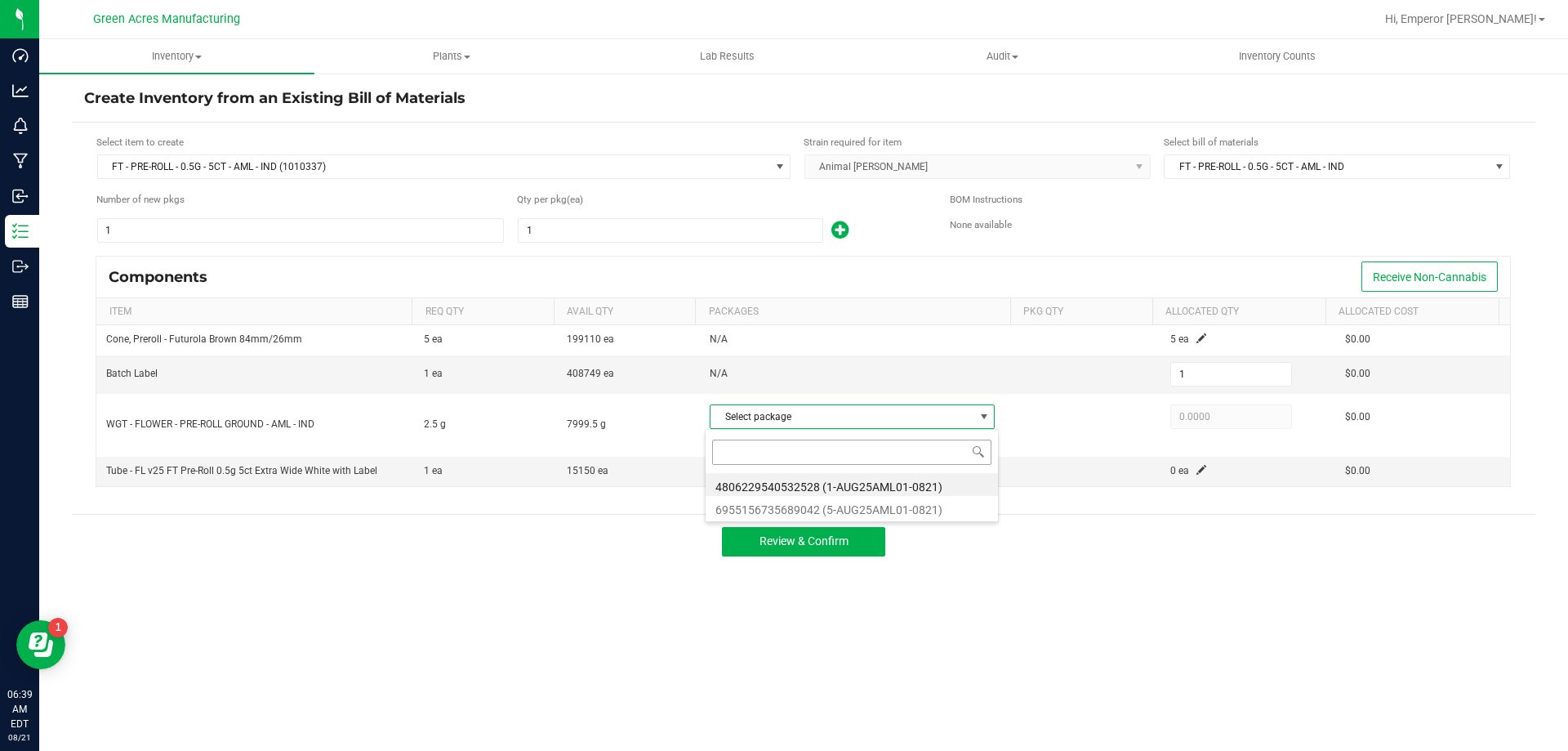
scroll to position [24, 282]
click at [913, 507] on li "6955156735689042 (5-AUG25AML01-0821)" at bounding box center [851, 507] width 293 height 23
type input "2.5000"
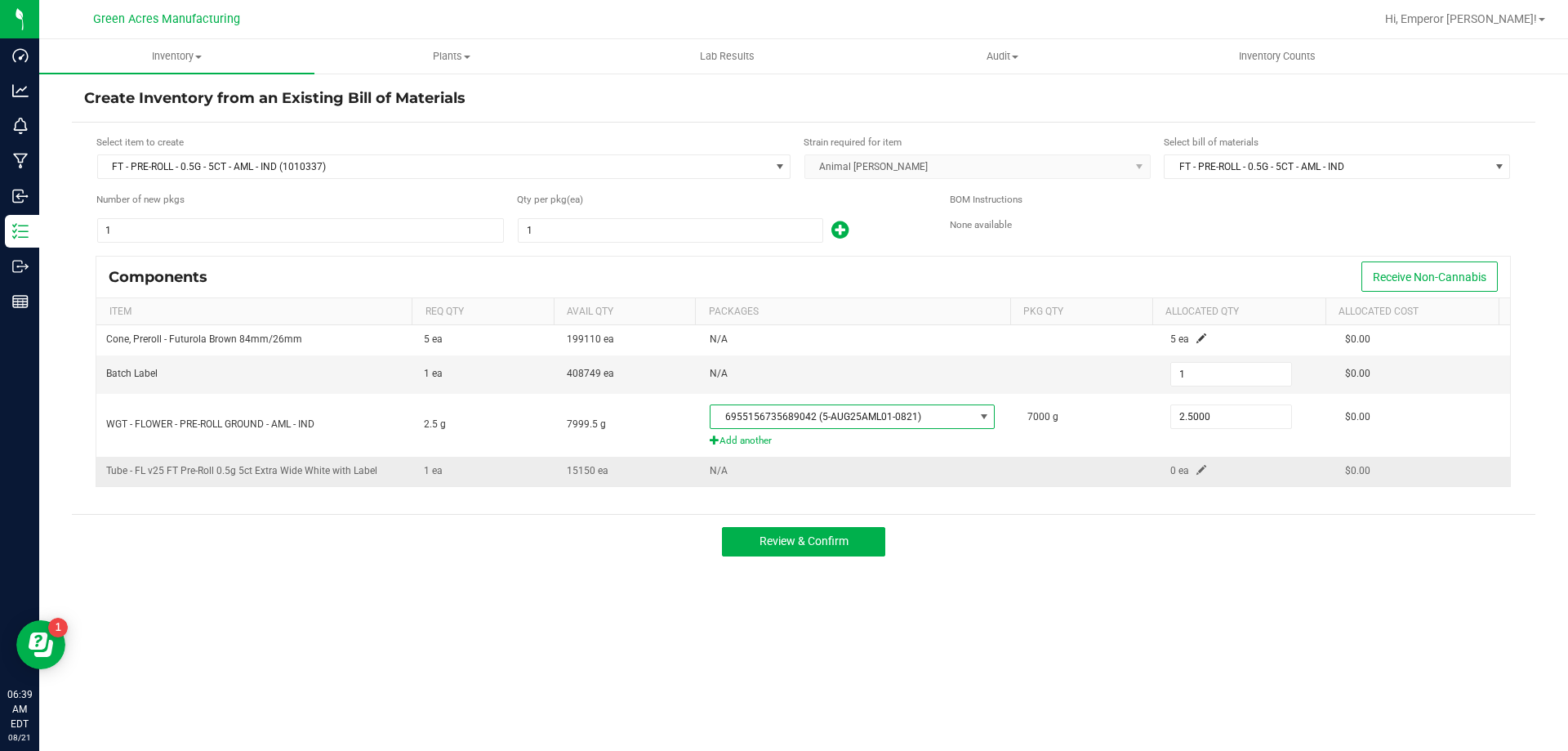
click at [1207, 467] on td "0 ea" at bounding box center [1247, 471] width 175 height 29
click at [1183, 467] on td "0 ea" at bounding box center [1247, 471] width 175 height 29
click at [1182, 467] on td "0 ea" at bounding box center [1247, 471] width 175 height 29
click at [1196, 467] on span at bounding box center [1201, 470] width 10 height 10
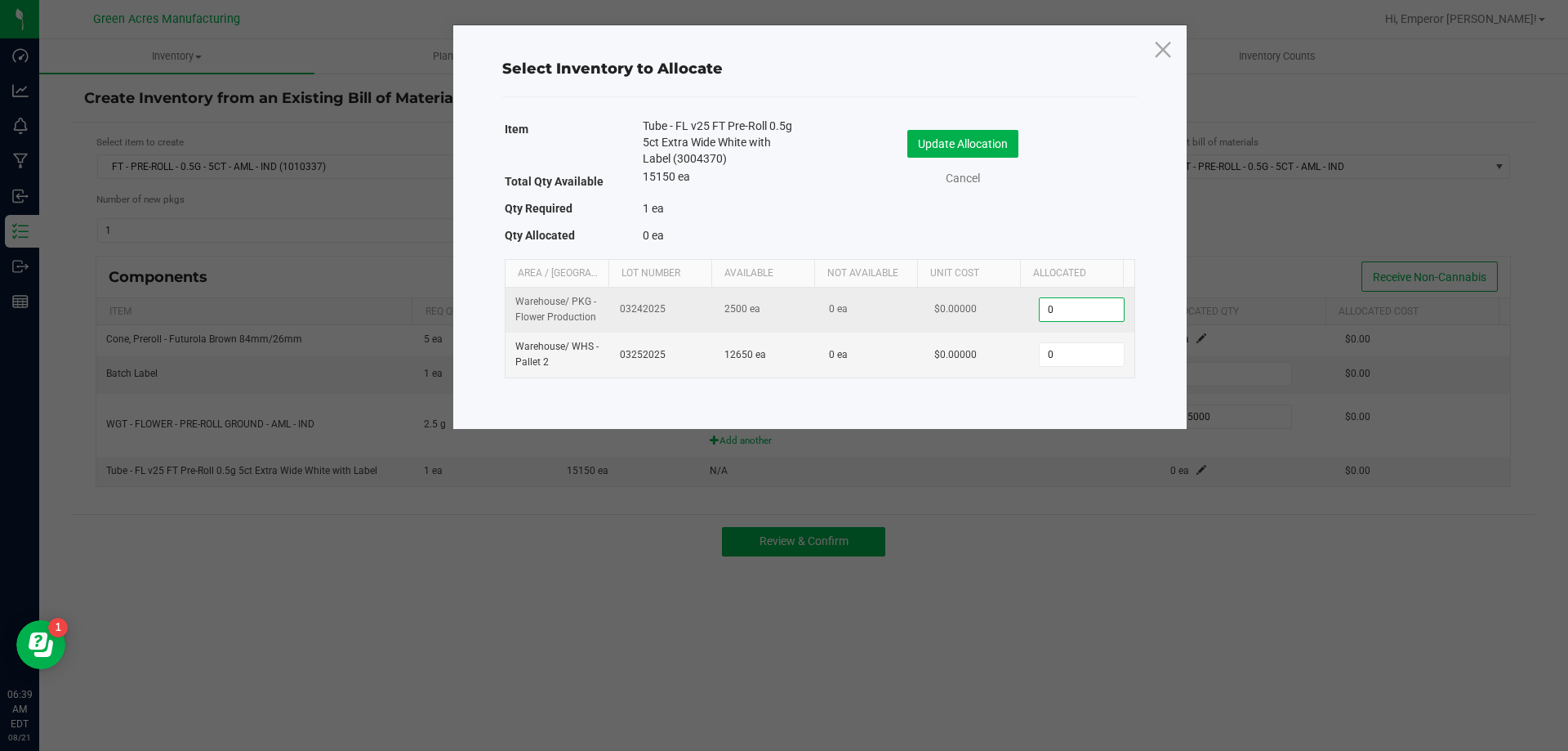
click at [1094, 307] on input "0" at bounding box center [1081, 310] width 83 height 23
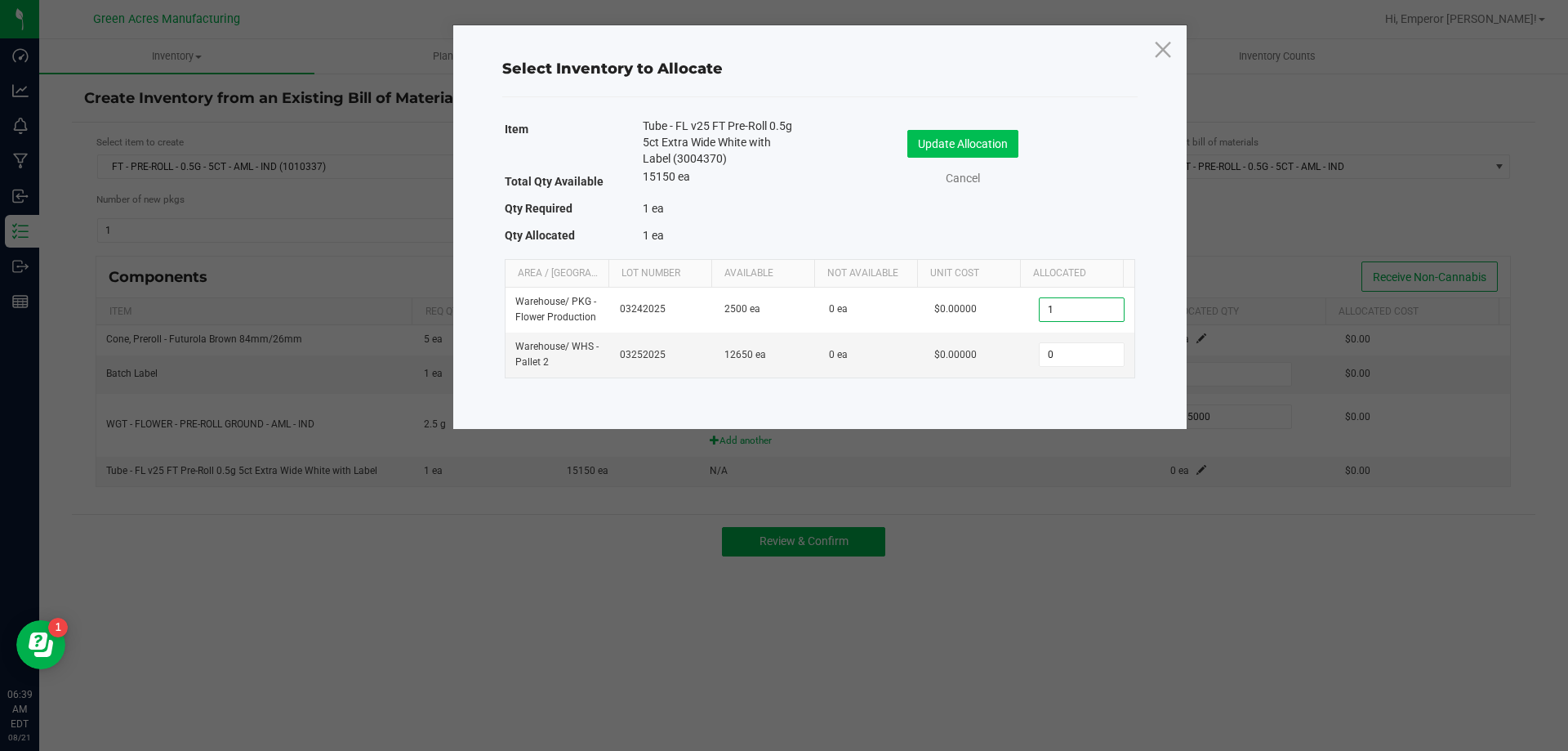
type input "1"
click at [933, 139] on button "Update Allocation" at bounding box center [962, 143] width 111 height 28
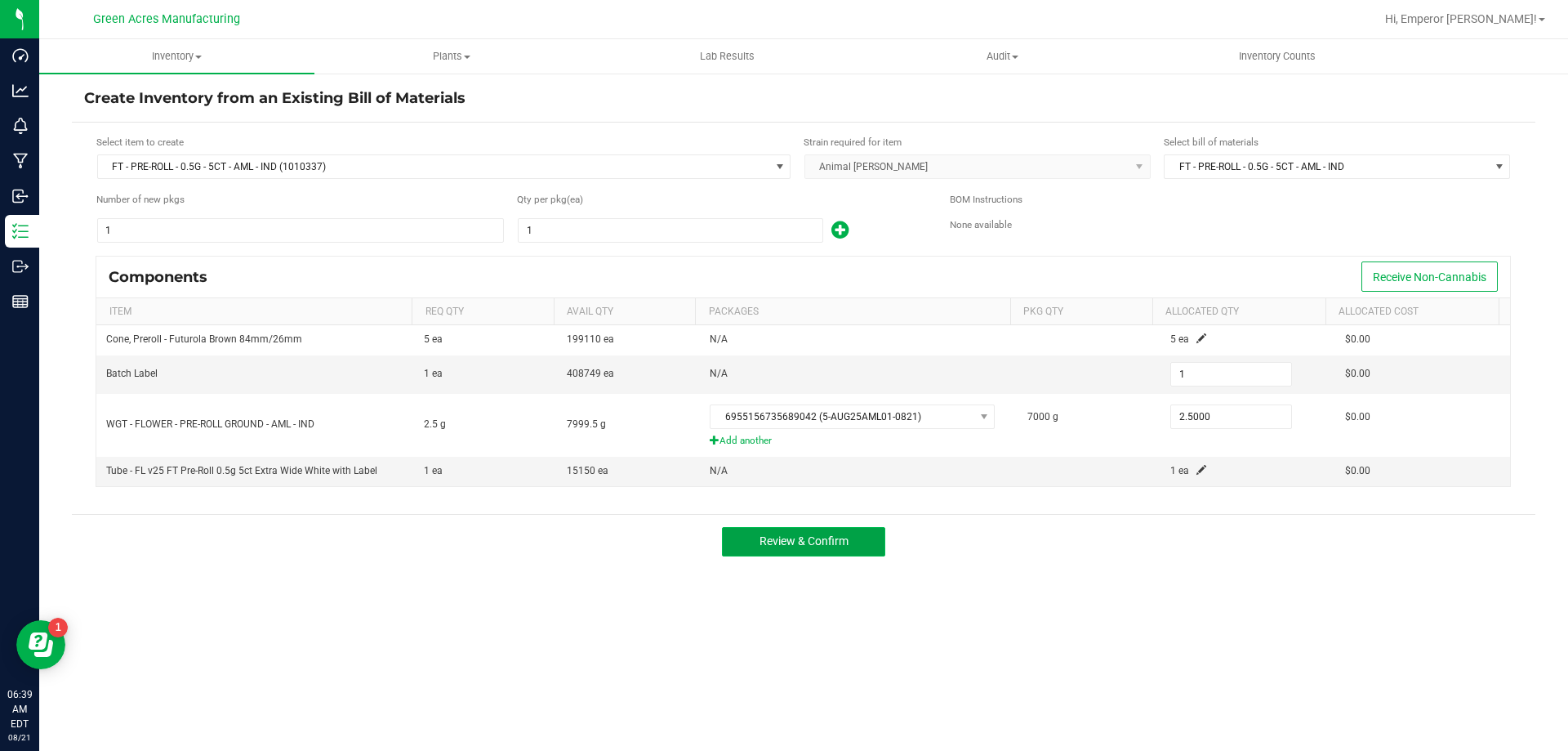
click at [798, 533] on button "Review & Confirm" at bounding box center [803, 541] width 163 height 29
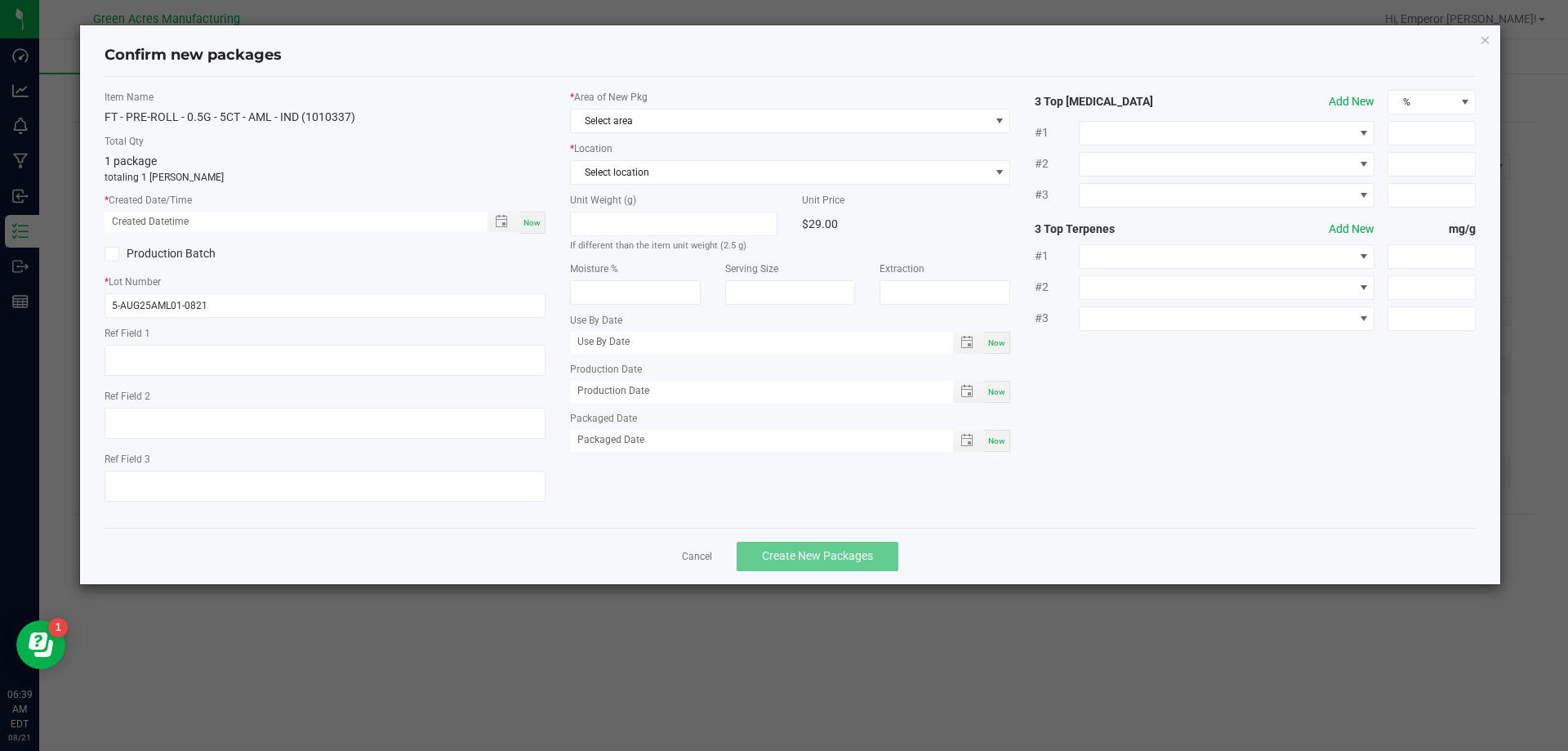
click at [530, 215] on div "Now" at bounding box center [532, 222] width 26 height 22
type input "[DATE] 06:39 AM"
click at [636, 126] on span "Select area" at bounding box center [781, 121] width 419 height 23
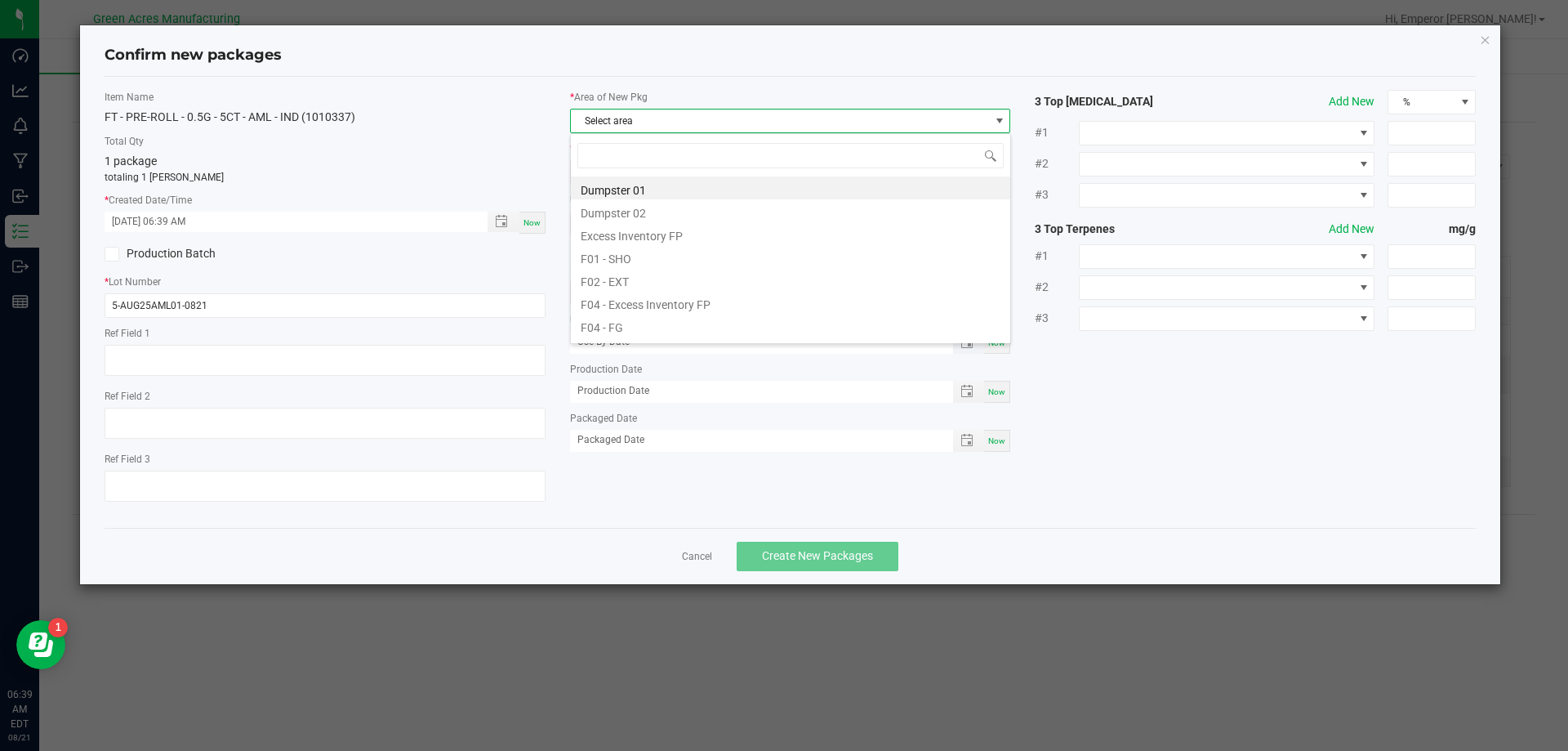
scroll to position [24, 441]
click at [658, 319] on li "F04 - FG" at bounding box center [790, 326] width 440 height 23
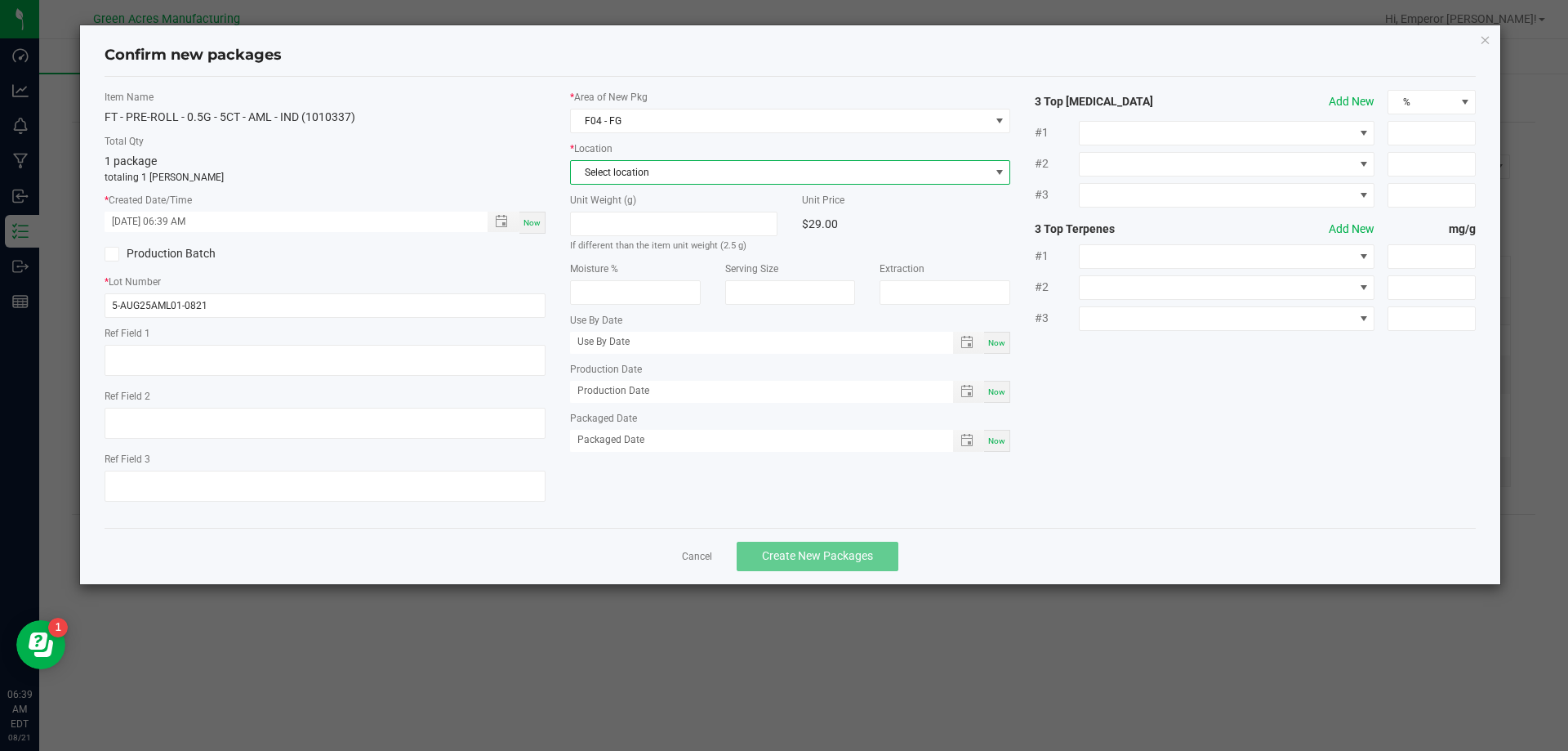
click at [679, 174] on span "Select location" at bounding box center [781, 173] width 419 height 23
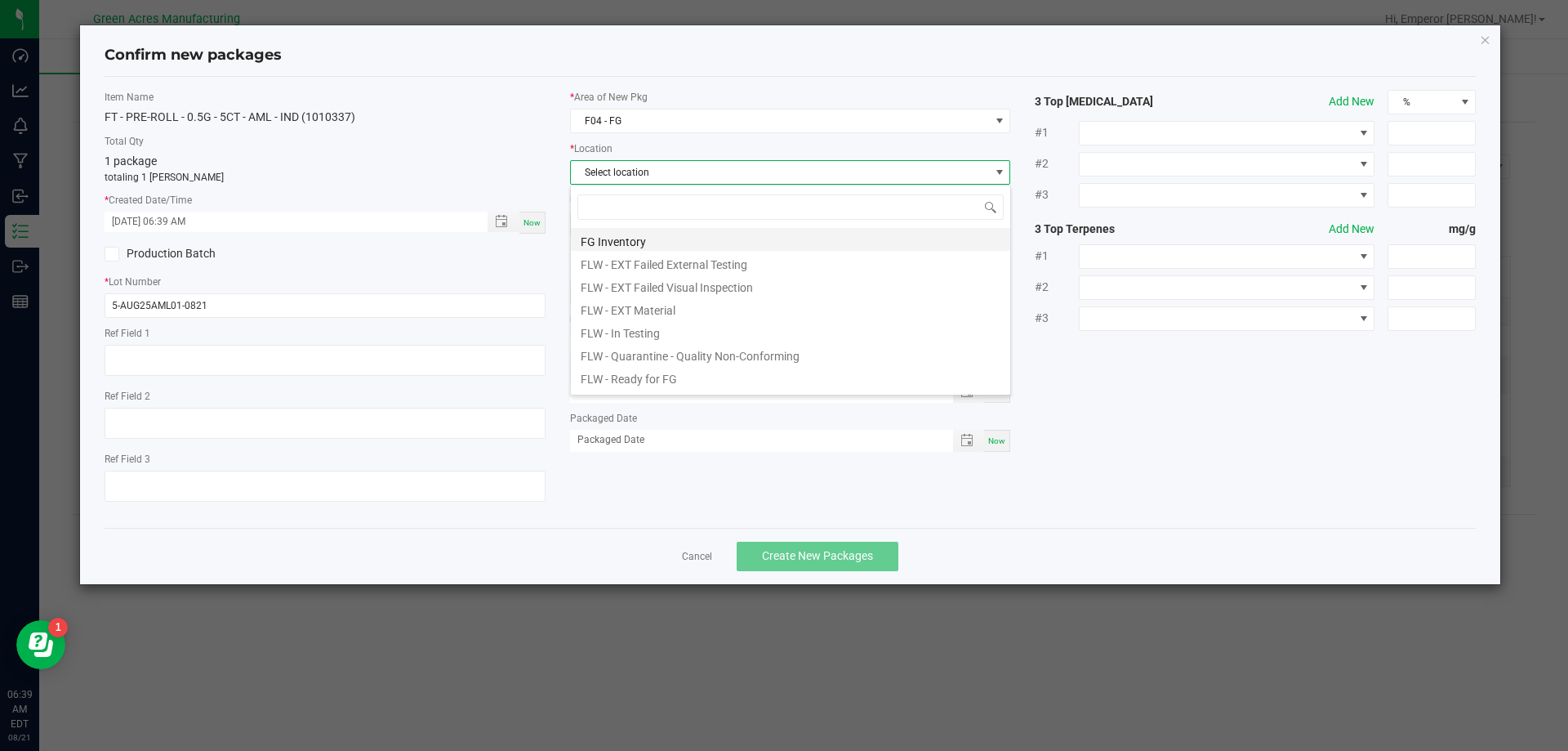
click at [659, 237] on li "FG Inventory" at bounding box center [790, 240] width 440 height 23
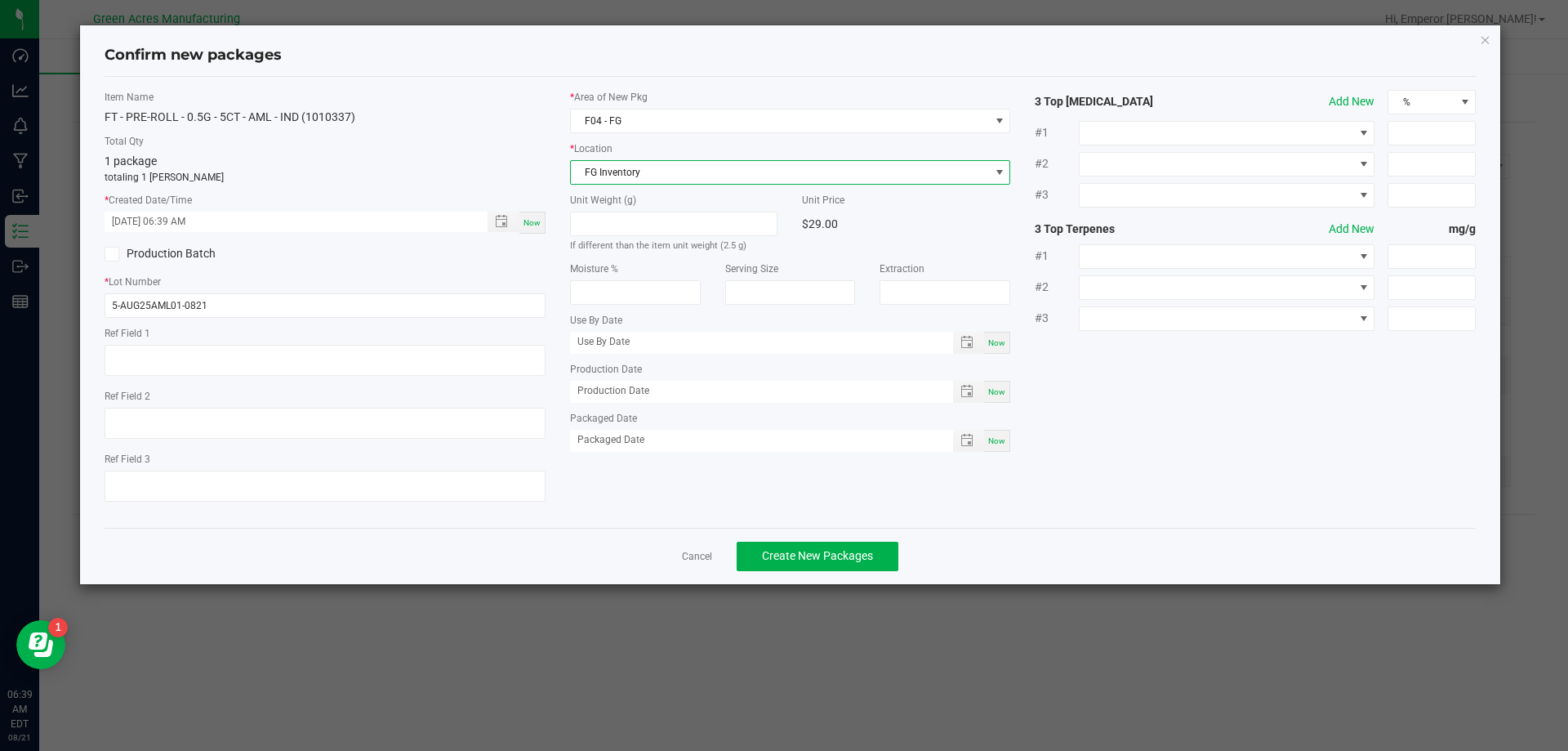
click at [812, 571] on div "Cancel Create New Packages" at bounding box center [790, 556] width 1372 height 56
click at [813, 539] on div "Cancel Create New Packages" at bounding box center [790, 556] width 1372 height 56
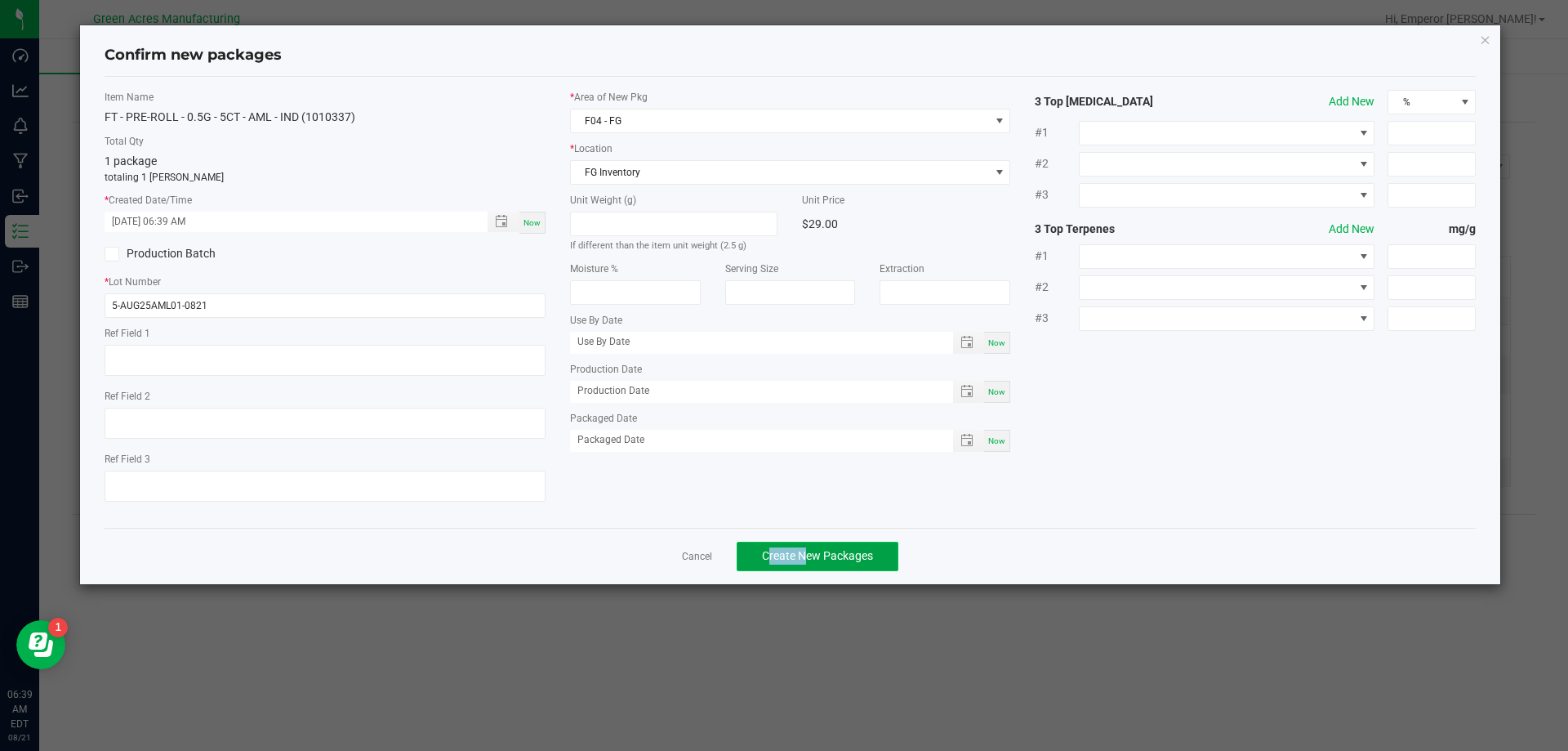
click at [821, 546] on button "Create New Packages" at bounding box center [816, 556] width 161 height 29
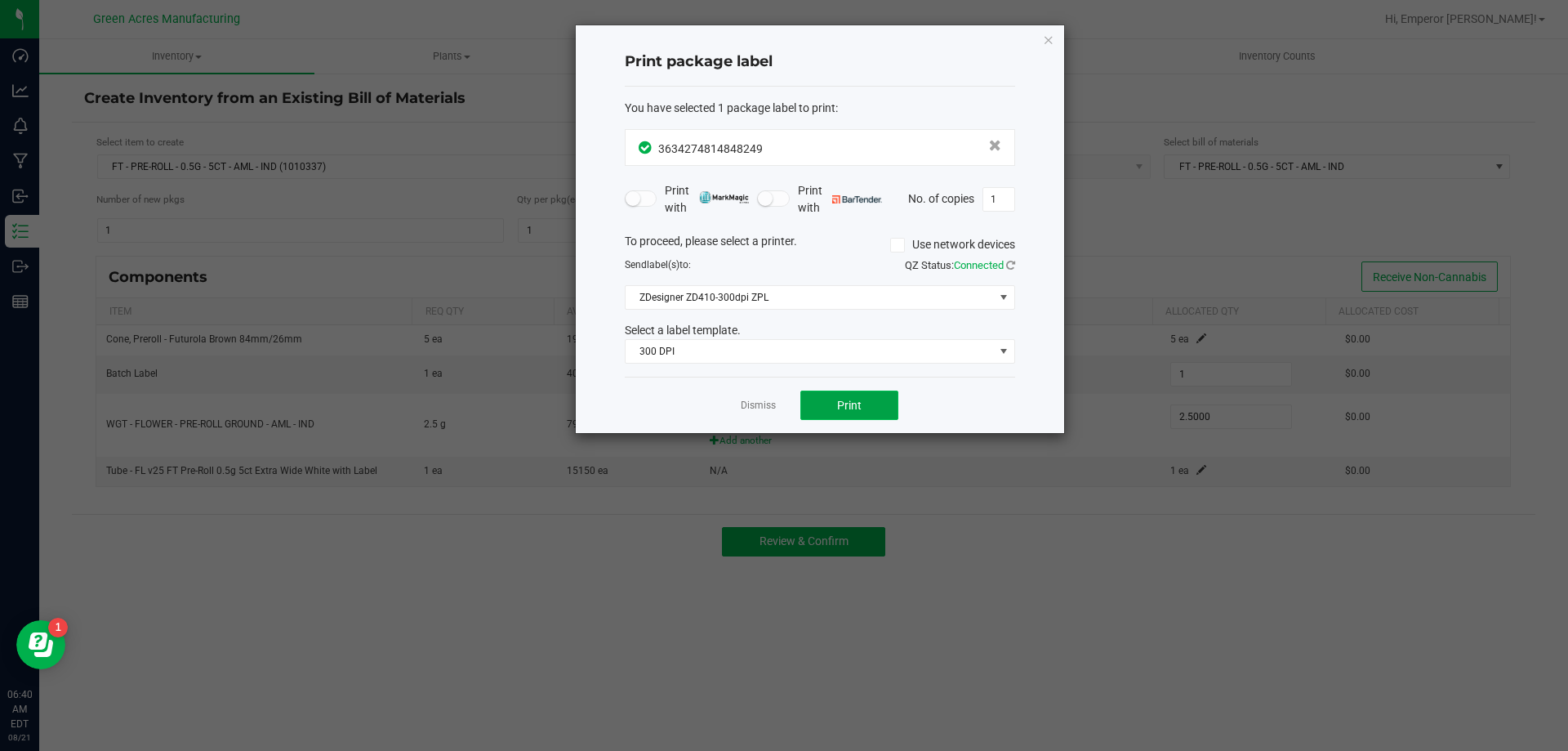
click at [848, 409] on span "Print" at bounding box center [848, 405] width 24 height 14
click at [766, 405] on link "Dismiss" at bounding box center [758, 405] width 35 height 14
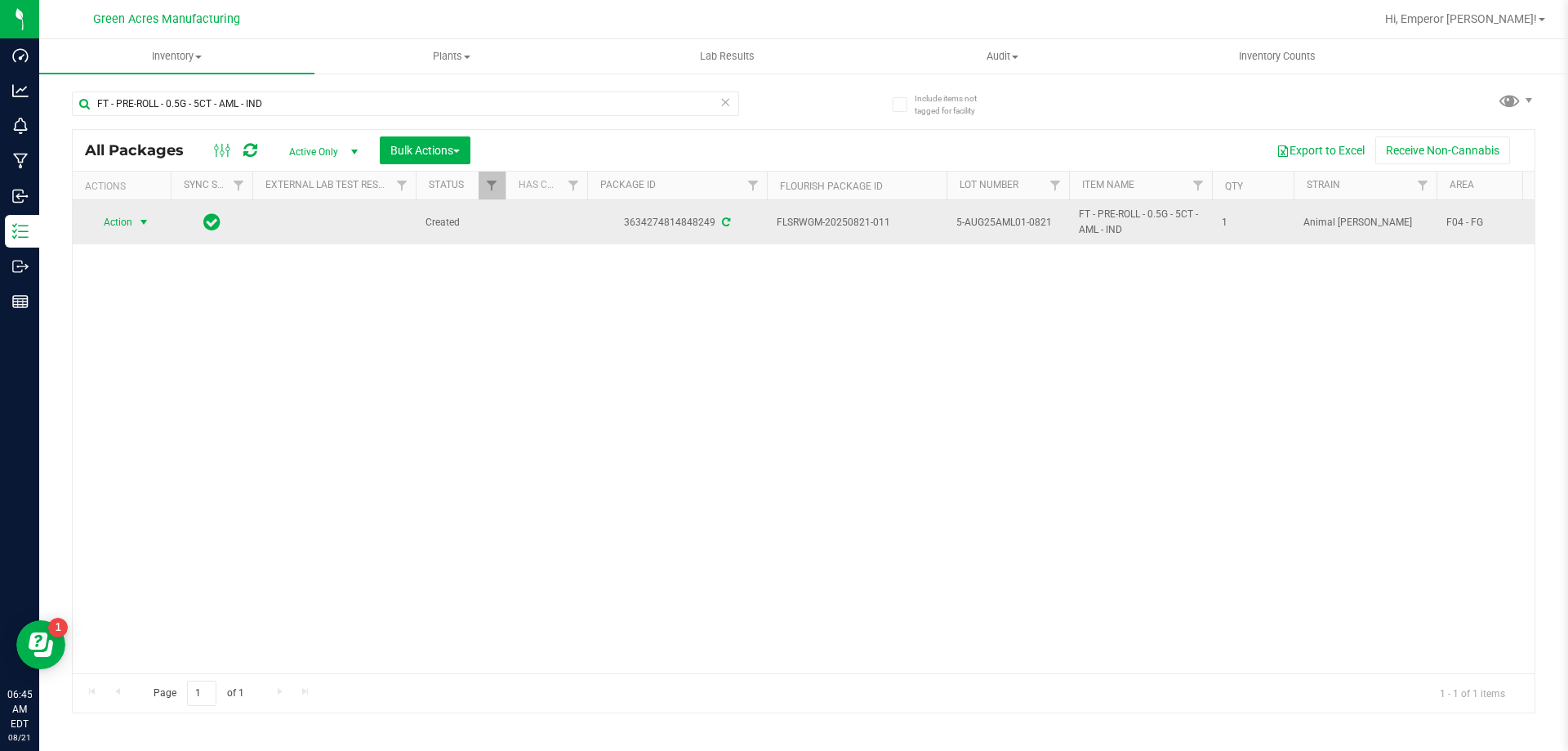
click at [127, 218] on span "Action" at bounding box center [111, 222] width 44 height 23
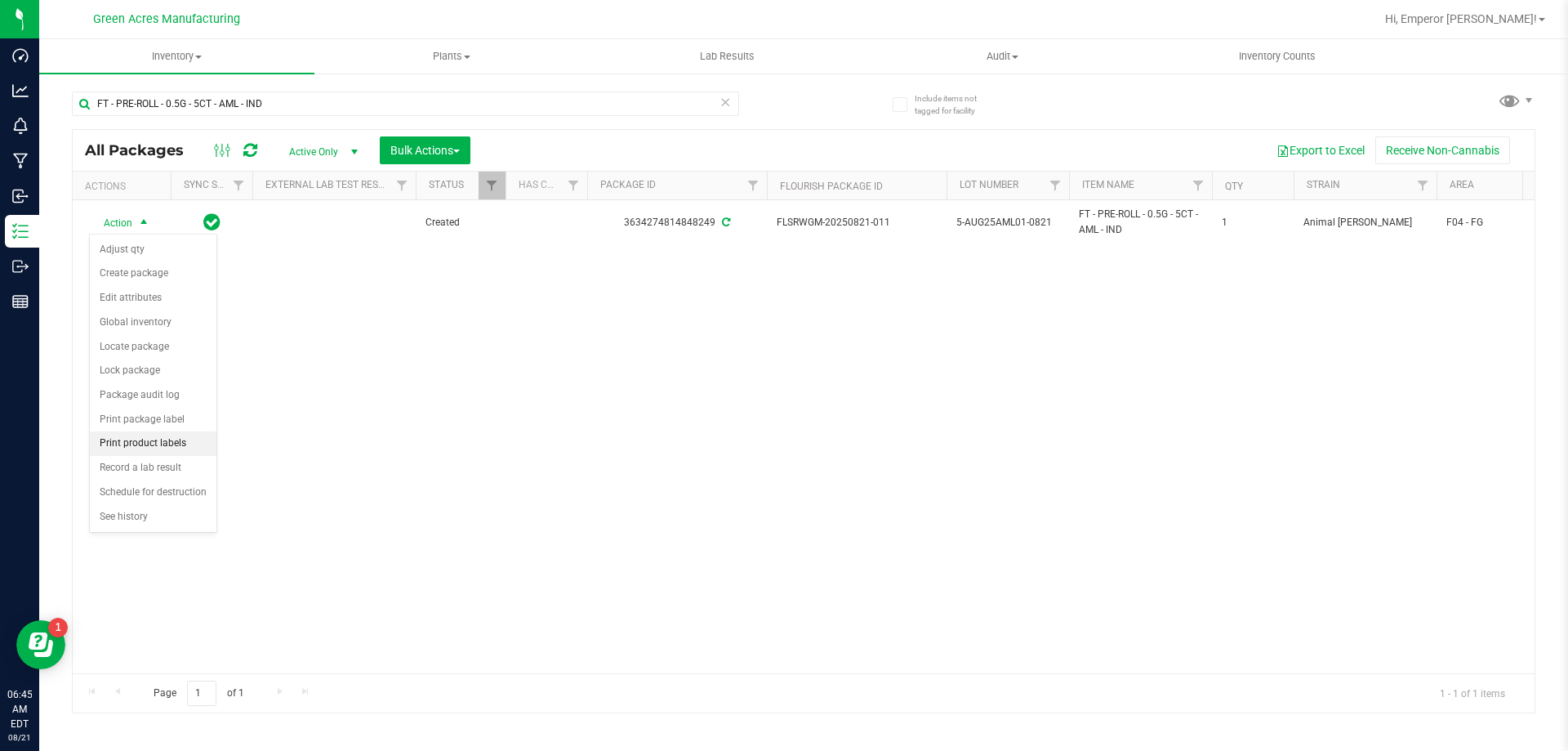
click at [127, 448] on li "Print product labels" at bounding box center [153, 443] width 127 height 24
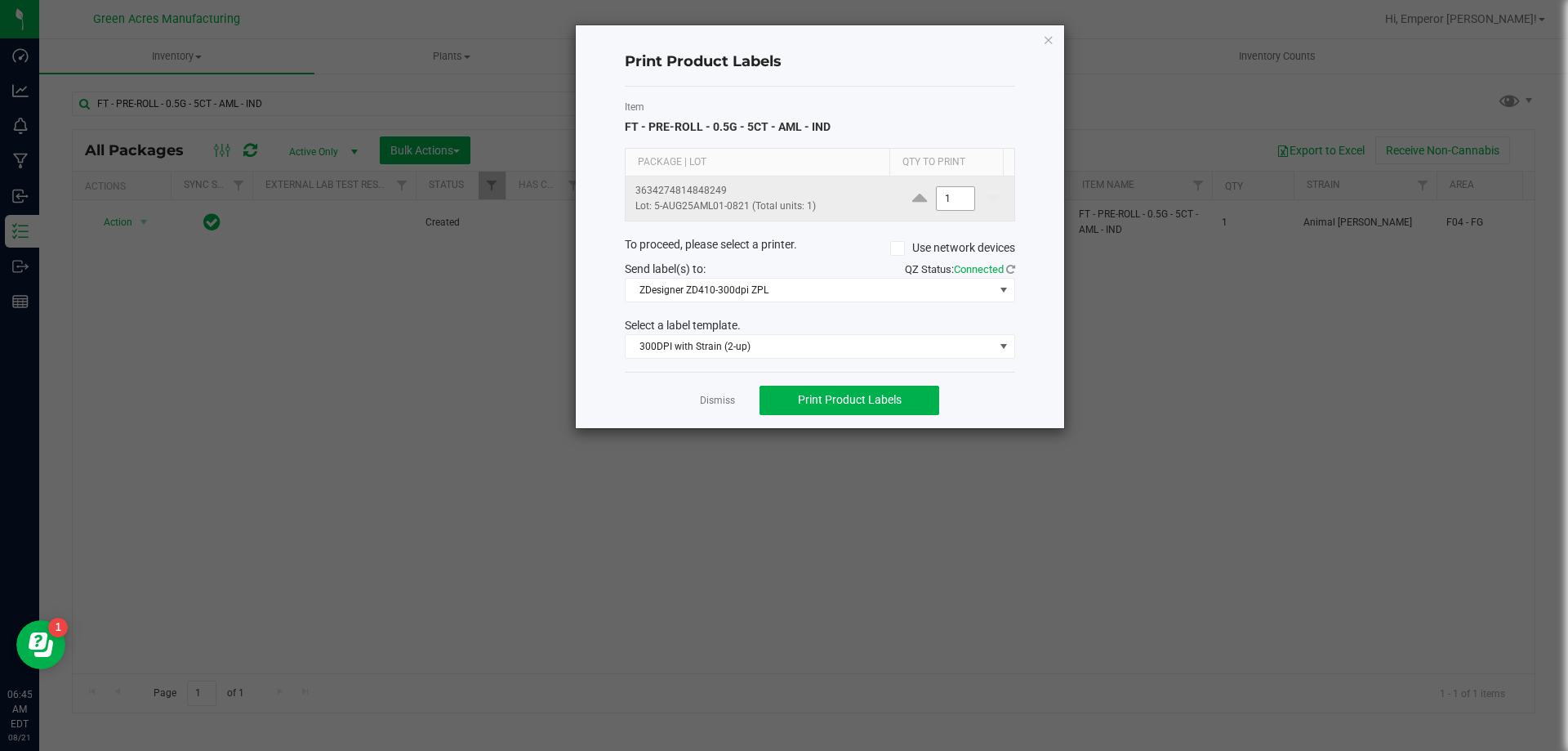
click at [948, 202] on input "1" at bounding box center [955, 199] width 38 height 23
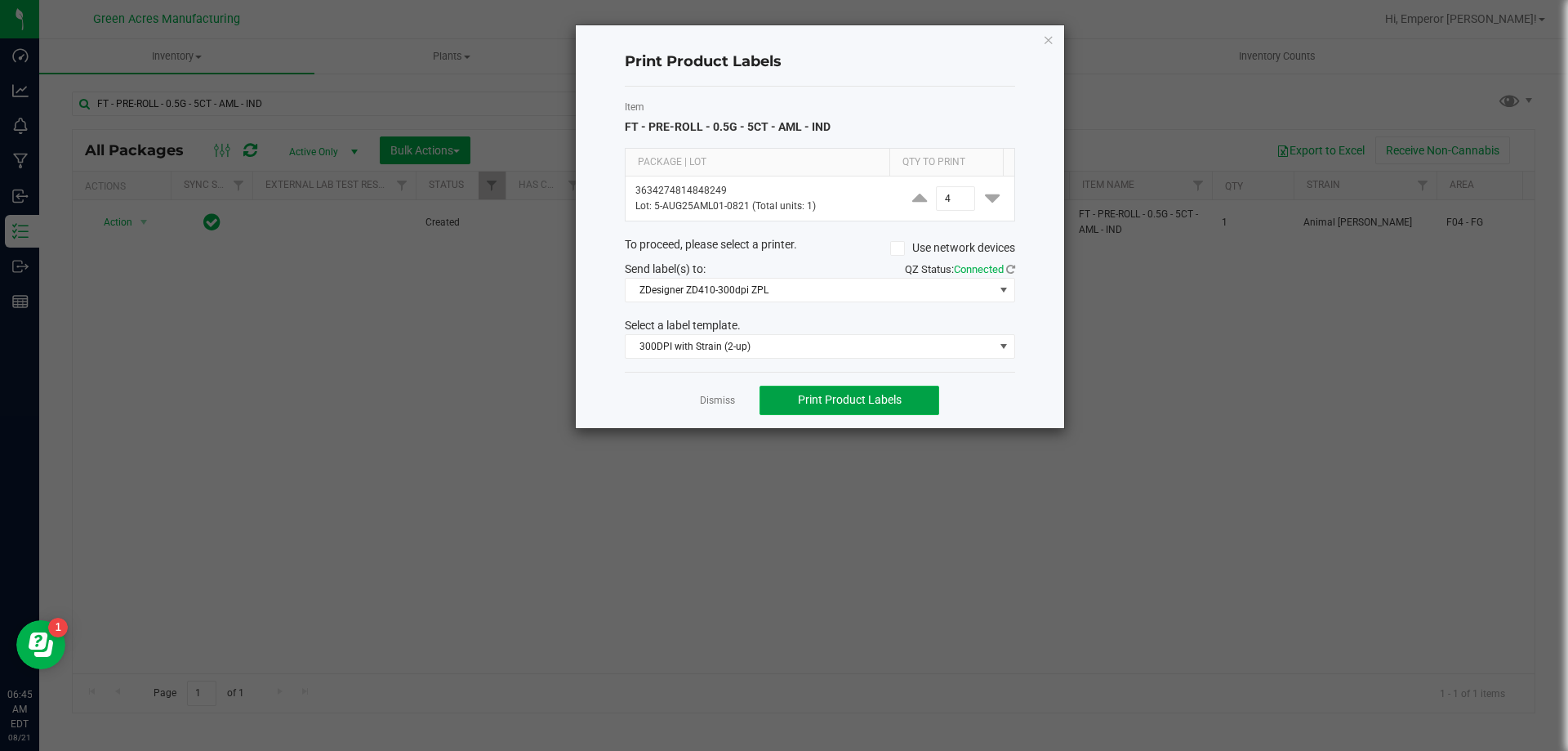
click at [870, 391] on button "Print Product Labels" at bounding box center [849, 400] width 180 height 29
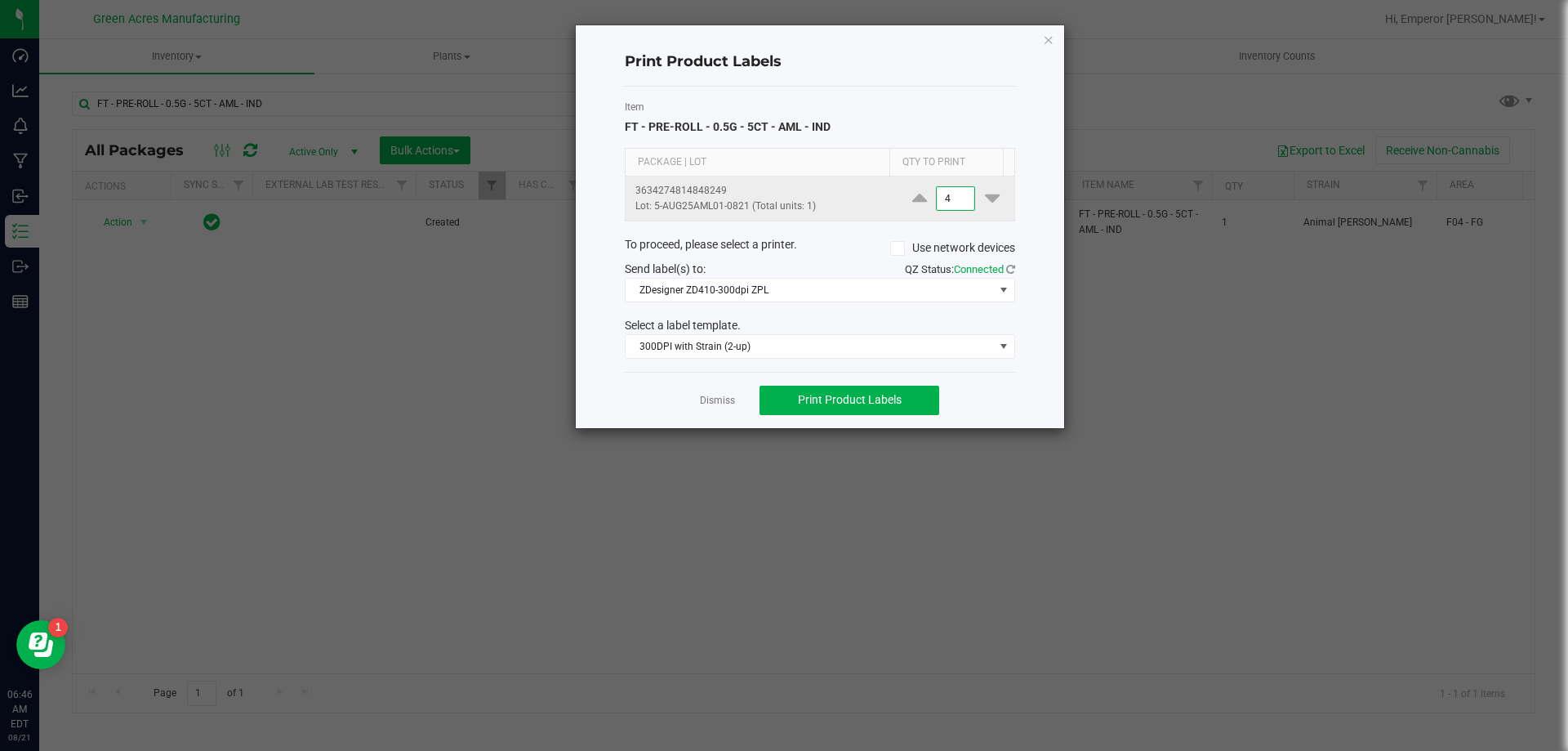
click at [950, 195] on input "4" at bounding box center [955, 199] width 38 height 23
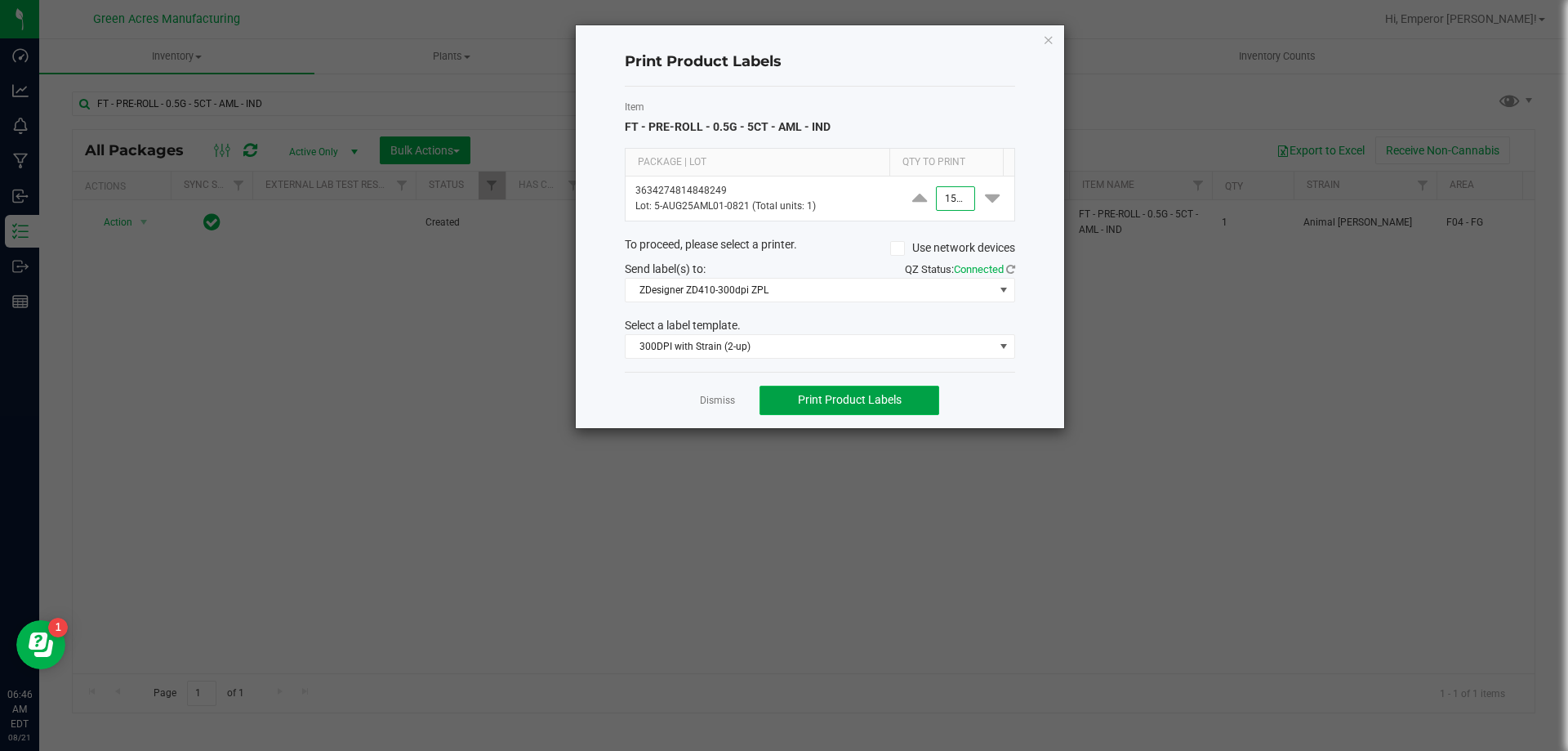
type input "1,500"
click at [891, 393] on span "Print Product Labels" at bounding box center [849, 400] width 103 height 14
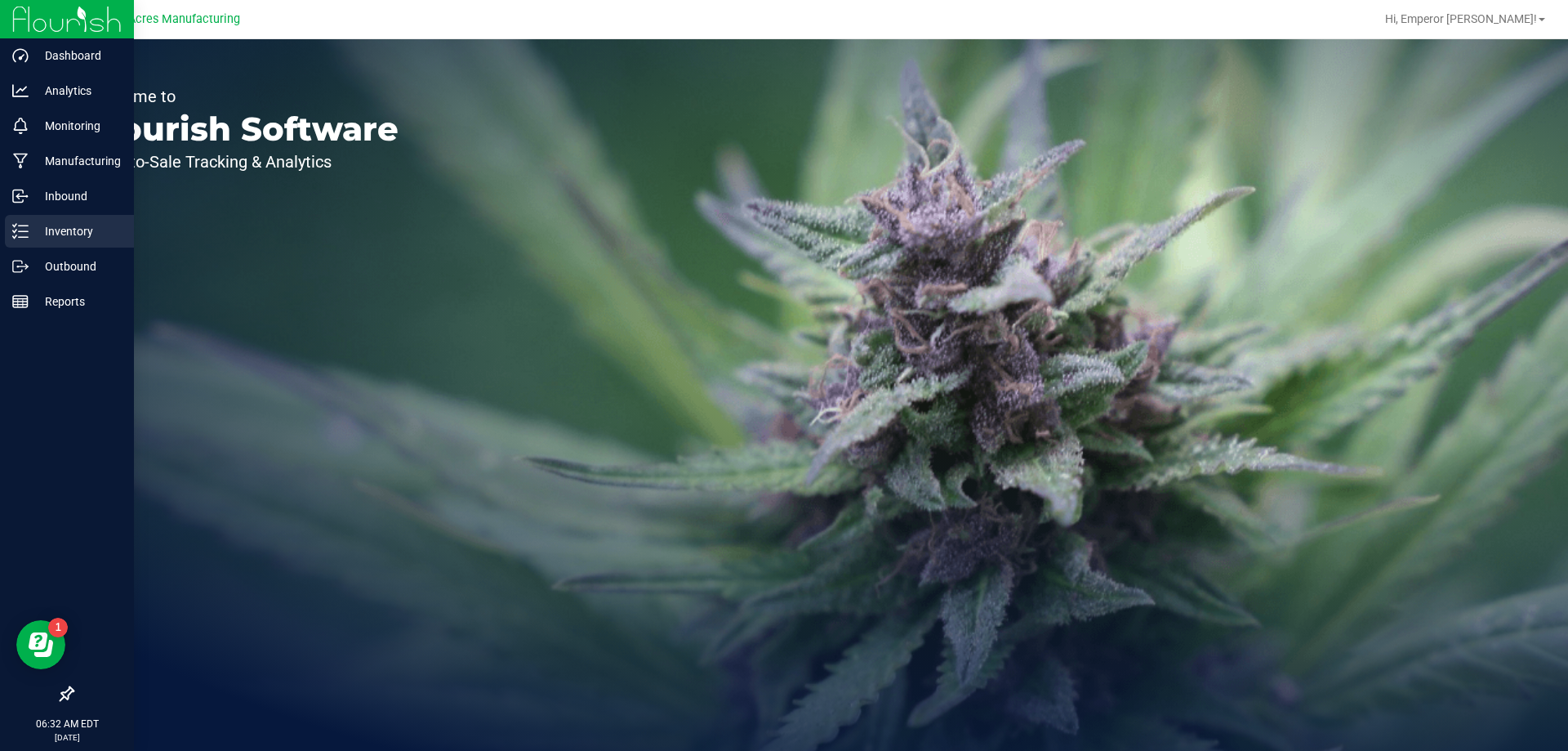
click at [12, 230] on div "Inventory" at bounding box center [70, 231] width 129 height 33
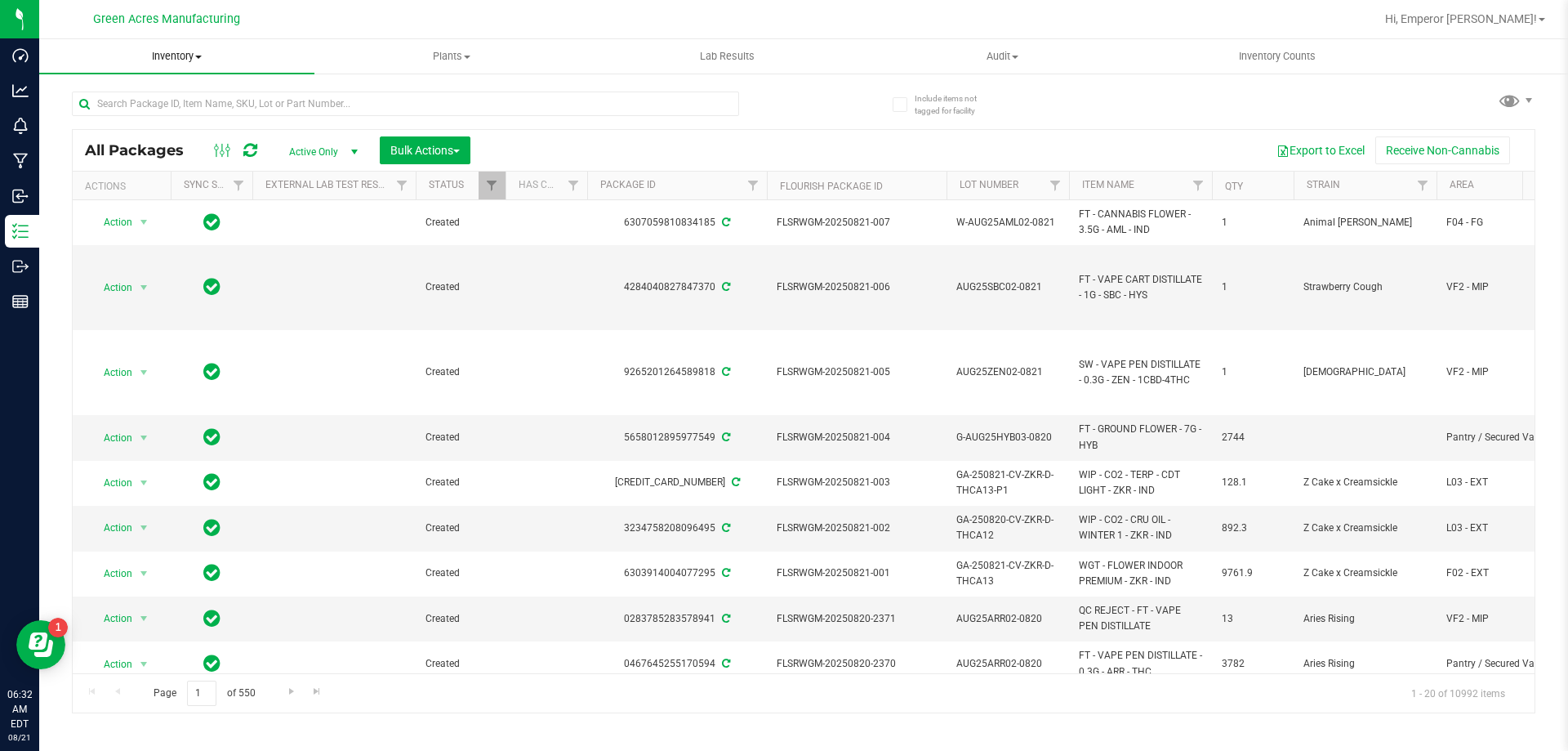
click at [185, 61] on span "Inventory" at bounding box center [177, 56] width 275 height 14
click at [184, 193] on li "From bill of materials" at bounding box center [177, 197] width 275 height 19
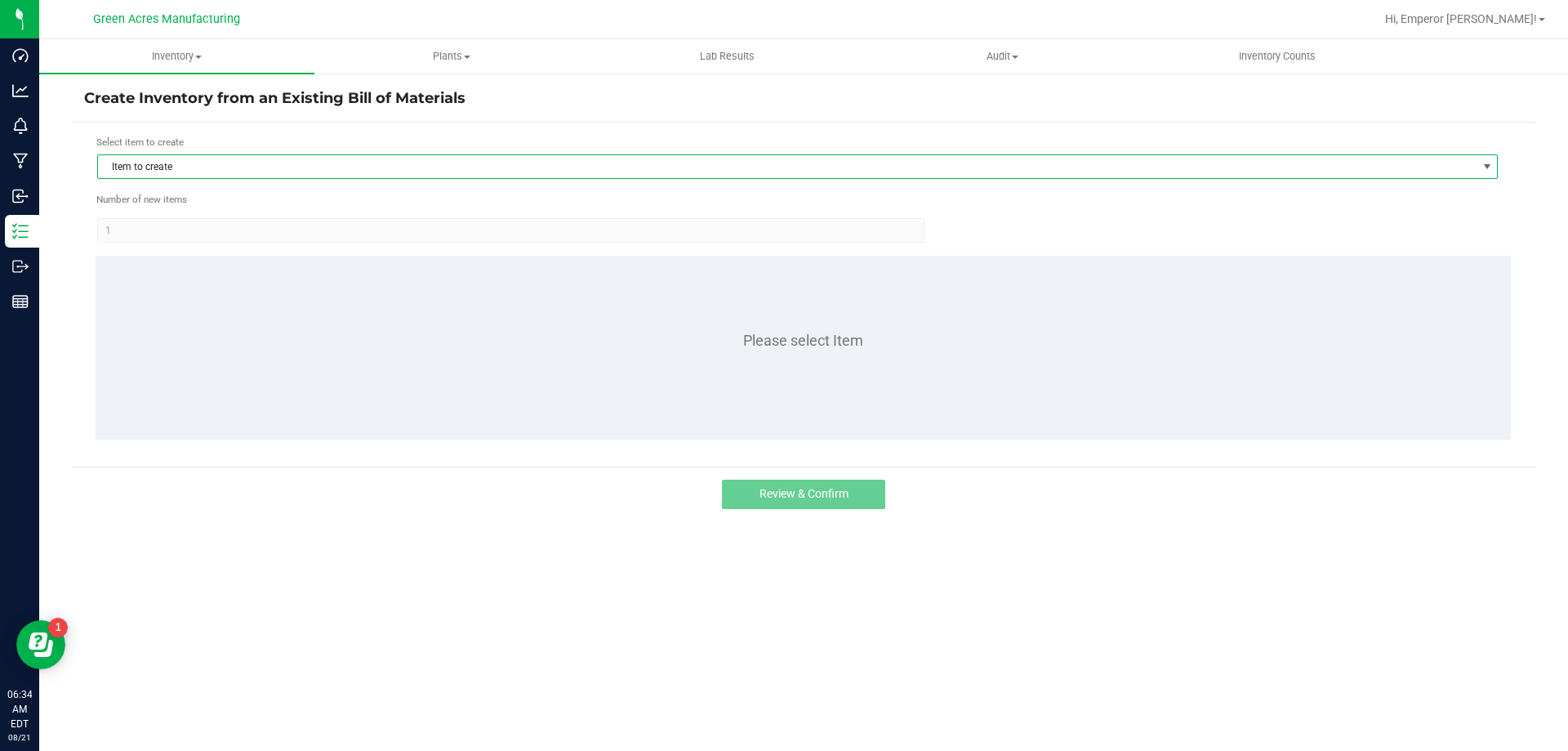
click at [261, 171] on span "Item to create" at bounding box center [786, 167] width 1379 height 23
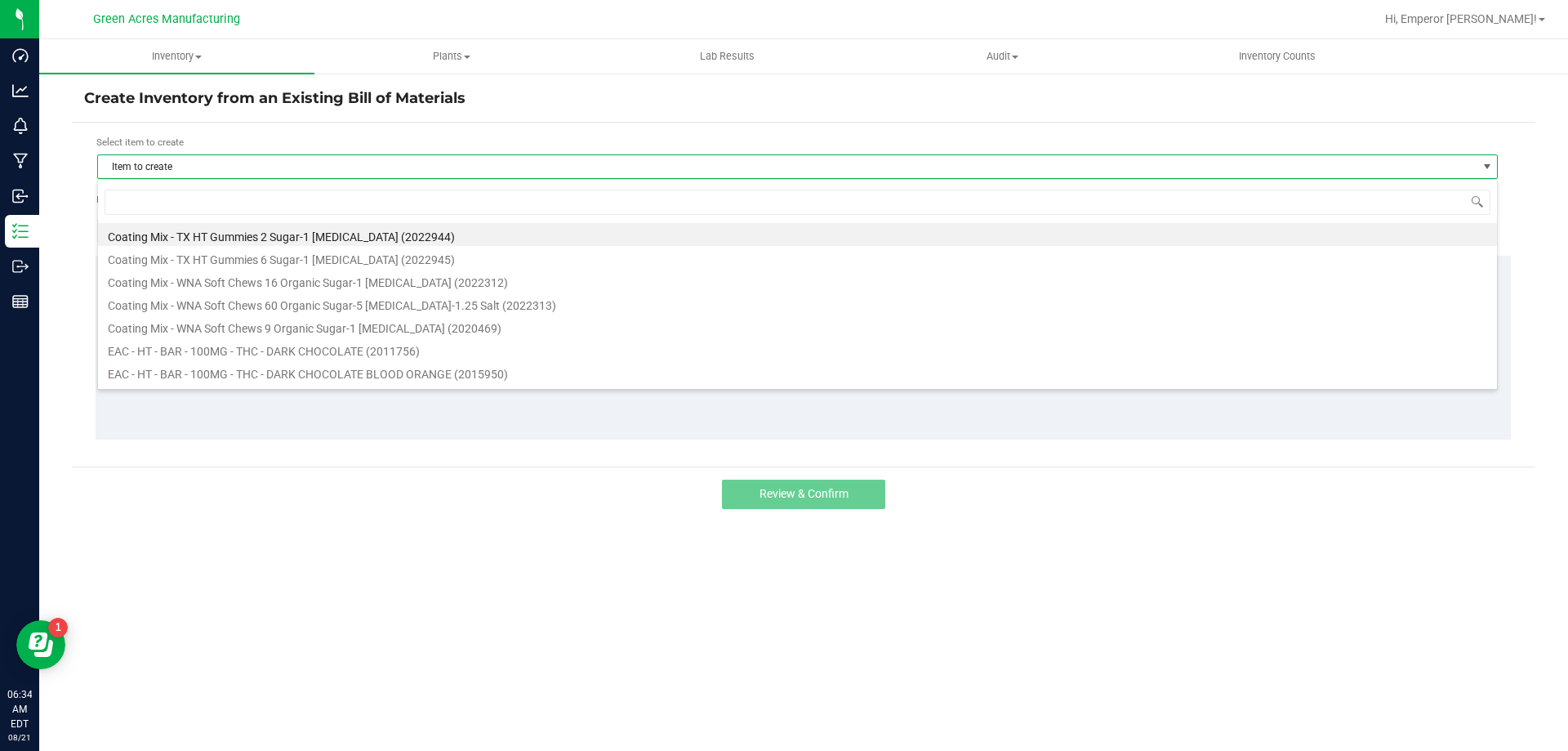
scroll to position [24, 1401]
type input "aml"
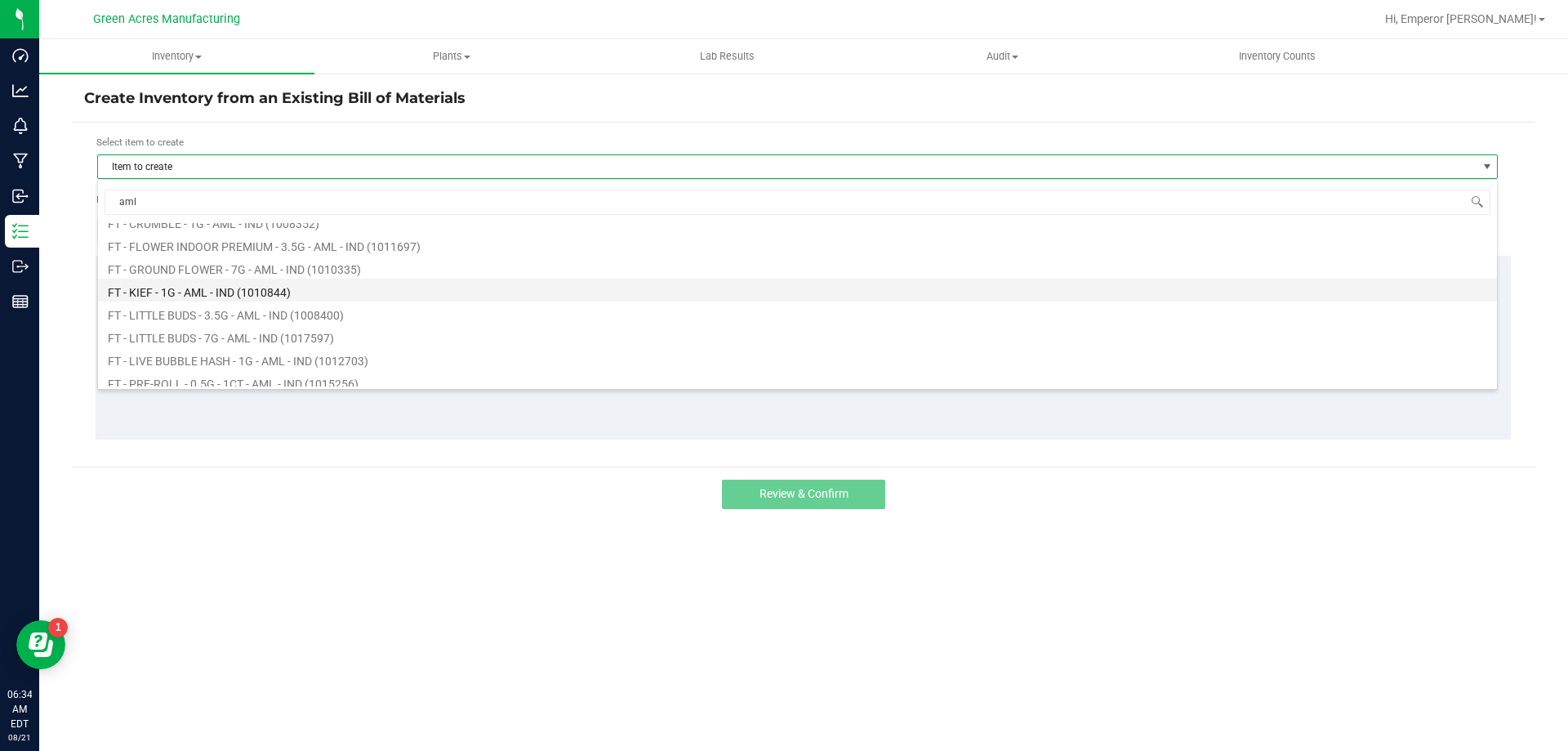
scroll to position [163, 0]
click at [324, 296] on li "FT - PRE-ROLL - 0.5G - 1CT - AML - IND (1015256)" at bounding box center [797, 300] width 1399 height 23
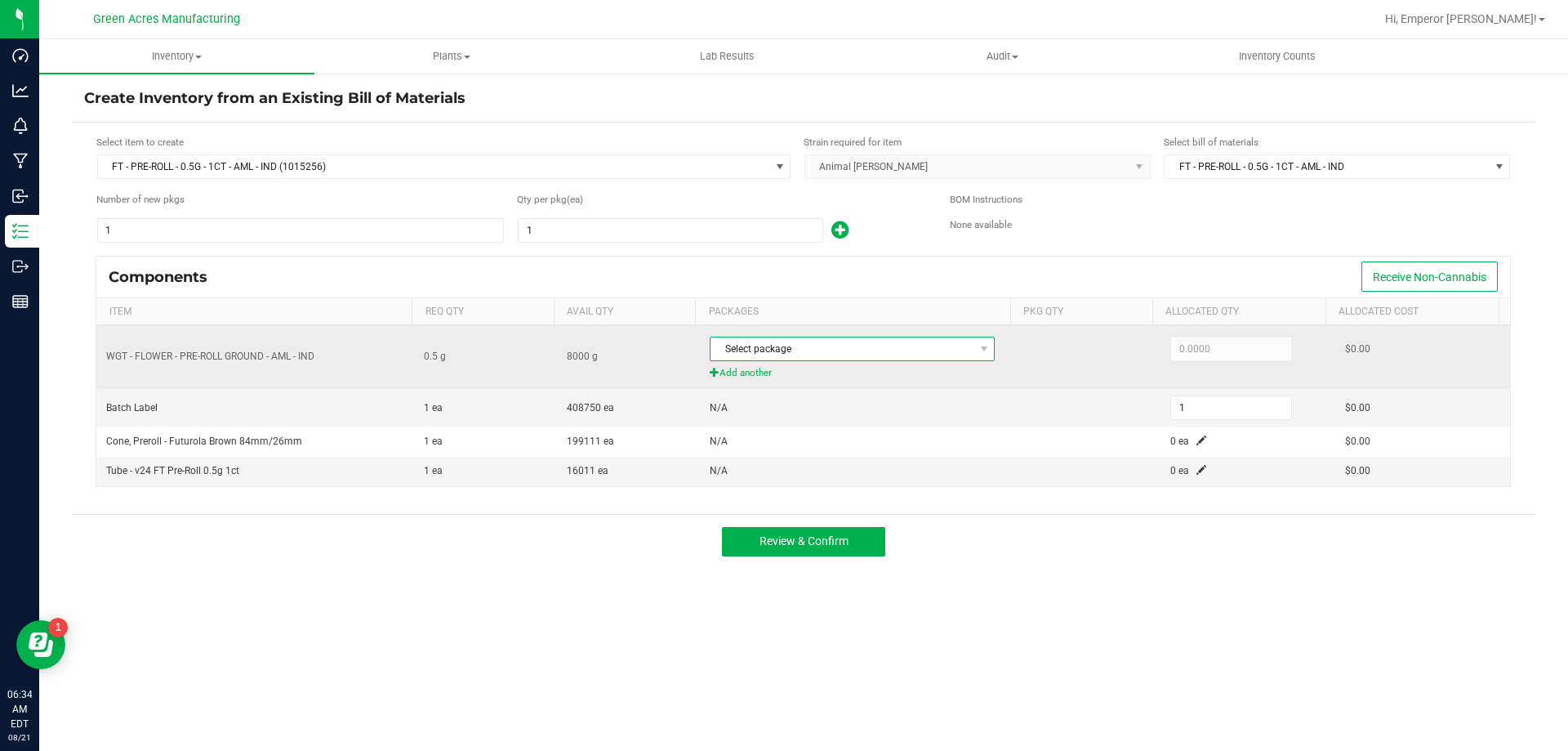
click at [944, 353] on span "Select package" at bounding box center [841, 349] width 263 height 23
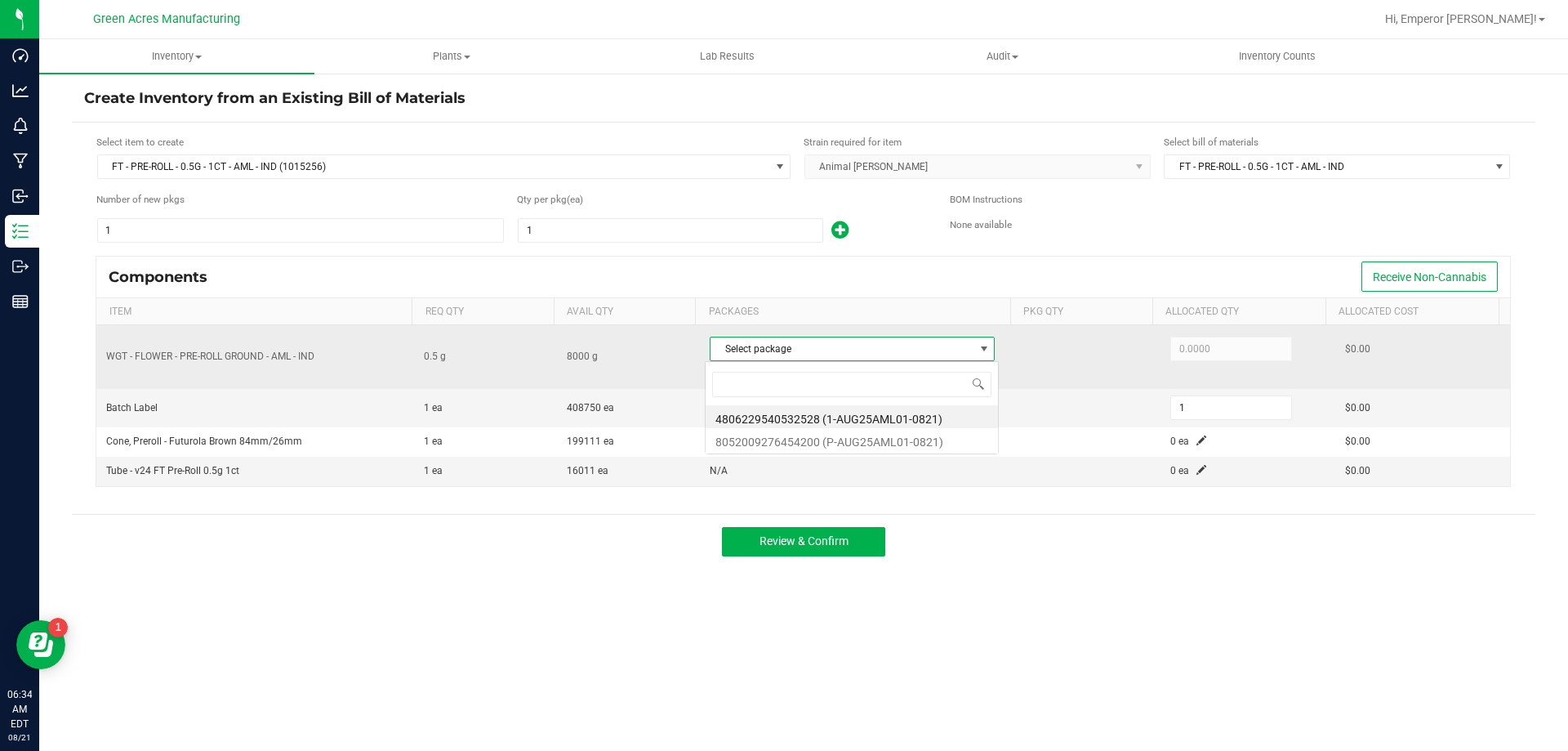
scroll to position [24, 282]
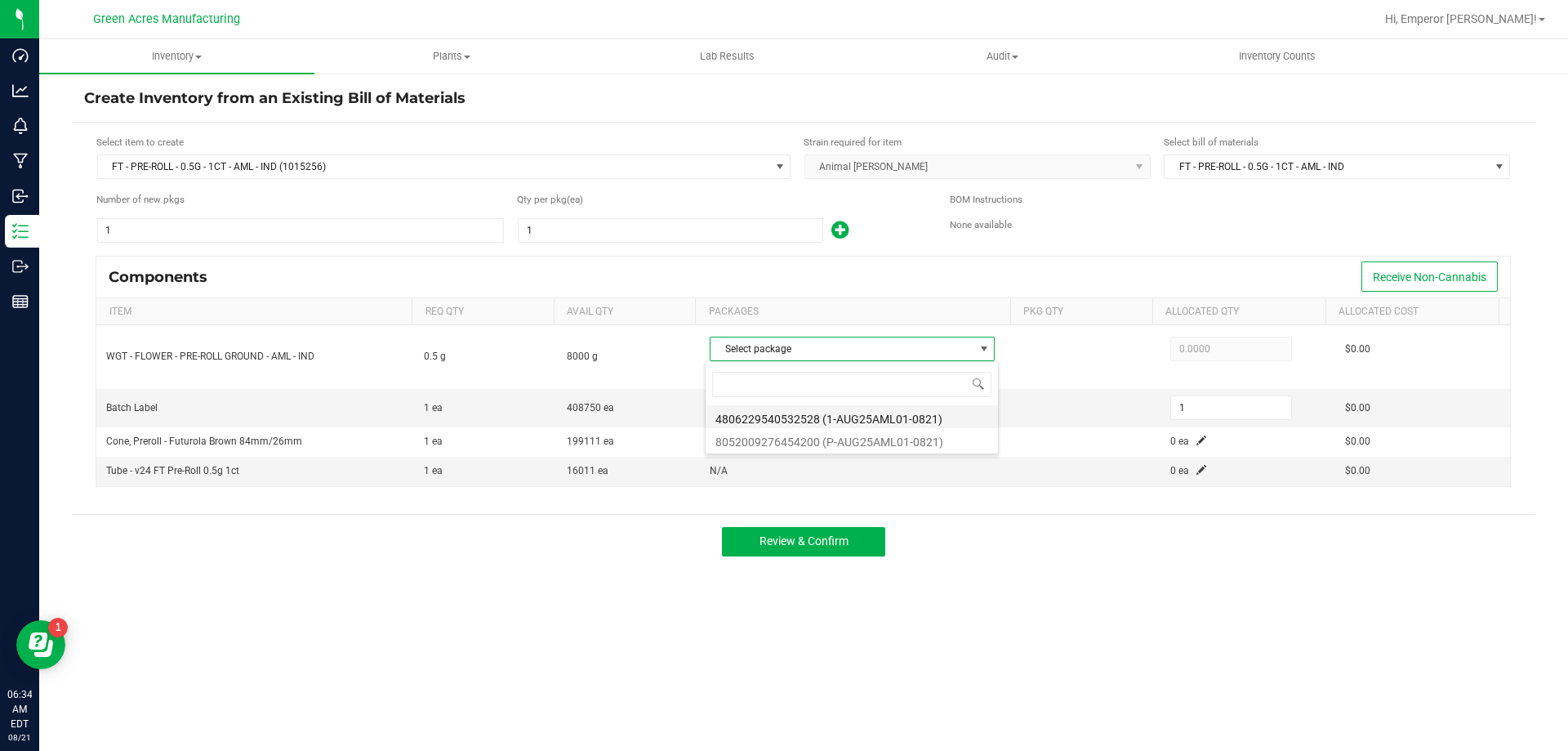
click at [929, 411] on li "4806229540532528 (1-AUG25AML01-0821)" at bounding box center [851, 417] width 293 height 23
type input "0.5000"
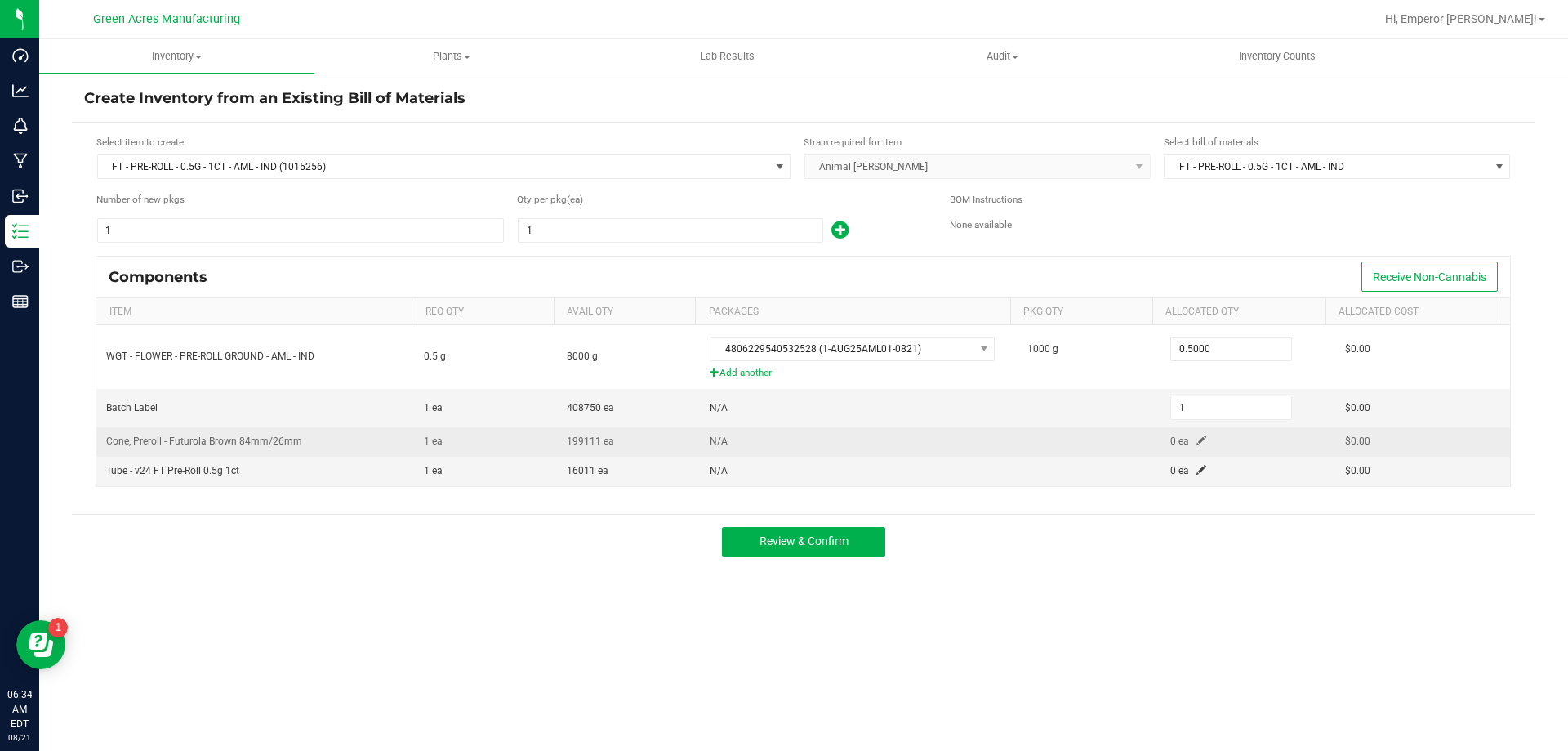
click at [1197, 446] on td "0 ea" at bounding box center [1247, 442] width 175 height 29
click at [1196, 436] on span at bounding box center [1201, 441] width 10 height 10
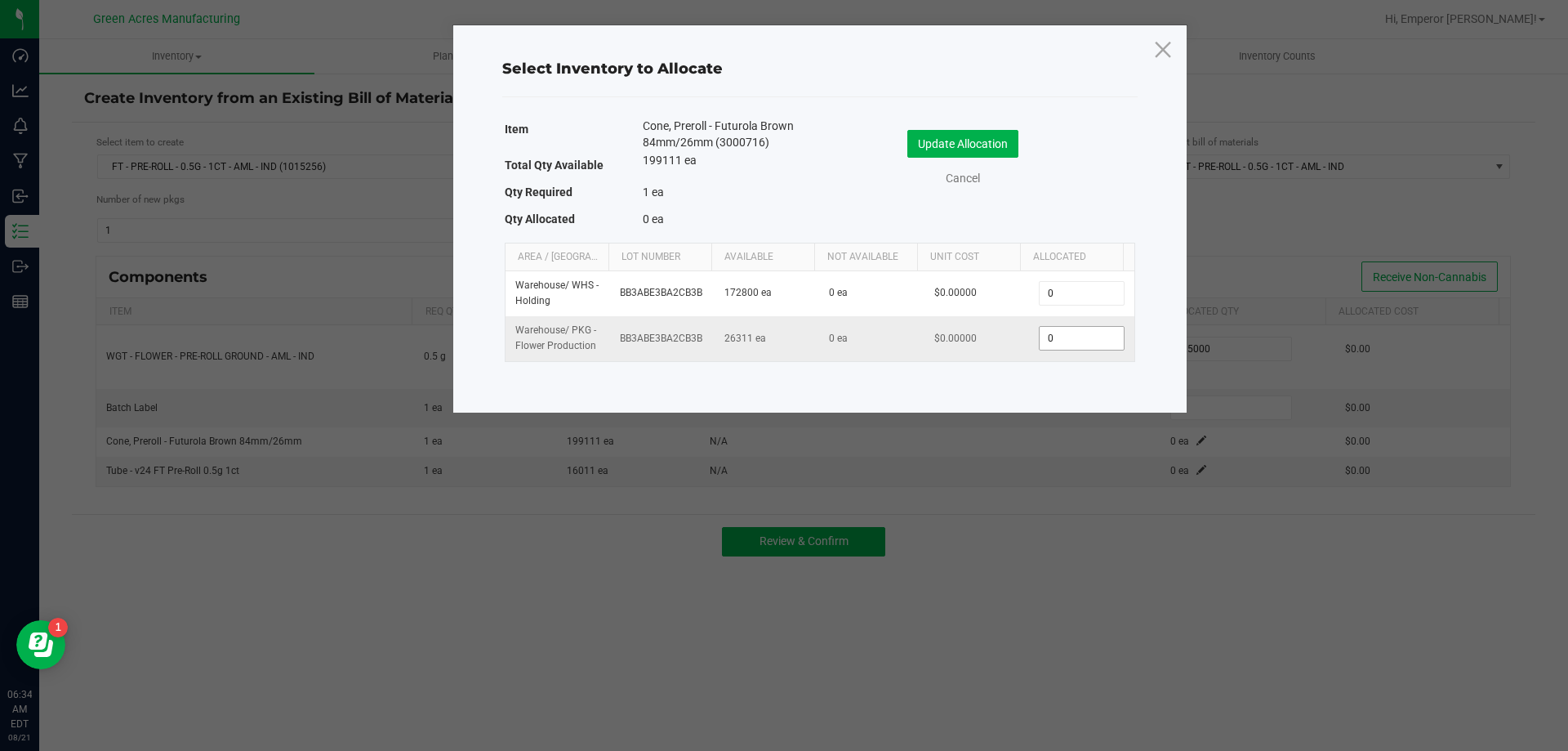
click at [1105, 342] on input "0" at bounding box center [1081, 338] width 83 height 23
type input "1"
click at [963, 130] on button "Update Allocation" at bounding box center [962, 143] width 111 height 28
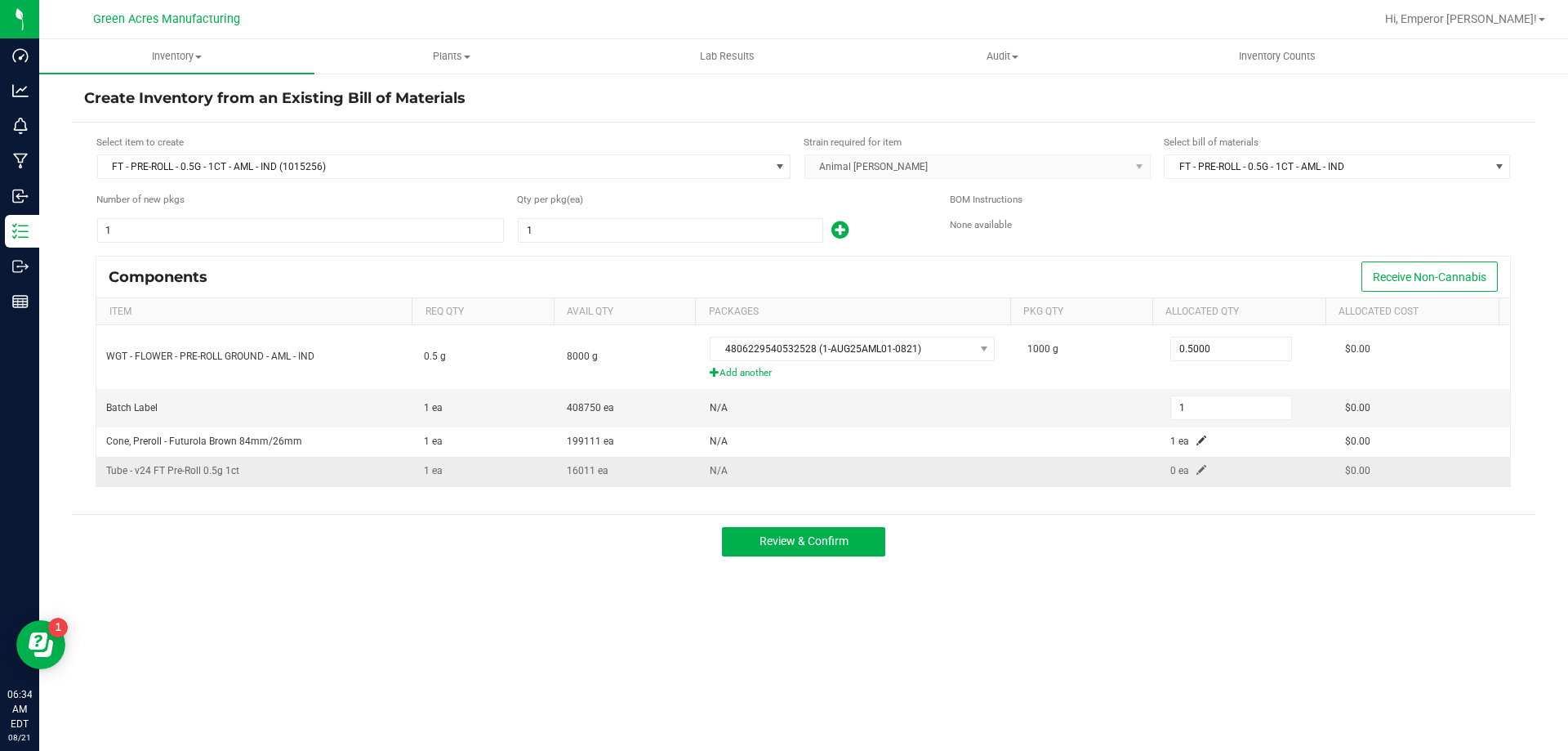
click at [1196, 475] on span at bounding box center [1201, 470] width 10 height 10
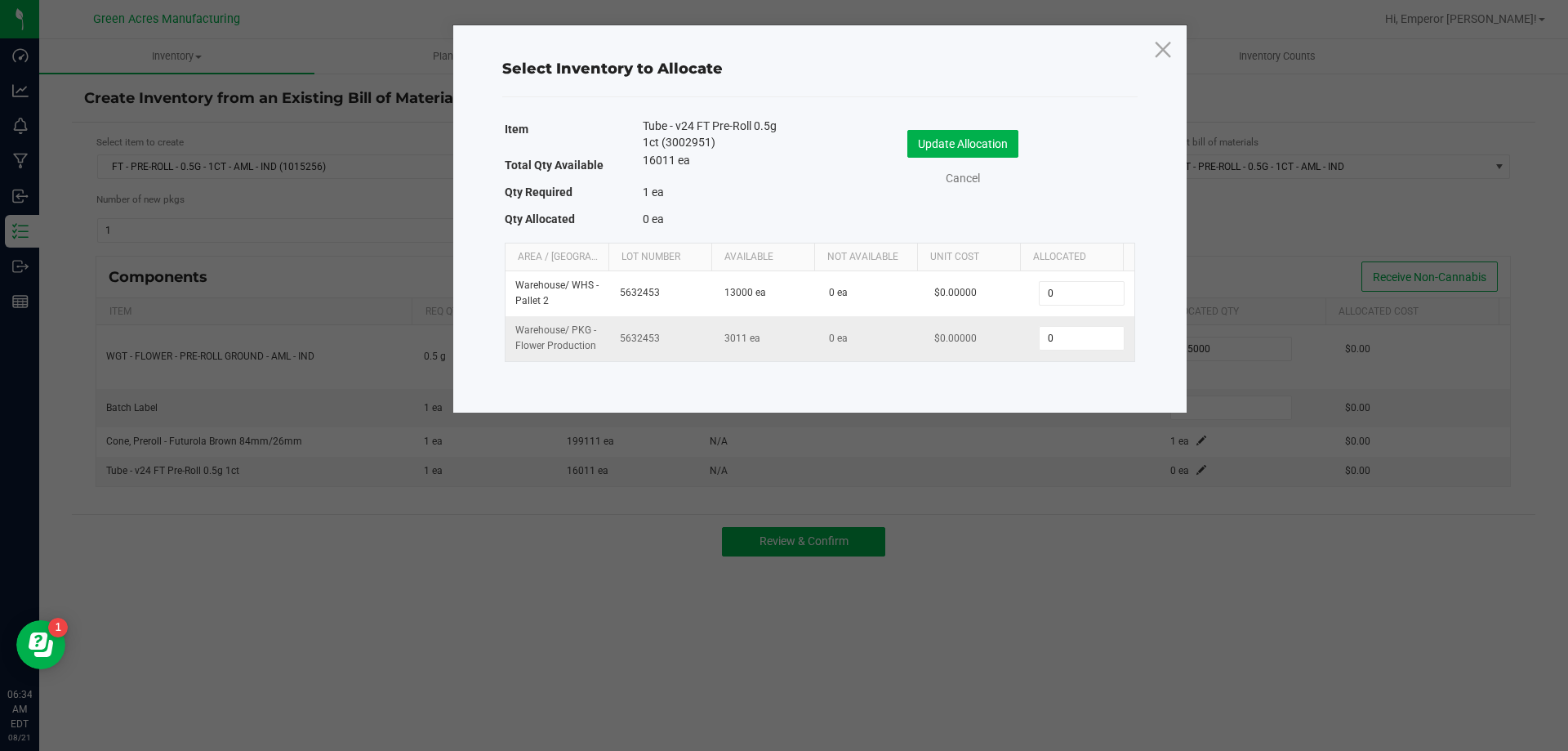
click at [1076, 324] on td "0" at bounding box center [1081, 338] width 104 height 44
click at [1084, 335] on input "0" at bounding box center [1081, 338] width 83 height 23
type input "1"
click at [974, 140] on button "Update Allocation" at bounding box center [962, 143] width 111 height 28
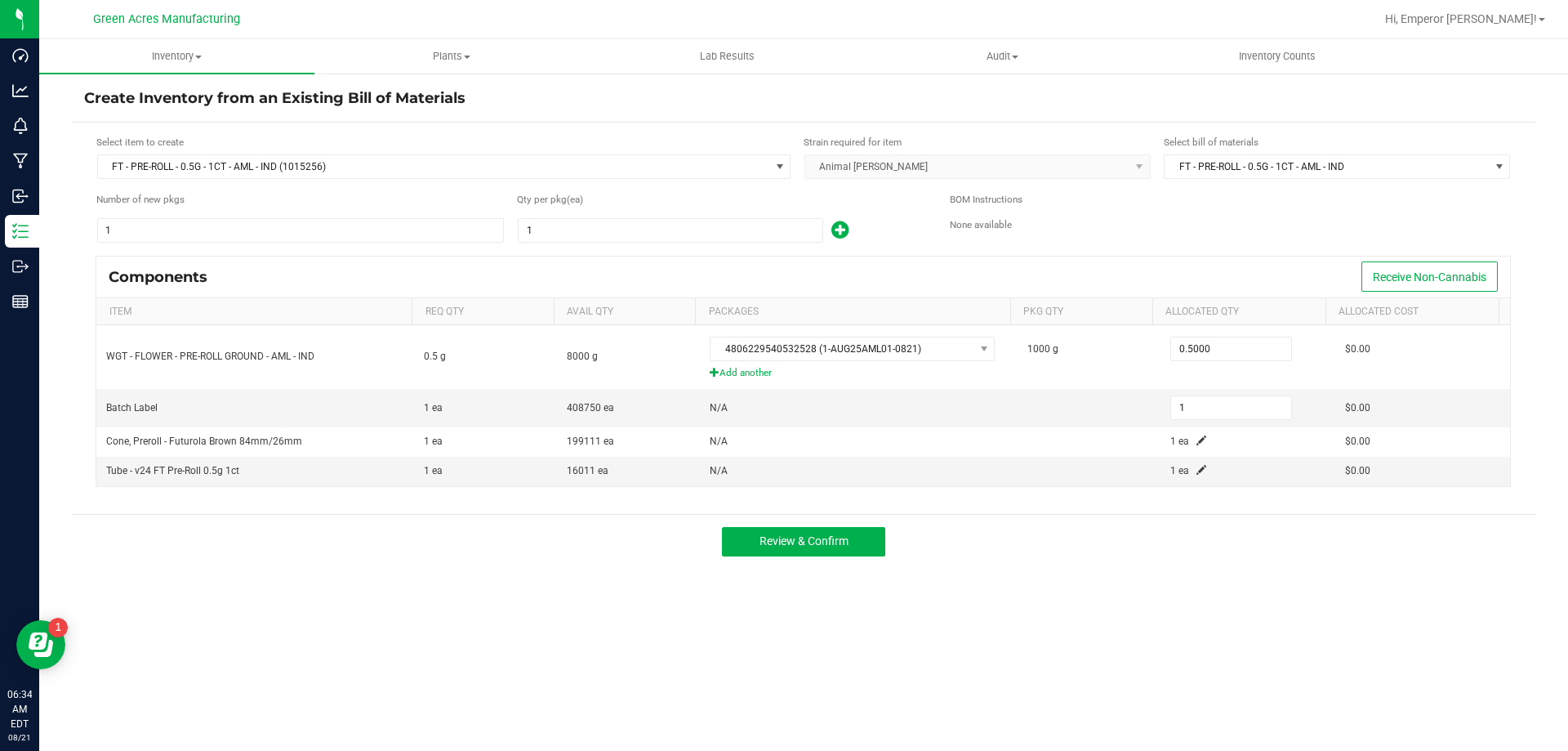
click at [787, 525] on div "Review & Confirm" at bounding box center [803, 541] width 1464 height 55
click at [797, 537] on span "Review & Confirm" at bounding box center [804, 541] width 89 height 14
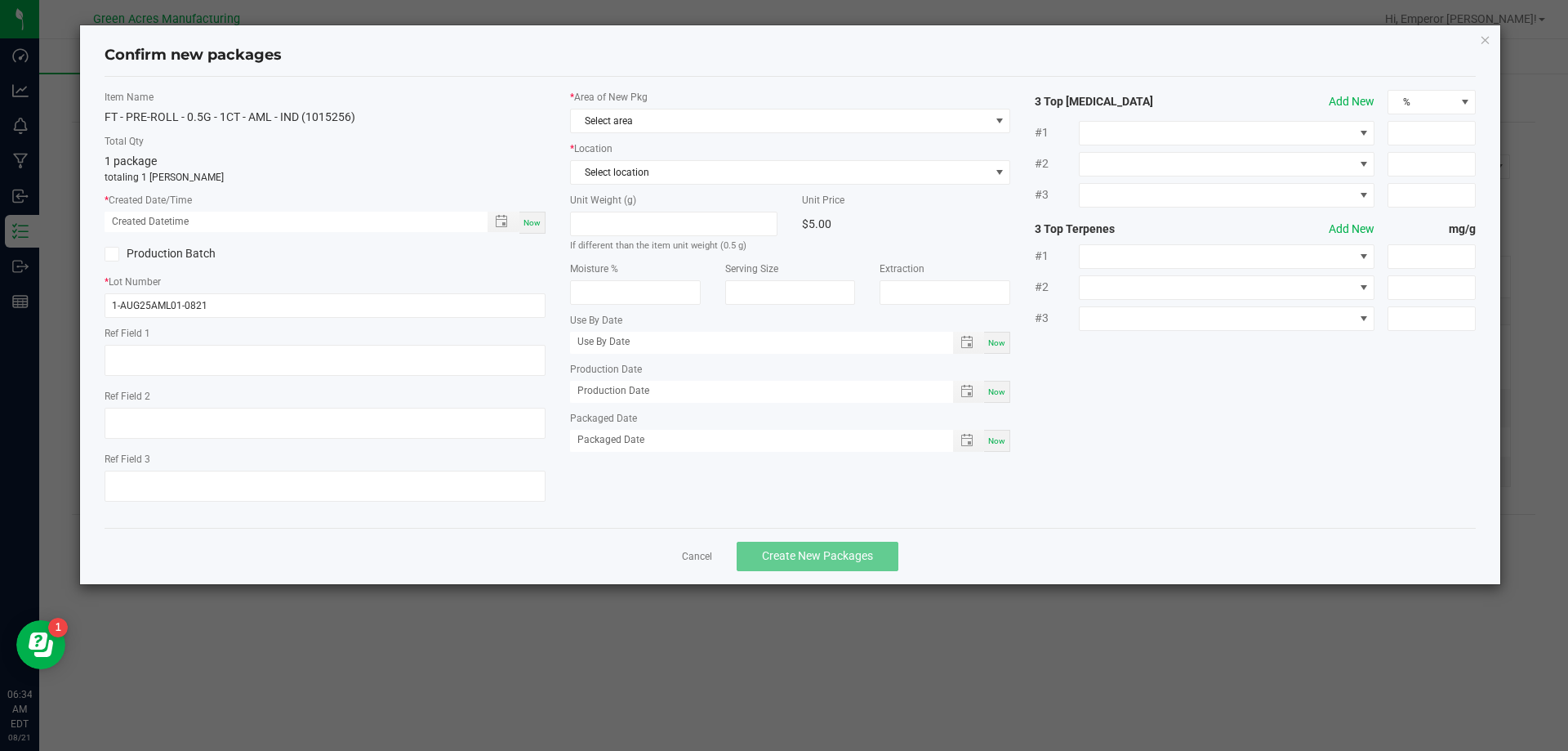
click at [541, 212] on div "Now" at bounding box center [532, 222] width 26 height 22
type input "08/21/2025 06:34 AM"
click at [633, 126] on span "Select area" at bounding box center [781, 121] width 419 height 23
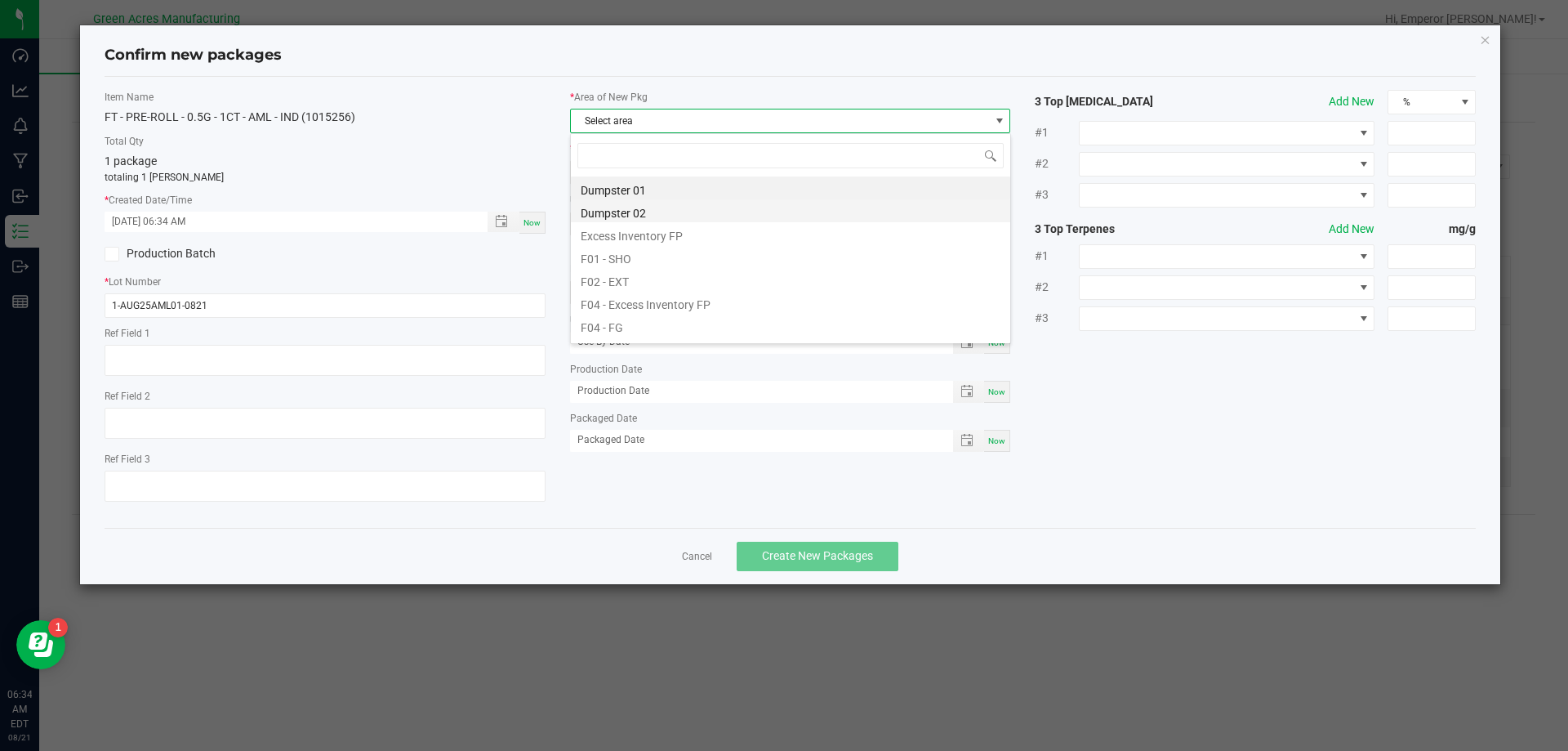
scroll to position [24, 441]
click at [636, 325] on li "F04 - FG" at bounding box center [790, 326] width 440 height 23
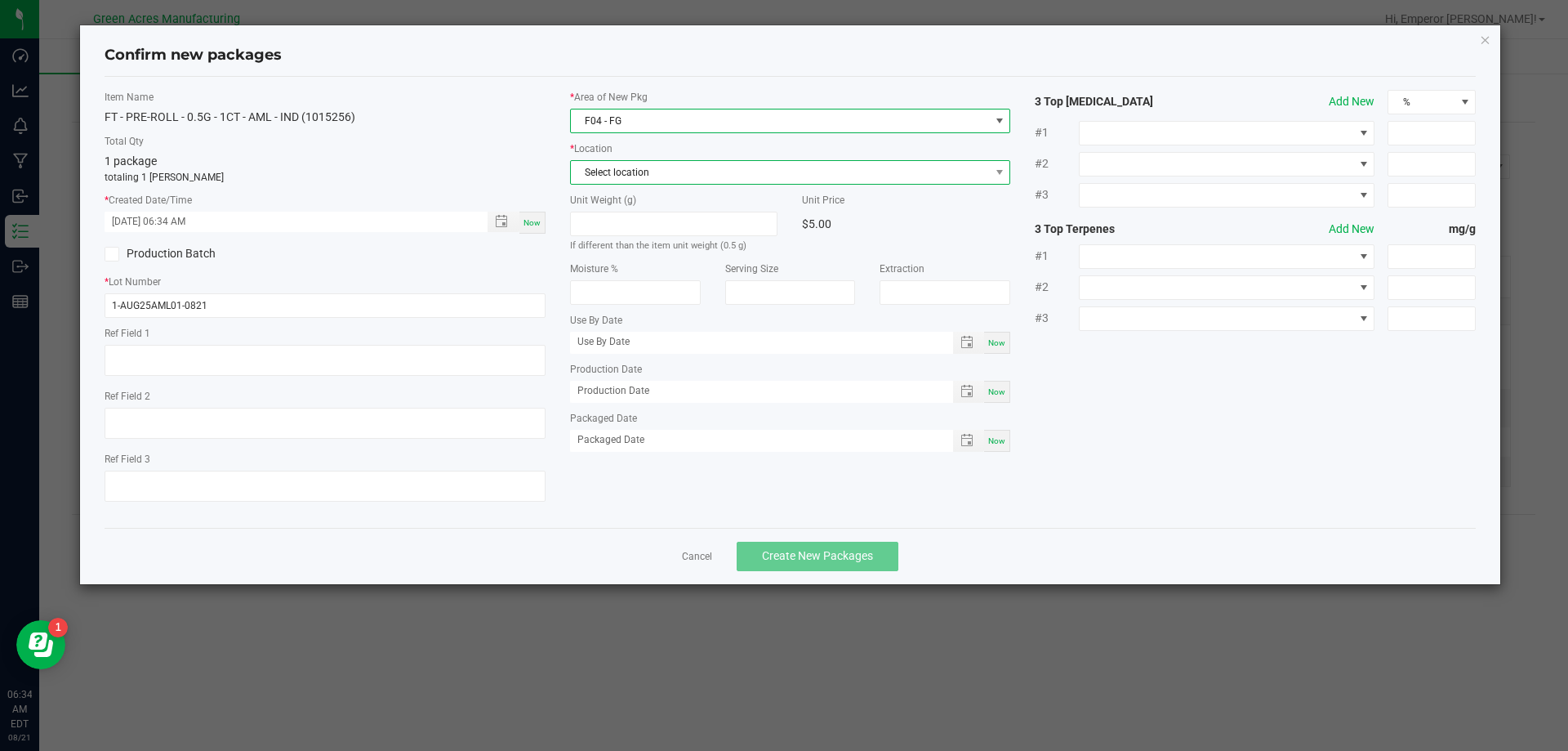
click at [636, 174] on span "Select location" at bounding box center [781, 173] width 419 height 23
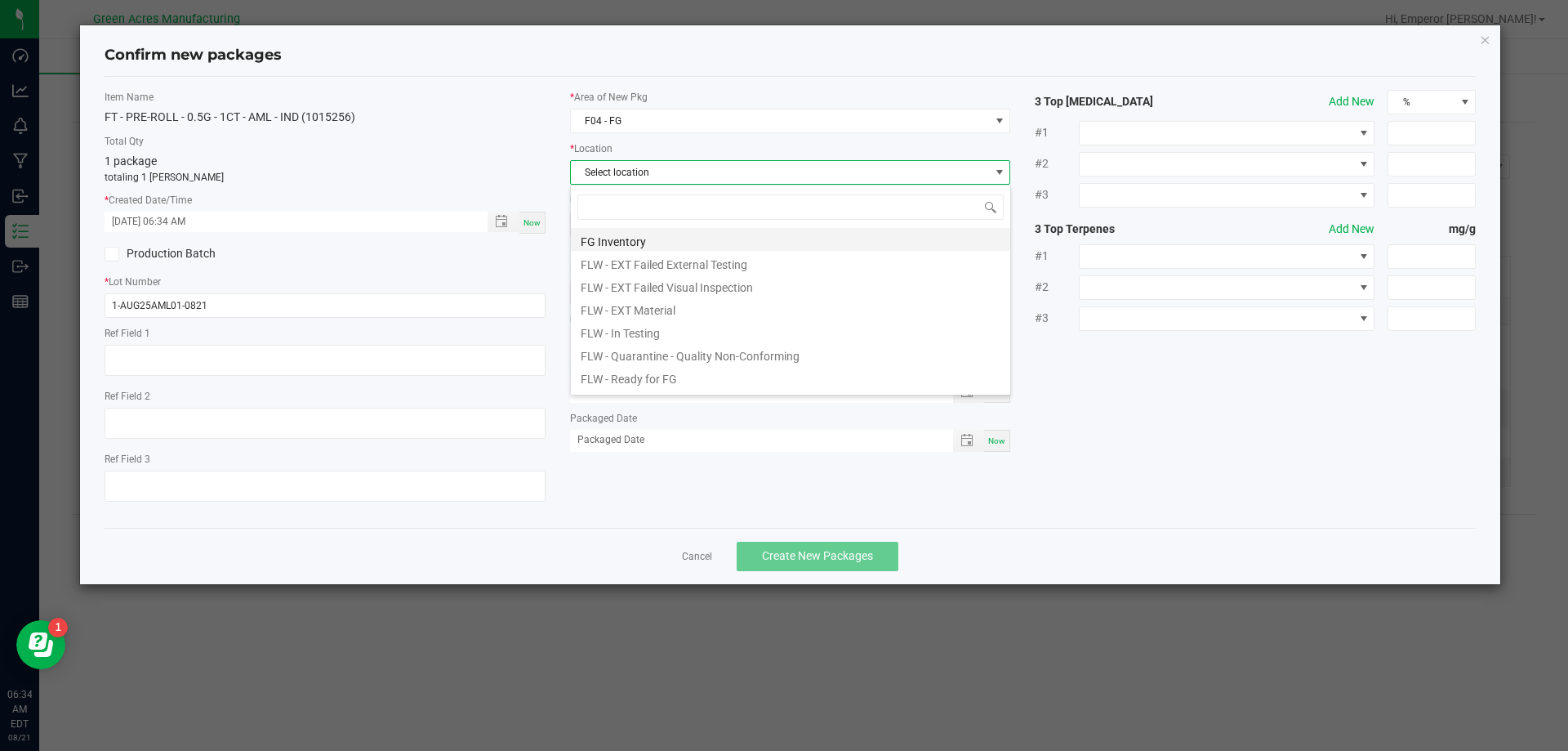
click at [617, 239] on li "FG Inventory" at bounding box center [790, 240] width 440 height 23
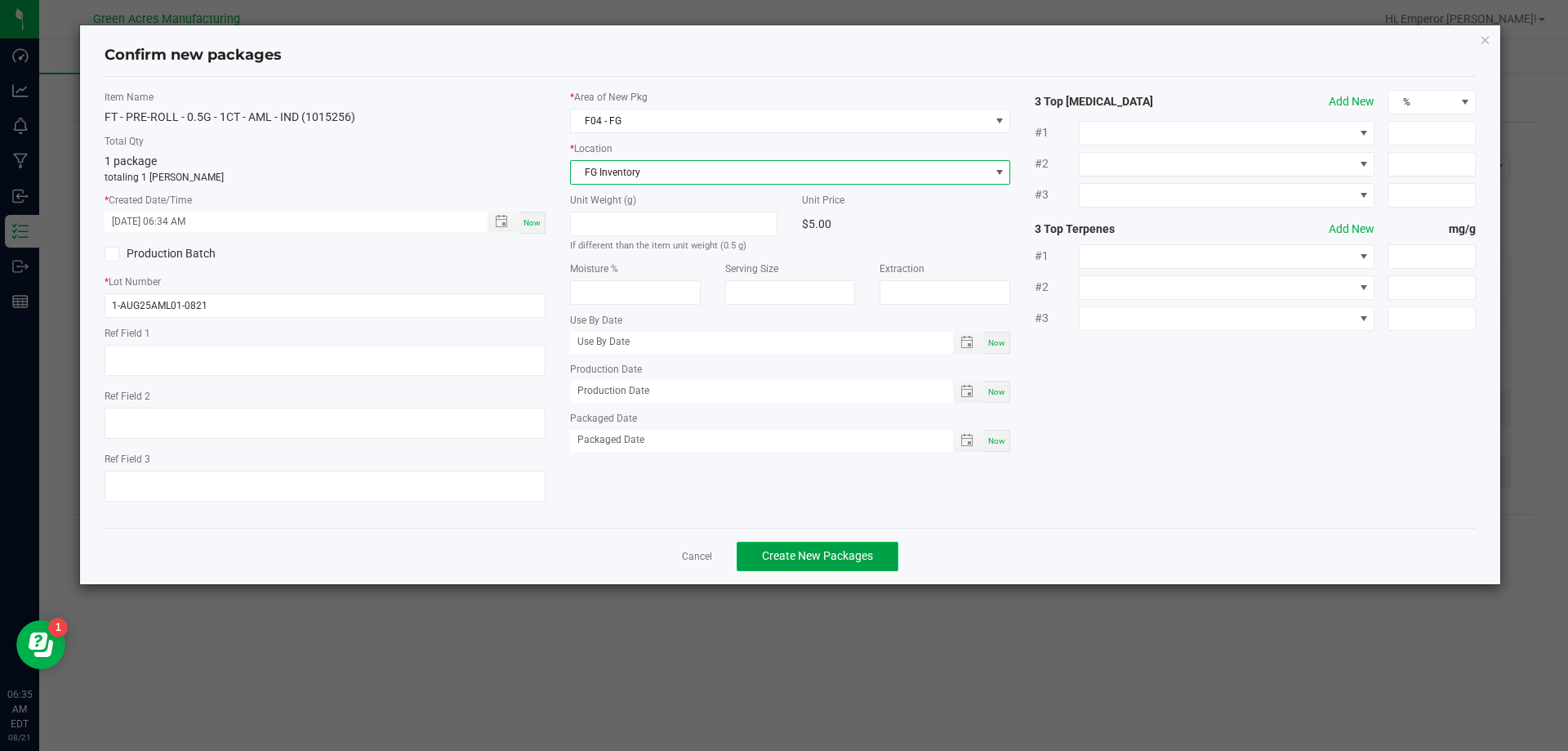
click at [830, 557] on span "Create New Packages" at bounding box center [817, 556] width 111 height 14
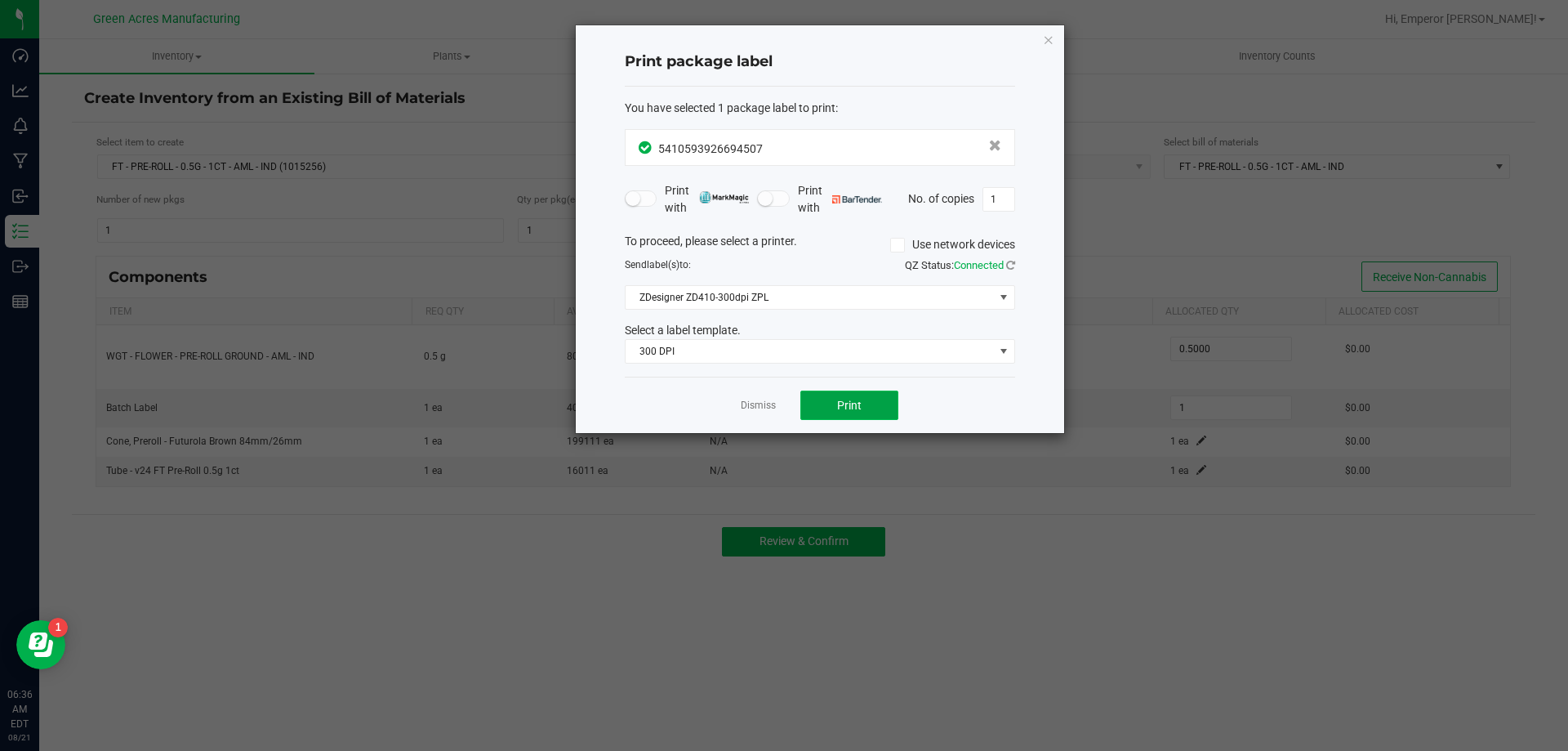
click at [893, 404] on button "Print" at bounding box center [848, 405] width 98 height 29
click at [758, 404] on link "Dismiss" at bounding box center [758, 405] width 35 height 14
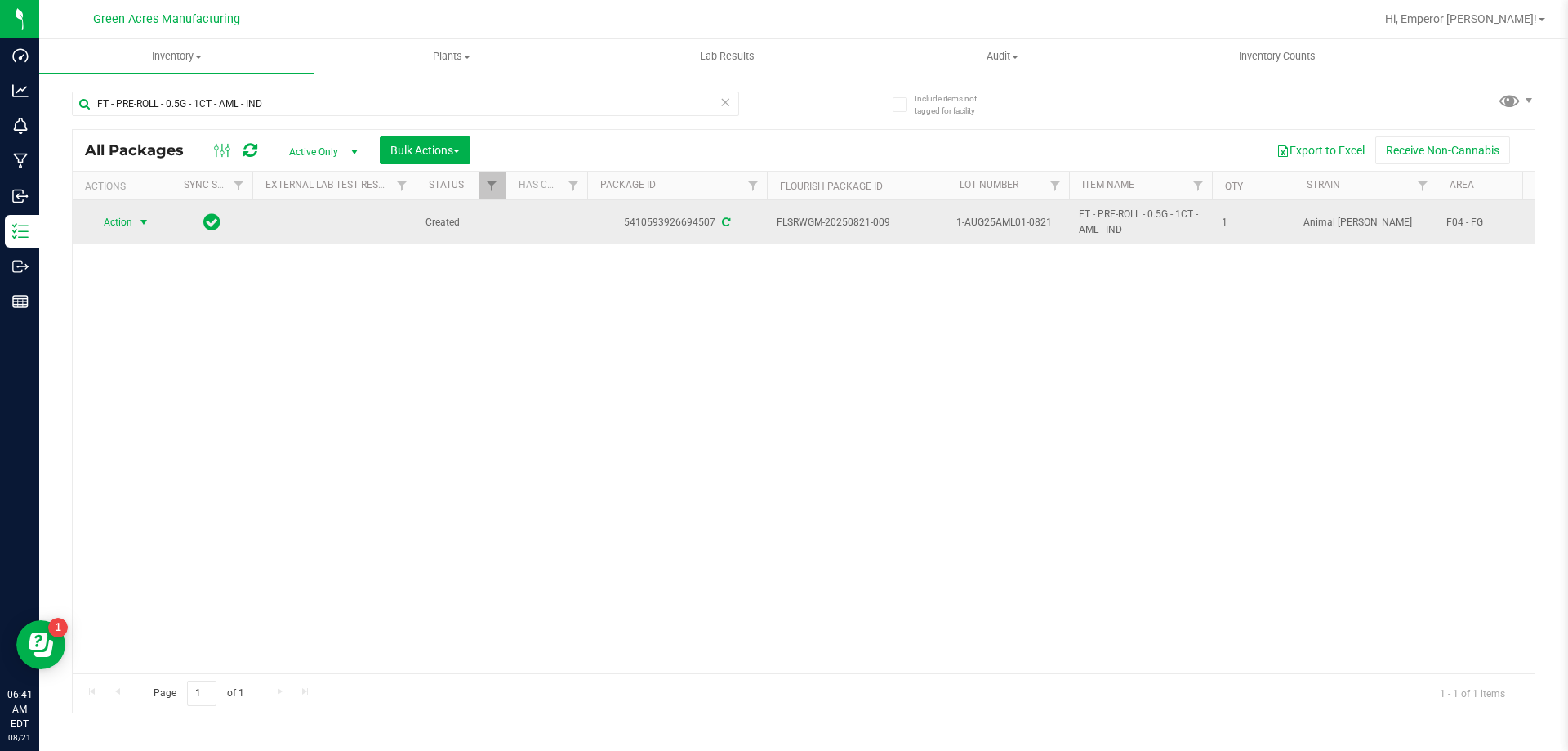
click at [127, 211] on span "Action" at bounding box center [111, 222] width 44 height 23
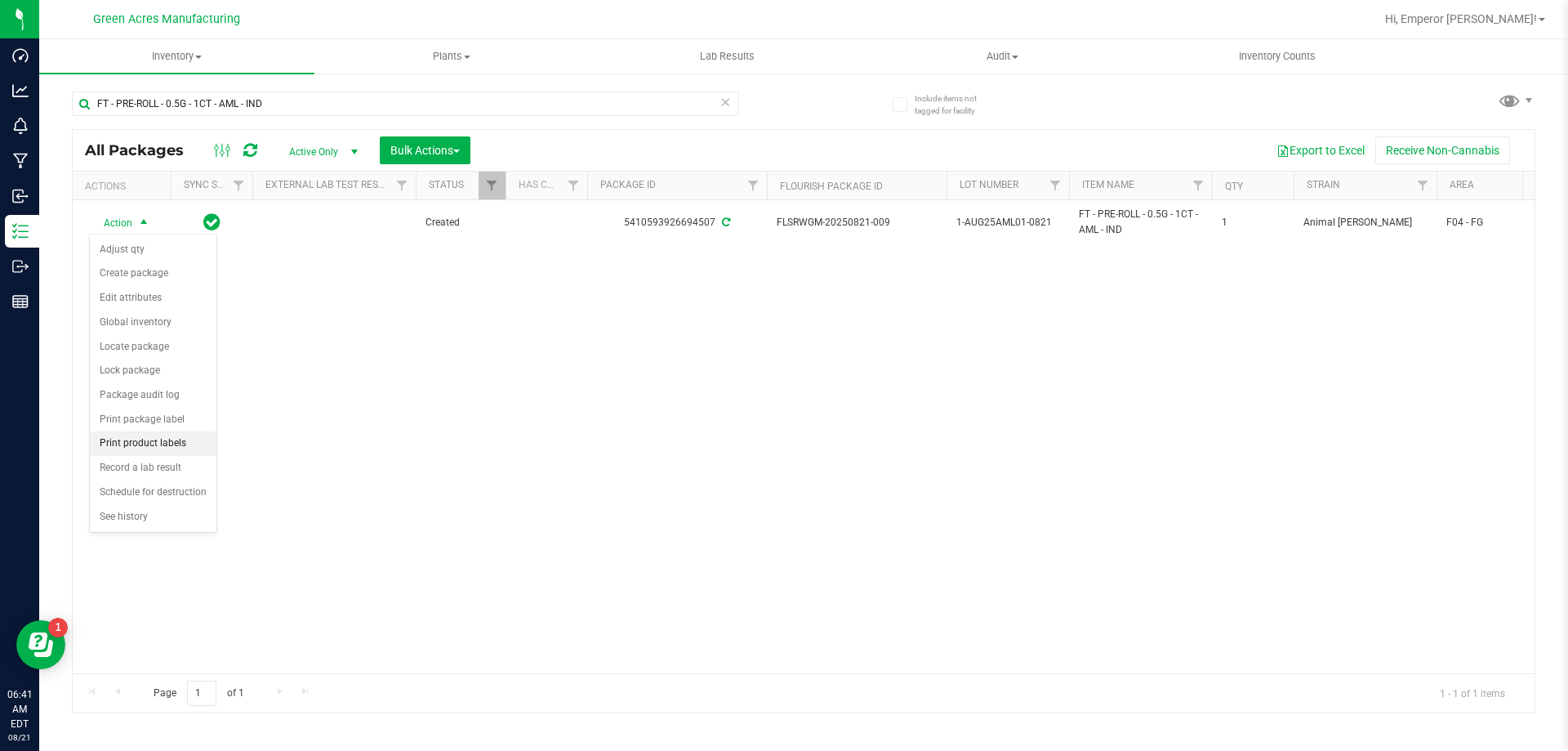
click at [163, 448] on li "Print product labels" at bounding box center [153, 443] width 127 height 24
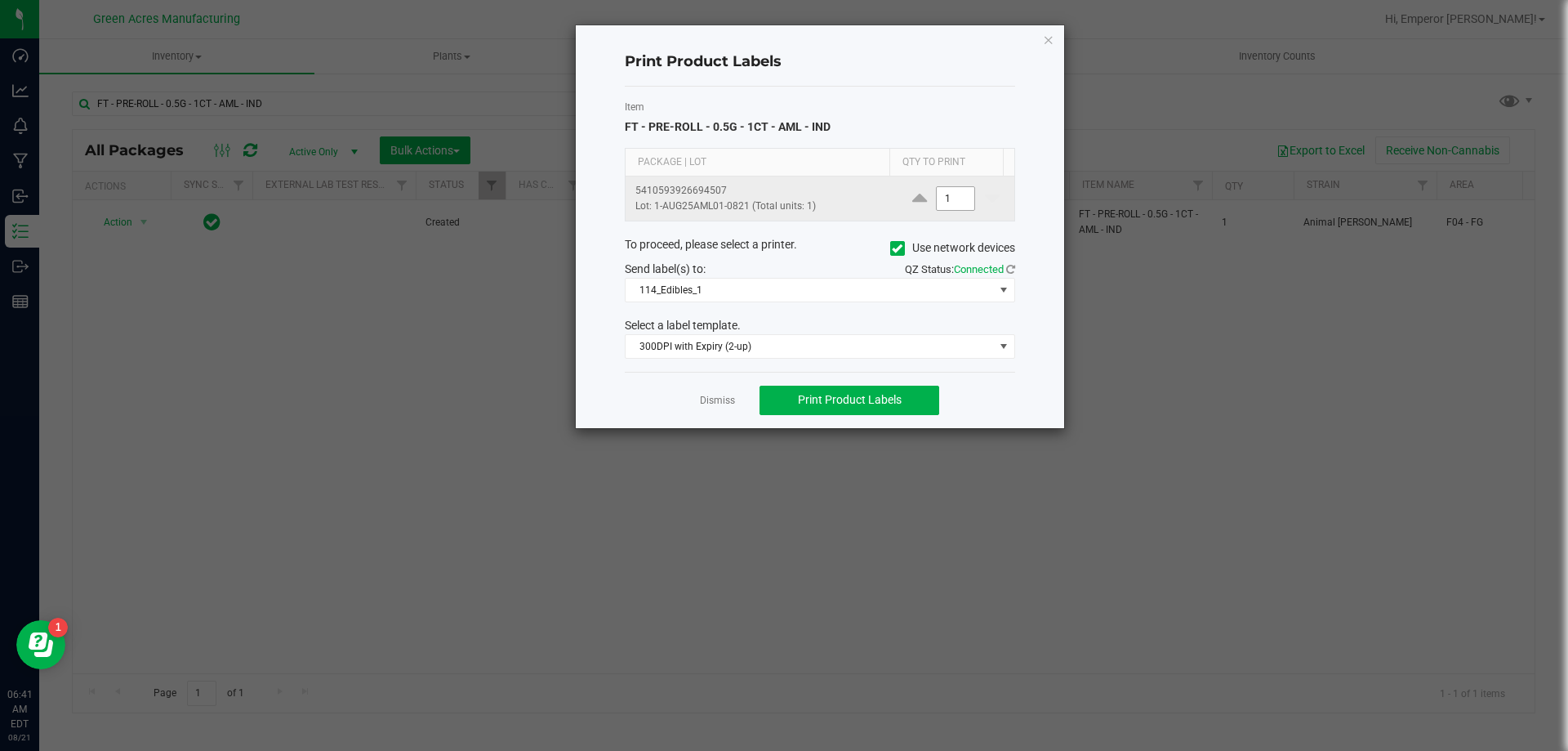
click at [951, 195] on input "1" at bounding box center [955, 199] width 38 height 23
click at [901, 249] on span at bounding box center [897, 247] width 14 height 14
click at [0, 0] on input "Use network devices" at bounding box center [0, 0] width 0 height 0
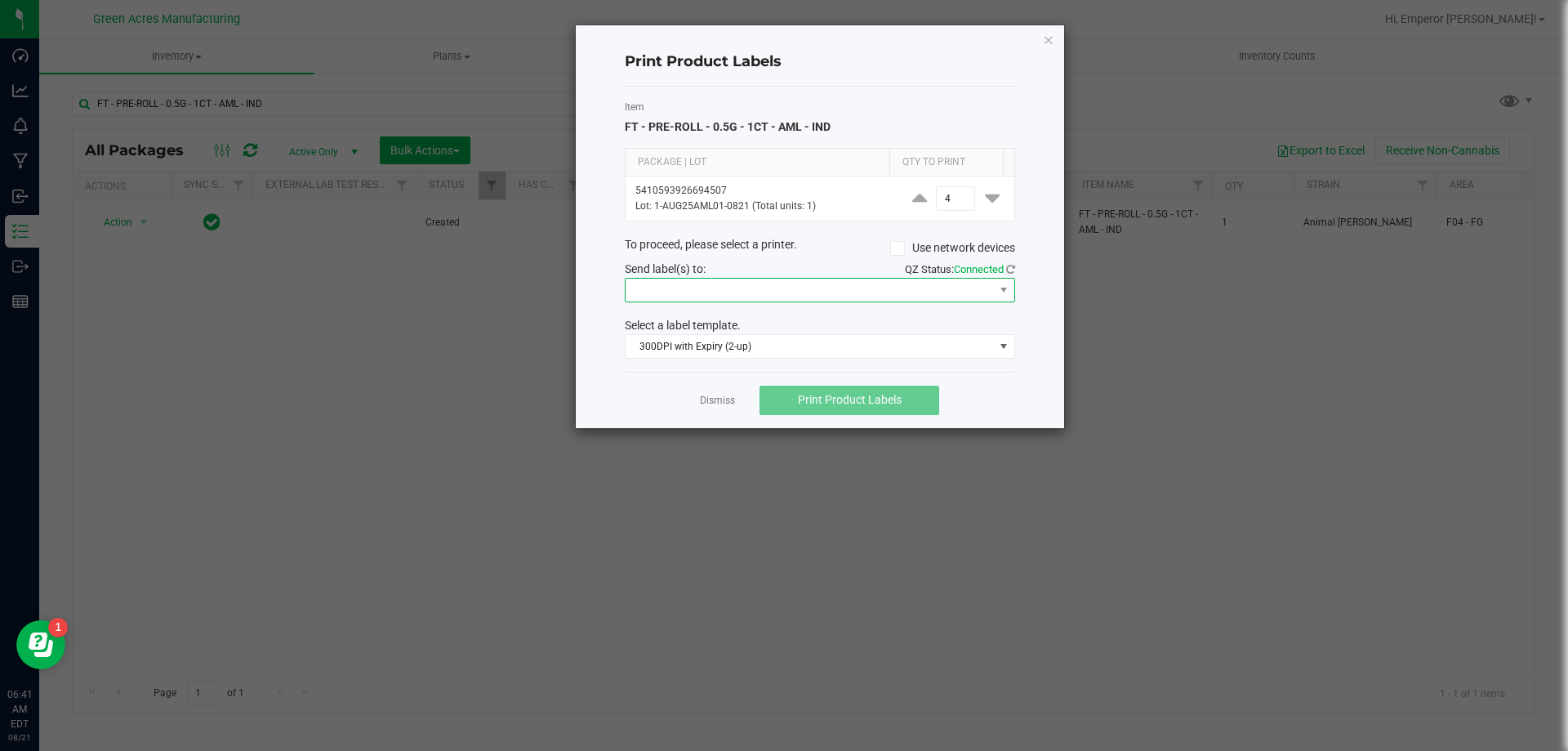
click at [846, 282] on span at bounding box center [809, 290] width 368 height 23
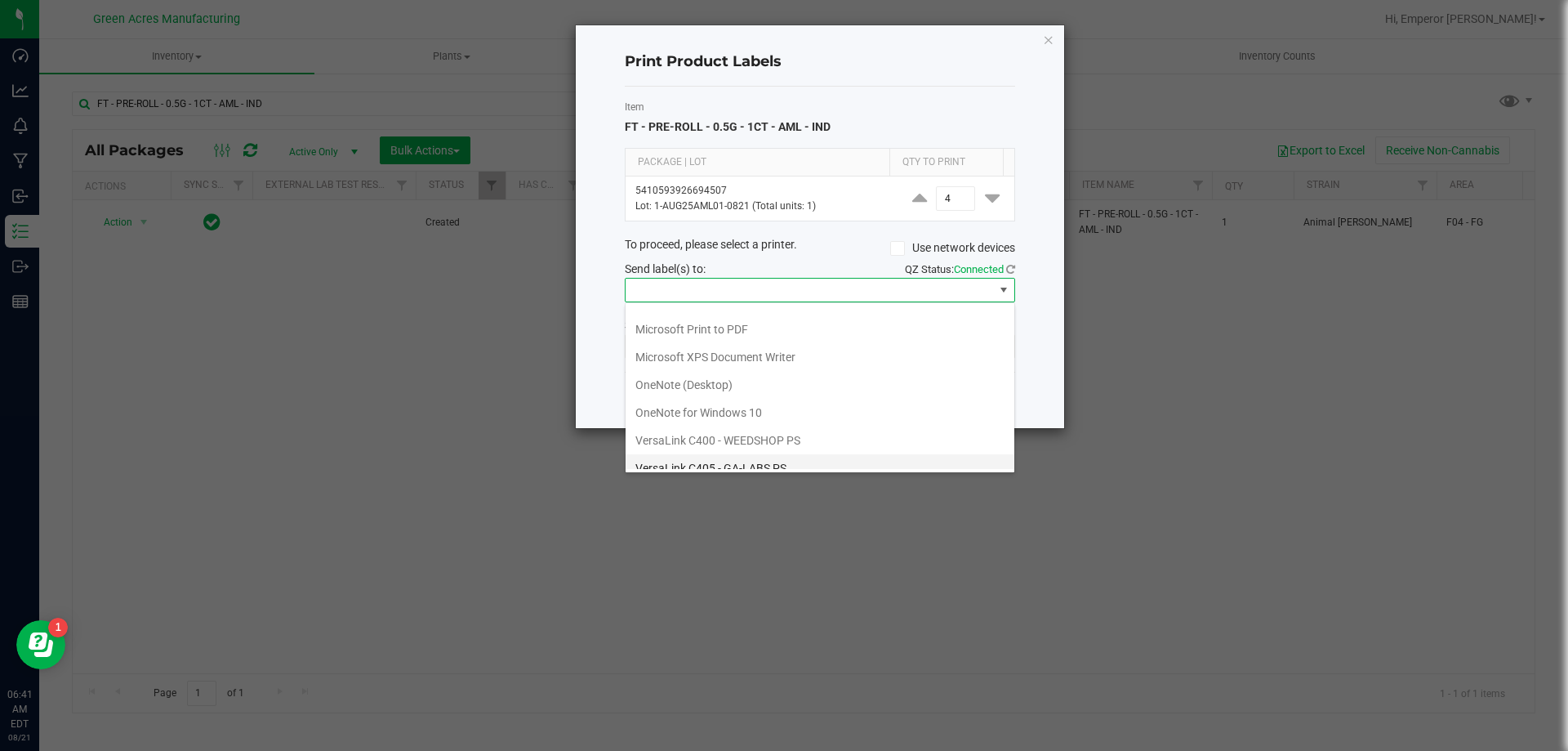
scroll to position [87, 0]
click at [760, 451] on ZPL "ZDesigner ZD410-300dpi ZPL" at bounding box center [819, 454] width 388 height 28
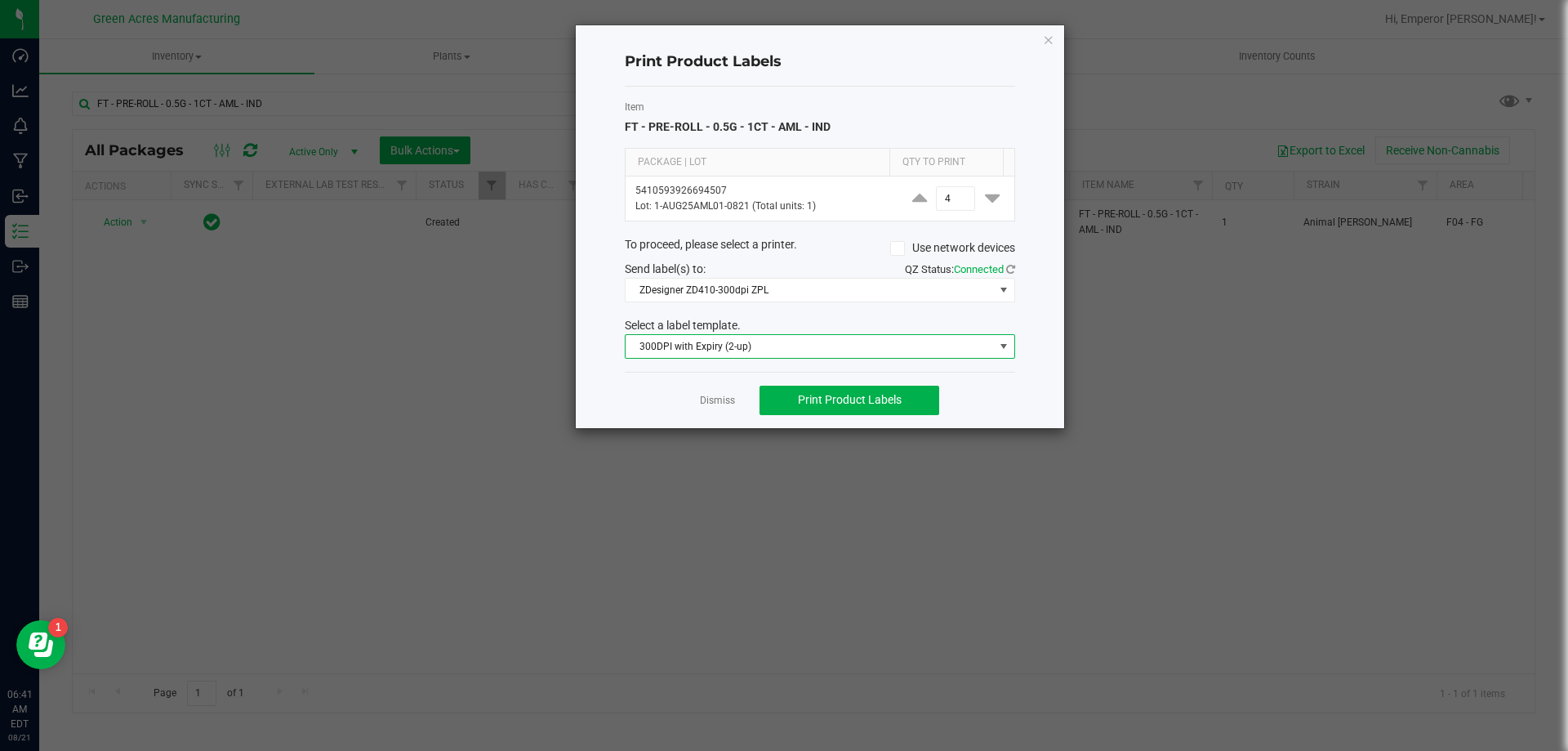
click at [841, 349] on span "300DPI with Expiry (2-up)" at bounding box center [809, 347] width 368 height 23
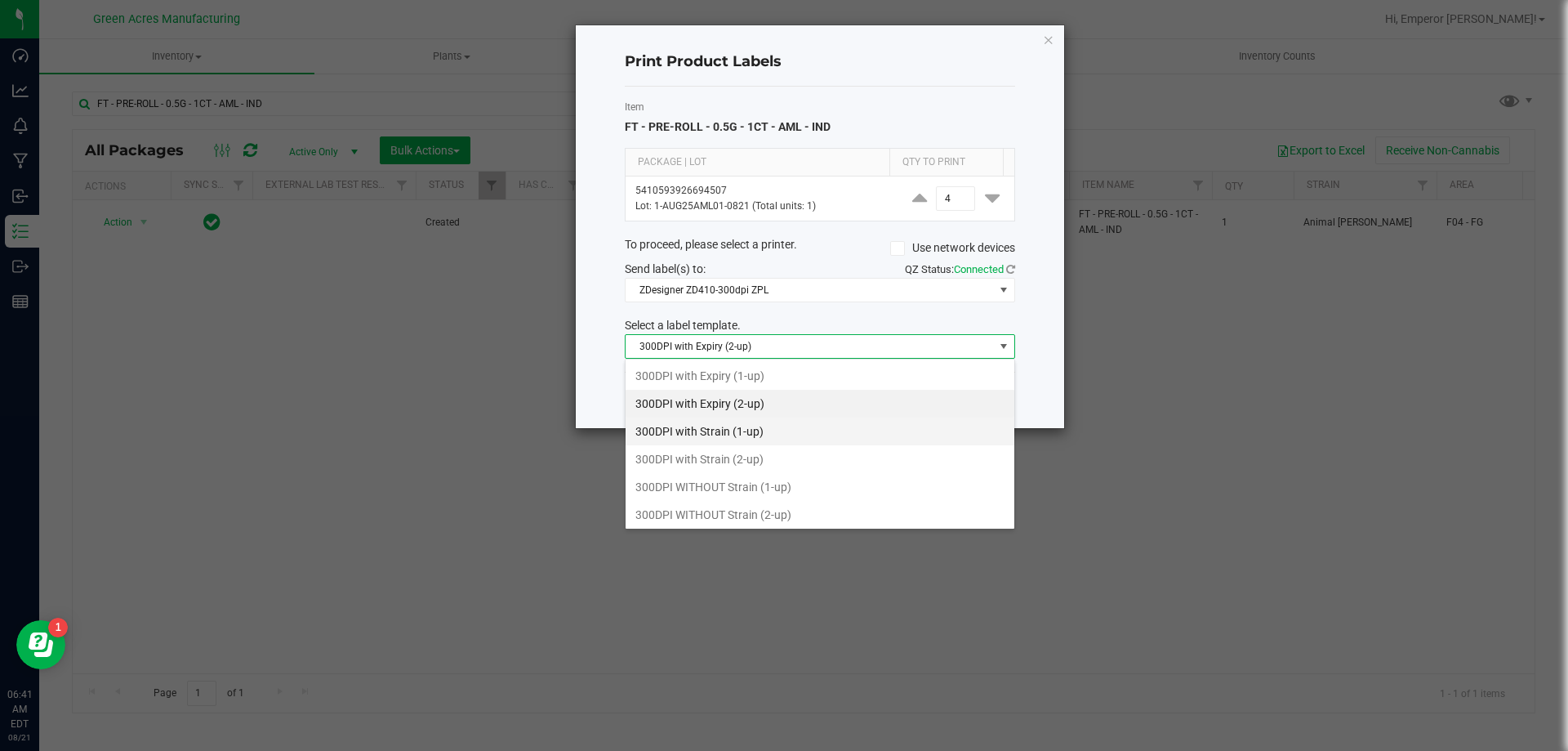
scroll to position [24, 390]
click at [762, 456] on li "300DPI with Strain (2-up)" at bounding box center [819, 459] width 388 height 28
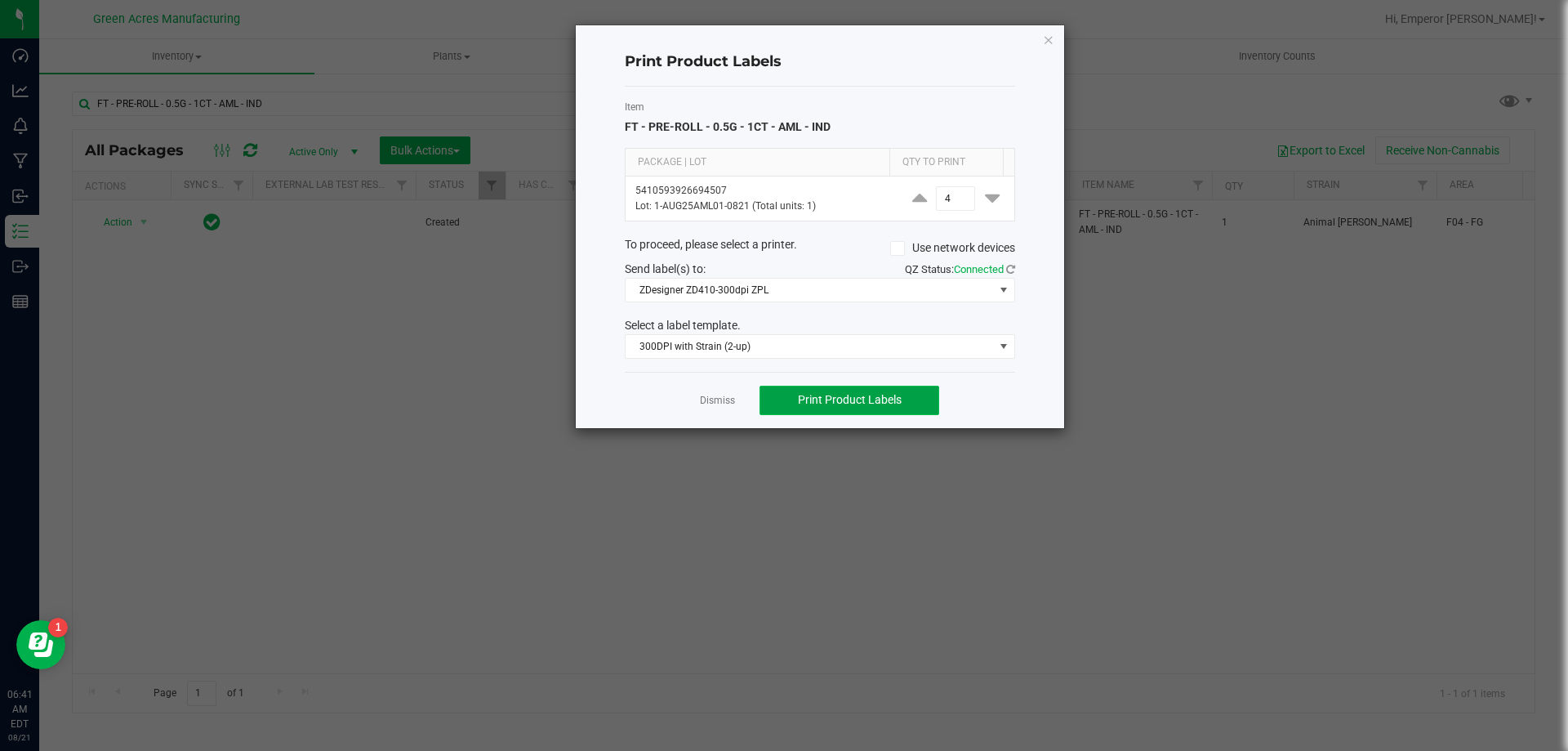
click at [844, 404] on span "Print Product Labels" at bounding box center [849, 400] width 103 height 14
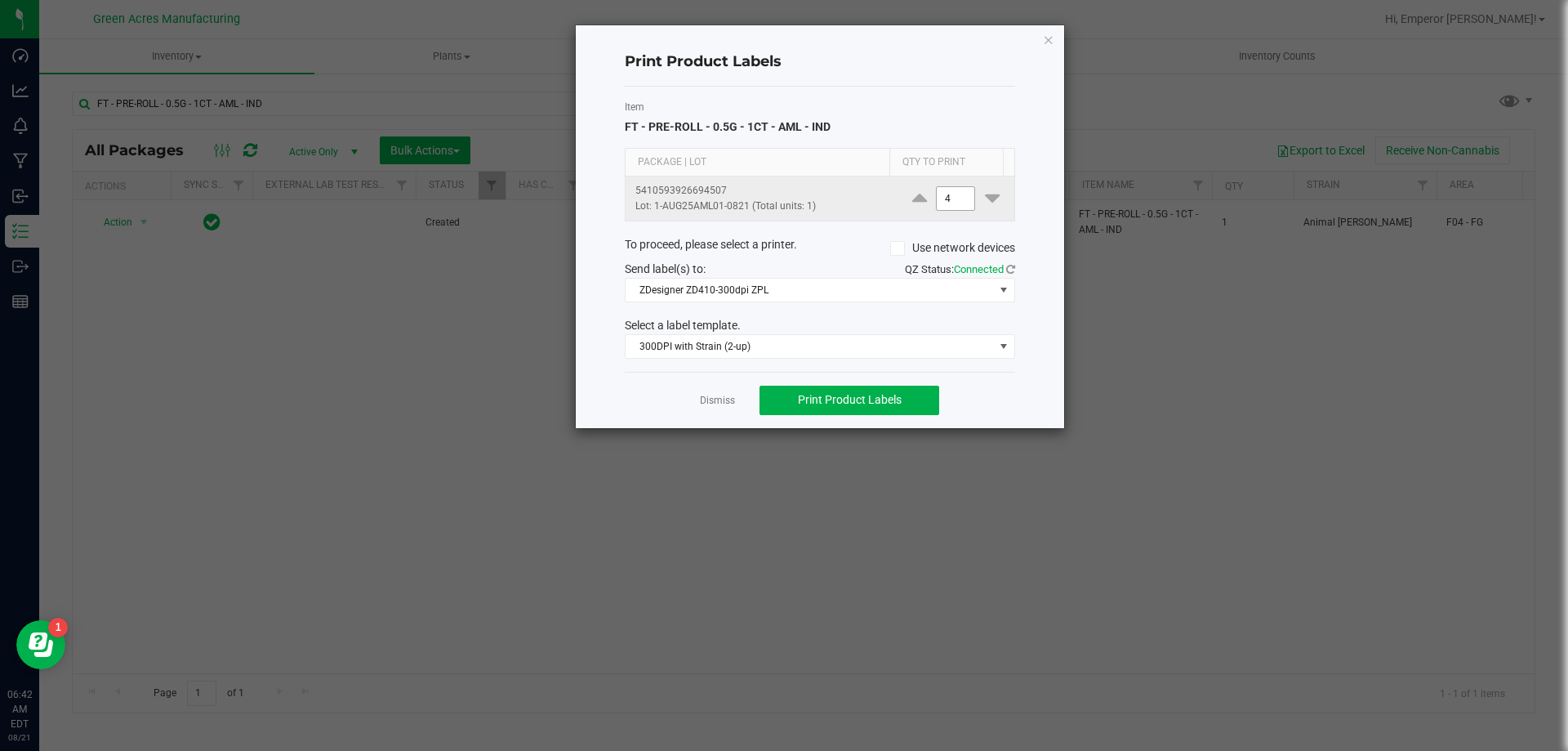
click at [956, 200] on input "4" at bounding box center [955, 199] width 38 height 23
type input "2,000"
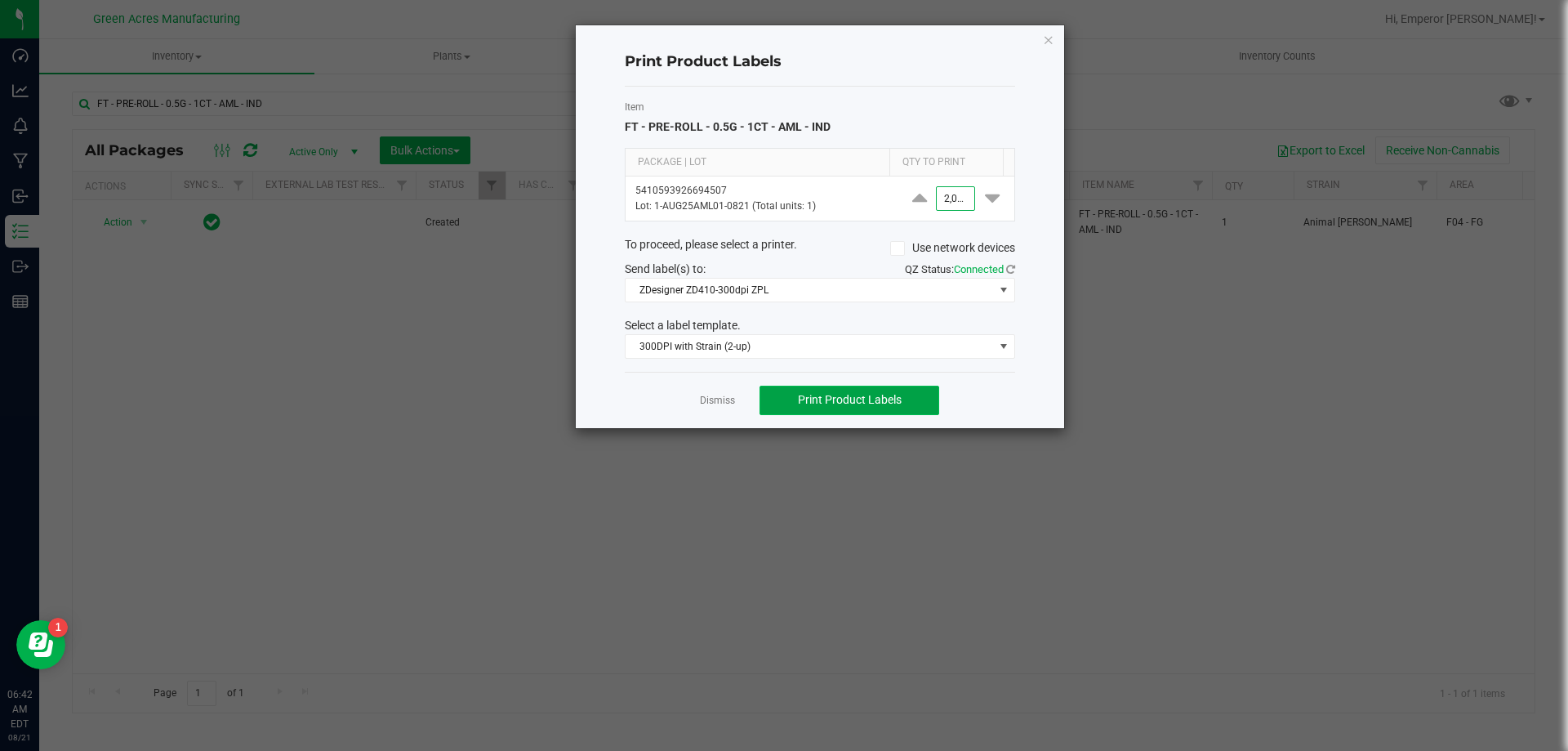
scroll to position [0, 0]
click at [870, 406] on span "Print Product Labels" at bounding box center [849, 400] width 103 height 14
click at [721, 405] on link "Dismiss" at bounding box center [717, 400] width 35 height 14
